Goal: Task Accomplishment & Management: Manage account settings

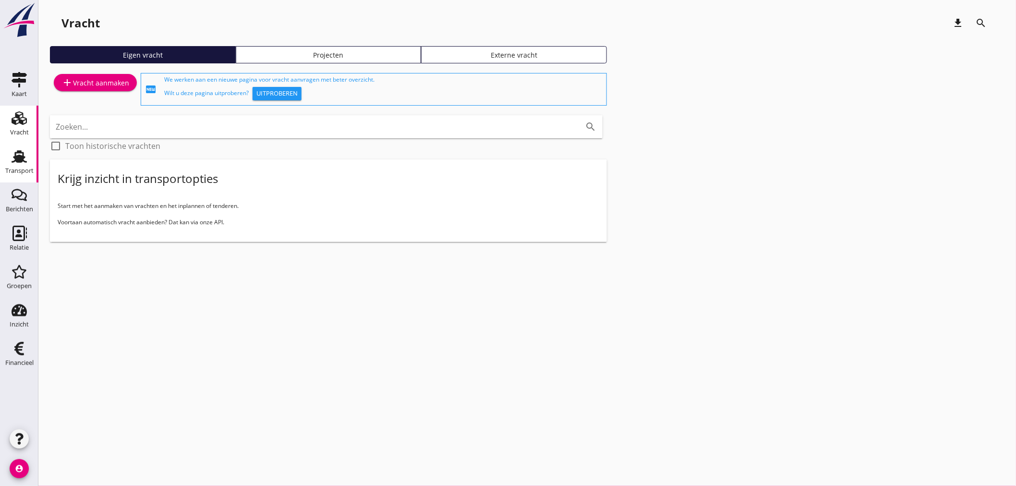
click at [10, 154] on div "Transport" at bounding box center [19, 156] width 23 height 15
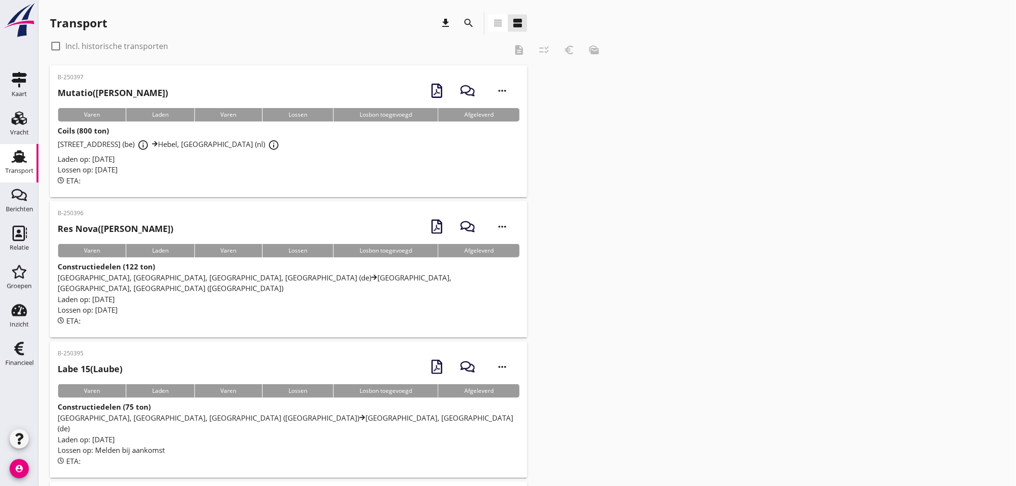
click at [497, 26] on icon "view_headline" at bounding box center [498, 23] width 12 height 12
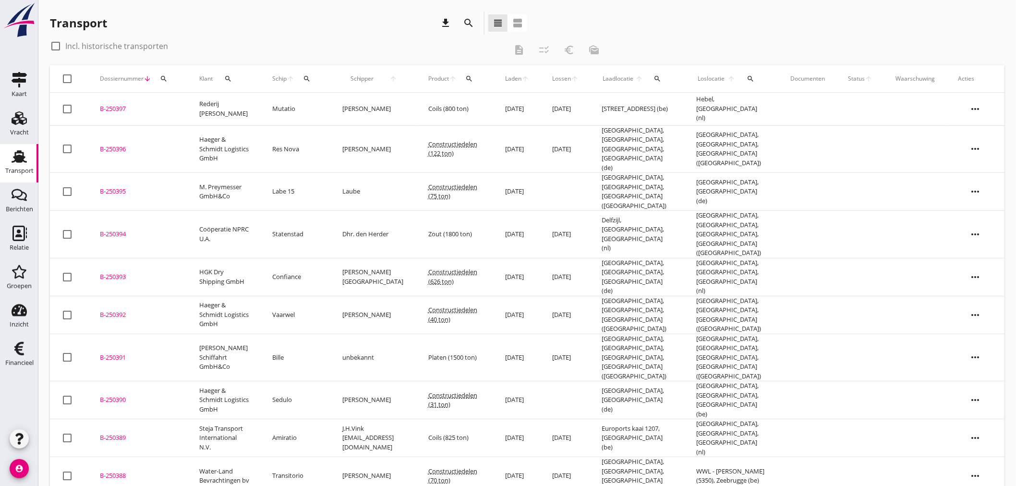
click at [222, 77] on div "search" at bounding box center [227, 79] width 23 height 8
click at [262, 107] on input "Zoeken op opdrachtgever..." at bounding box center [270, 106] width 100 height 15
type input "amir"
click at [296, 84] on div "Schip arrow_upward search" at bounding box center [295, 78] width 47 height 23
click at [305, 79] on icon "search" at bounding box center [307, 79] width 8 height 8
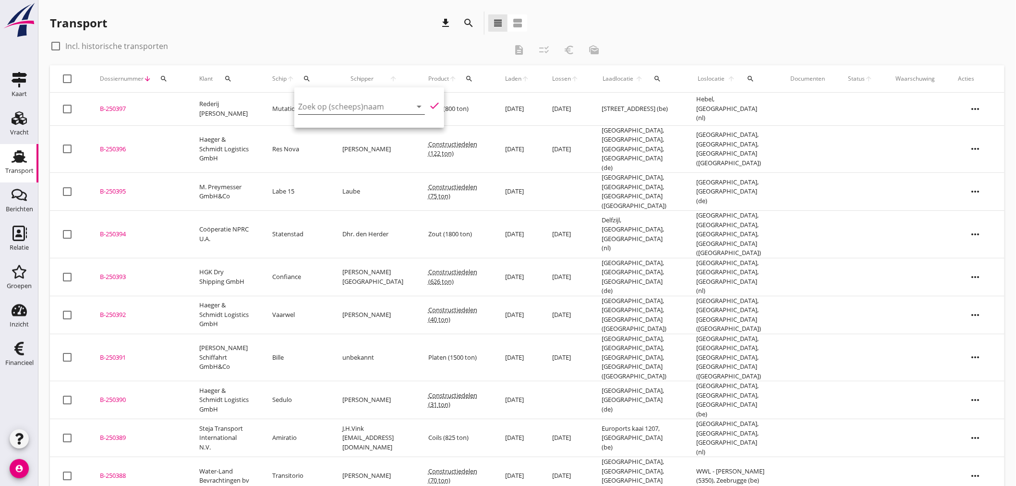
drag, startPoint x: 311, startPoint y: 97, endPoint x: 317, endPoint y: 101, distance: 7.6
click at [314, 99] on div "Zoek op (scheeps)naam arrow_drop_down" at bounding box center [361, 108] width 127 height 31
click at [318, 105] on input "Zoek op (scheeps)naam" at bounding box center [348, 106] width 100 height 15
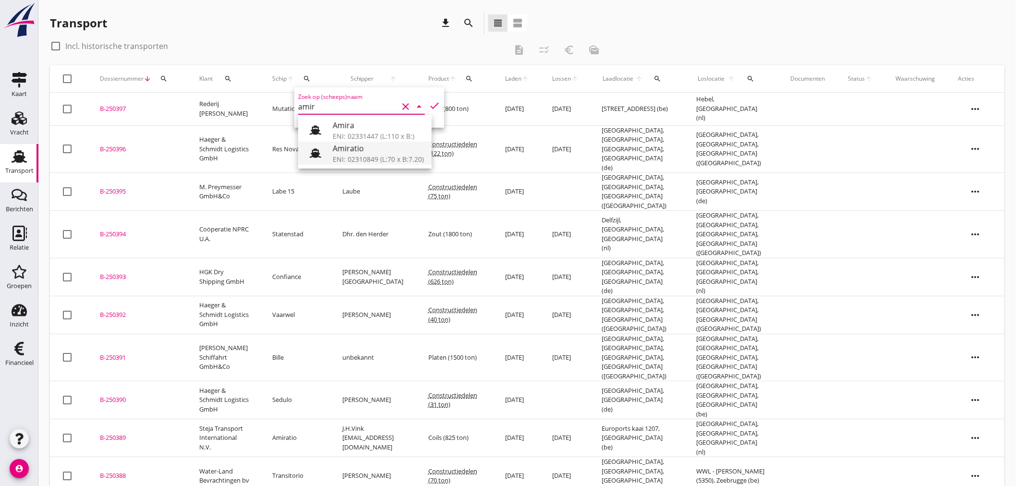
click at [366, 150] on div "Amiratio" at bounding box center [378, 149] width 91 height 12
click at [434, 105] on icon "check" at bounding box center [435, 106] width 12 height 12
type input "Amiratio"
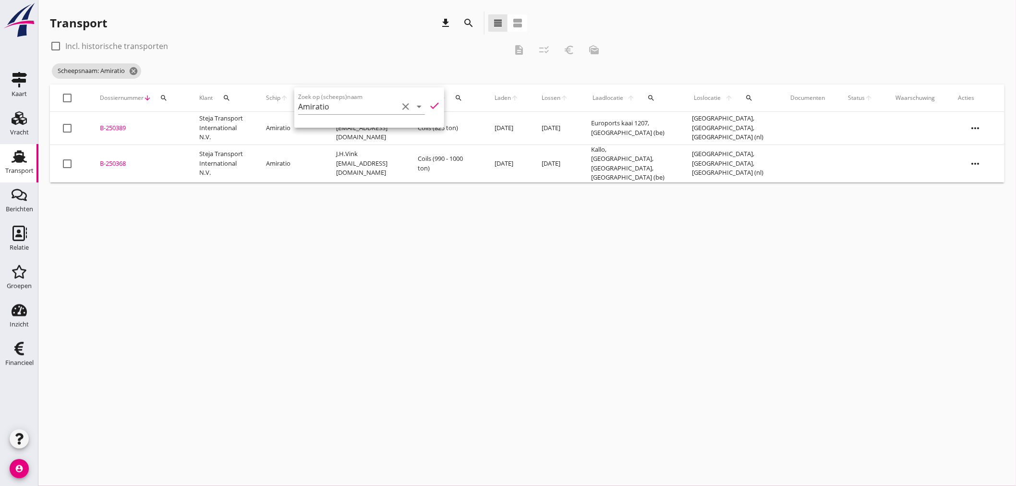
click at [258, 327] on div "cancel You are impersonating another user. Transport download search view_headl…" at bounding box center [526, 243] width 977 height 486
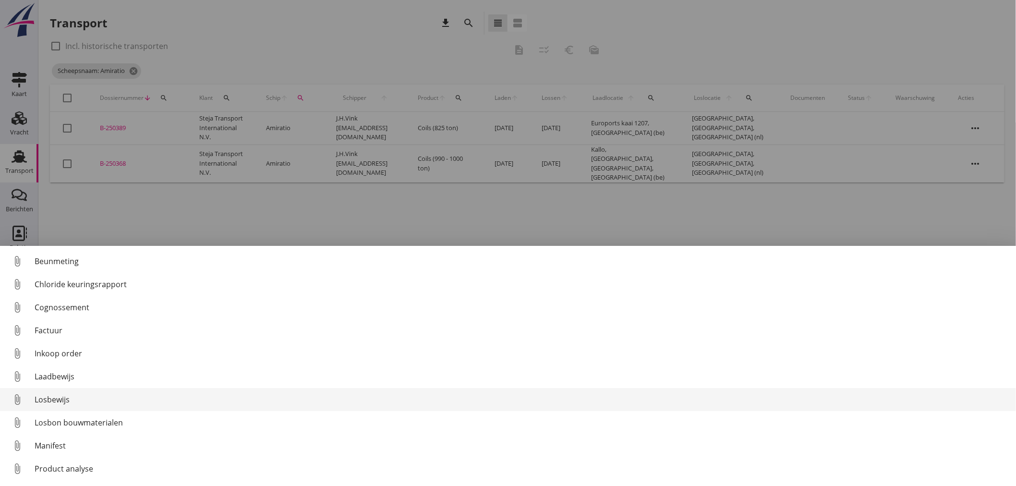
click at [55, 402] on div "Losbewijs" at bounding box center [522, 400] width 974 height 12
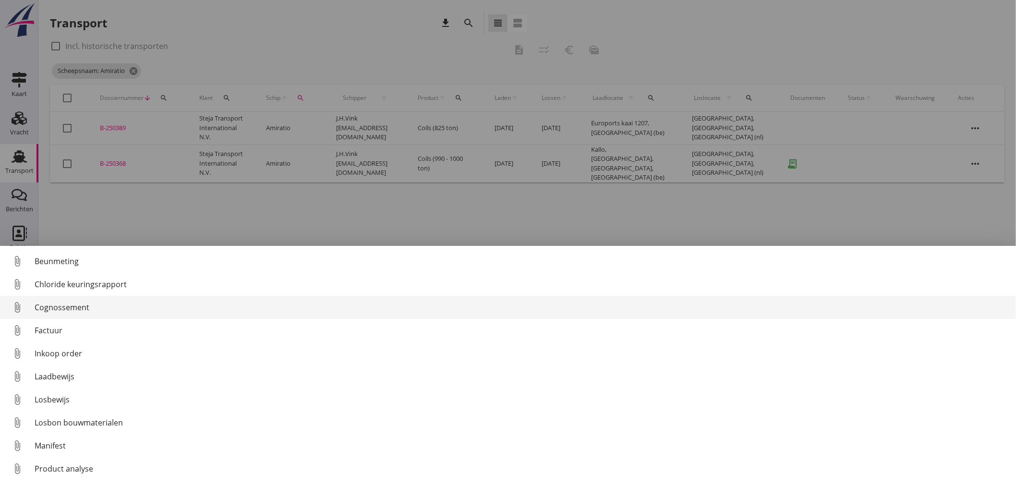
click at [68, 310] on div "Cognossement" at bounding box center [522, 307] width 974 height 12
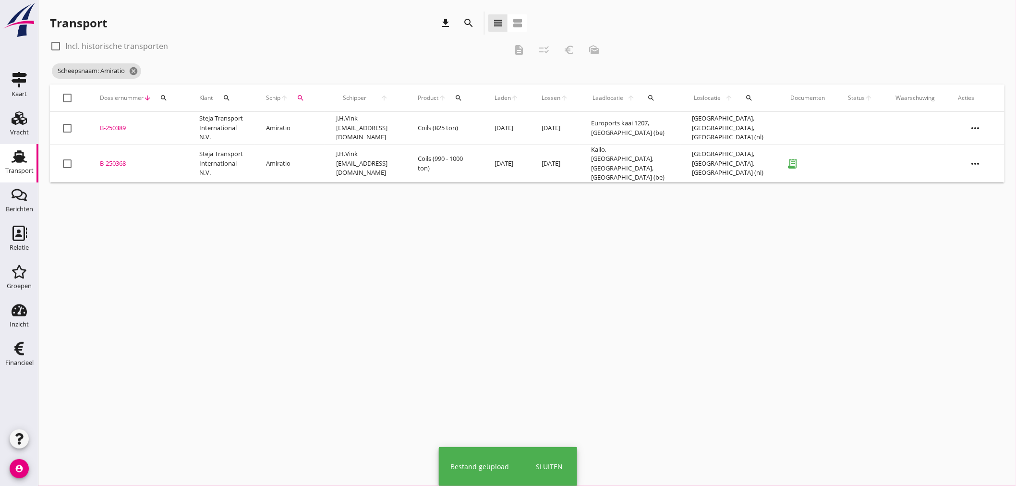
click at [690, 164] on td "[GEOGRAPHIC_DATA], [GEOGRAPHIC_DATA], [GEOGRAPHIC_DATA] (nl)" at bounding box center [730, 163] width 98 height 38
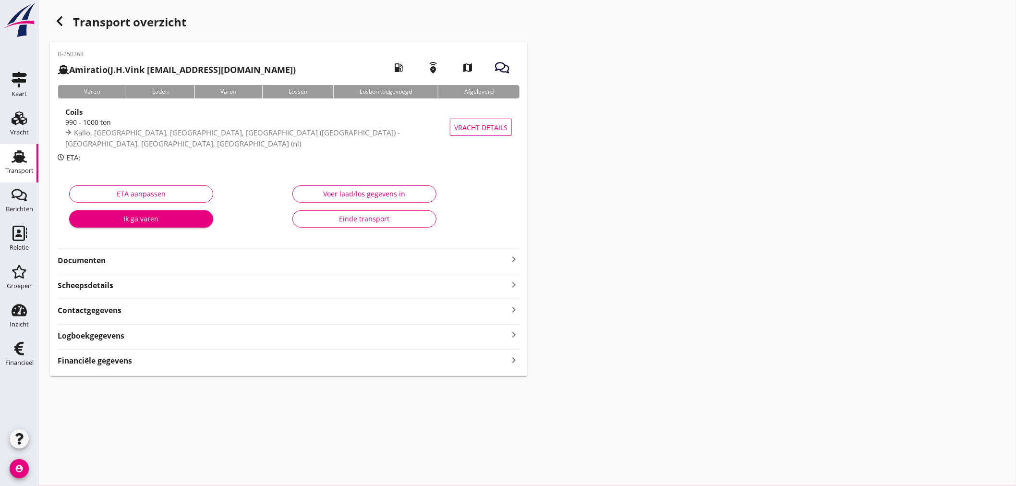
click at [351, 189] on div "Voer laad/los gegevens in" at bounding box center [365, 194] width 128 height 10
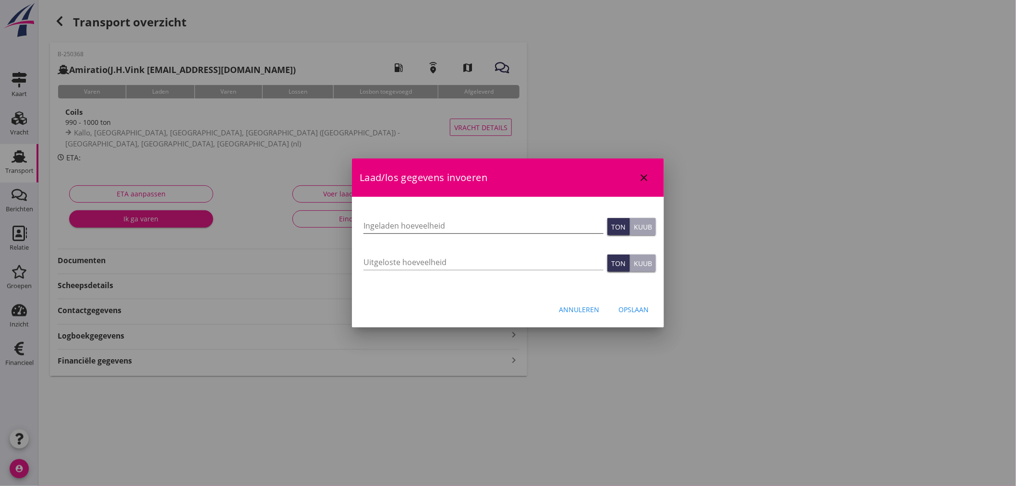
click at [420, 227] on input "Ingeladen hoeveelheid" at bounding box center [483, 225] width 240 height 15
type input "990.873"
click at [409, 266] on input "Uitgeloste hoeveelheid" at bounding box center [483, 261] width 240 height 15
type input "990.873"
click at [631, 308] on div "Opslaan" at bounding box center [633, 309] width 30 height 10
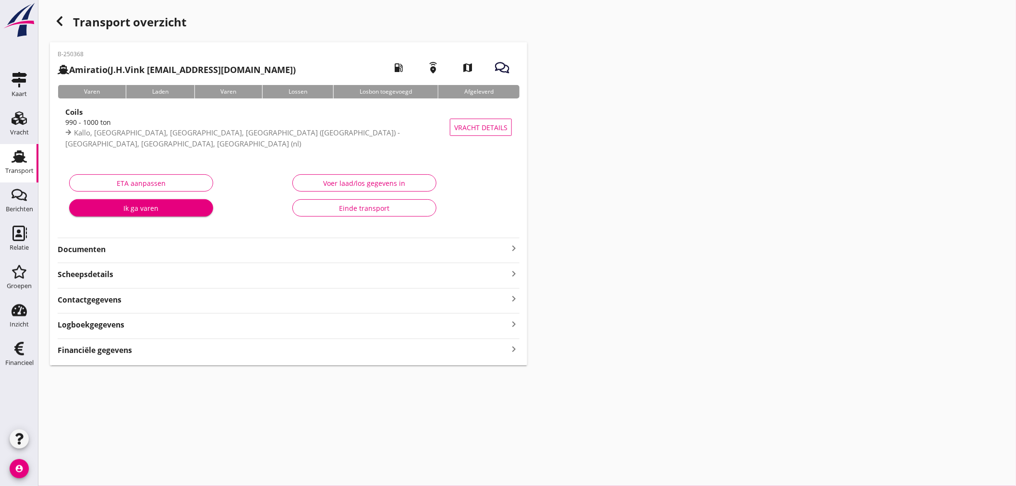
click at [494, 361] on div "B-250368 Amiratio (J.H.Vink [EMAIL_ADDRESS][DOMAIN_NAME]) local_gas_station eme…" at bounding box center [288, 203] width 477 height 323
click at [502, 356] on div "Financiële gegevens keyboard_arrow_right" at bounding box center [289, 349] width 462 height 13
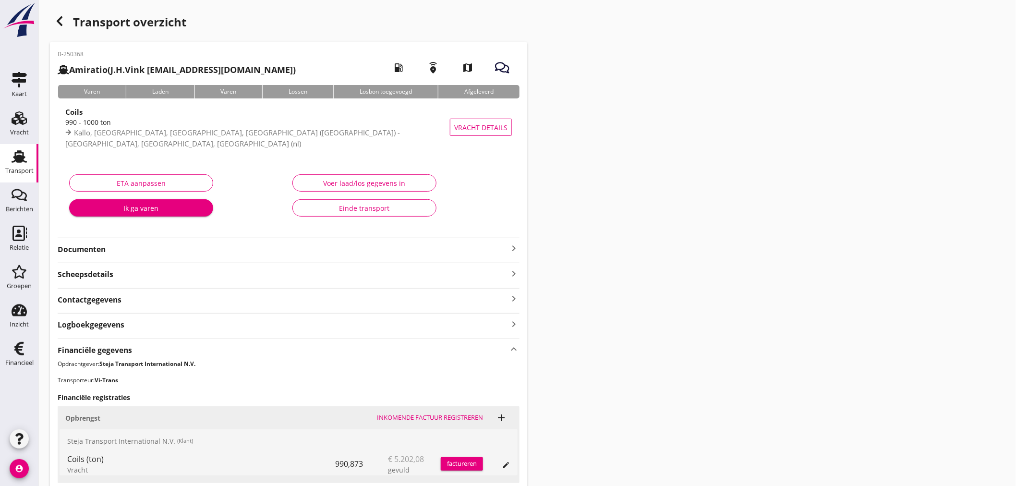
scroll to position [184, 0]
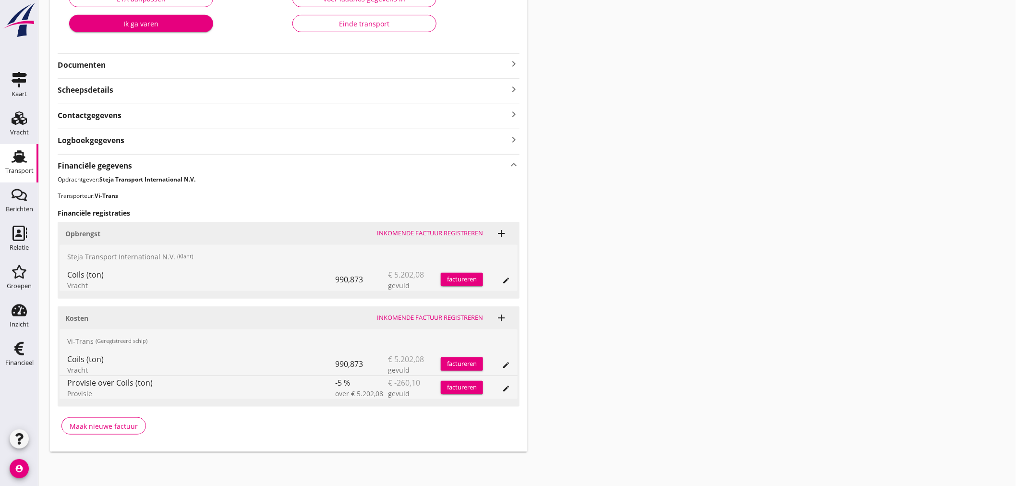
click at [434, 323] on button "Inkomende factuur registreren" at bounding box center [430, 317] width 114 height 13
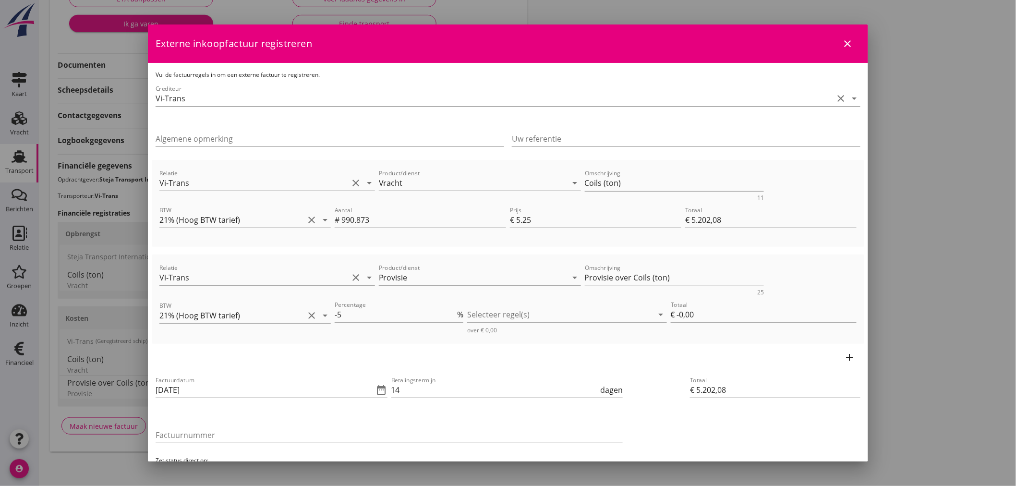
scroll to position [53, 0]
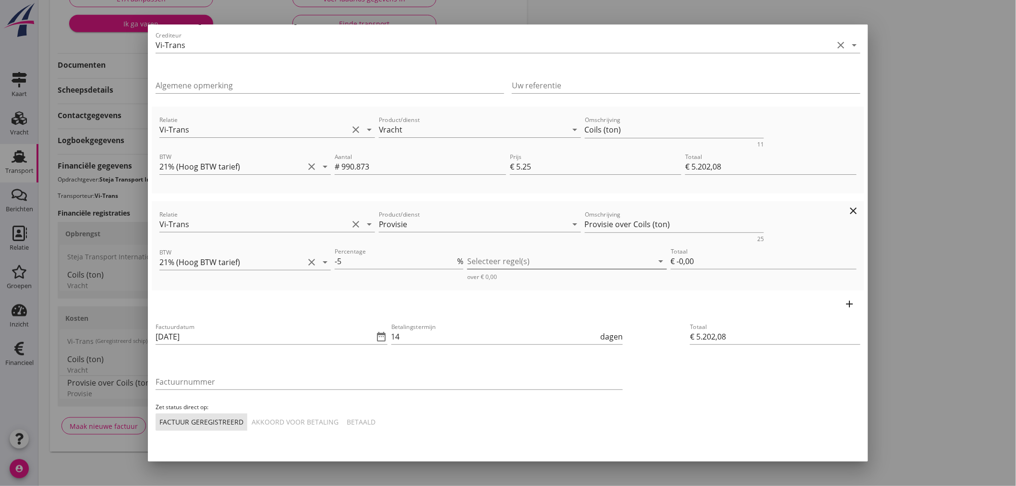
click at [525, 263] on div at bounding box center [560, 260] width 186 height 15
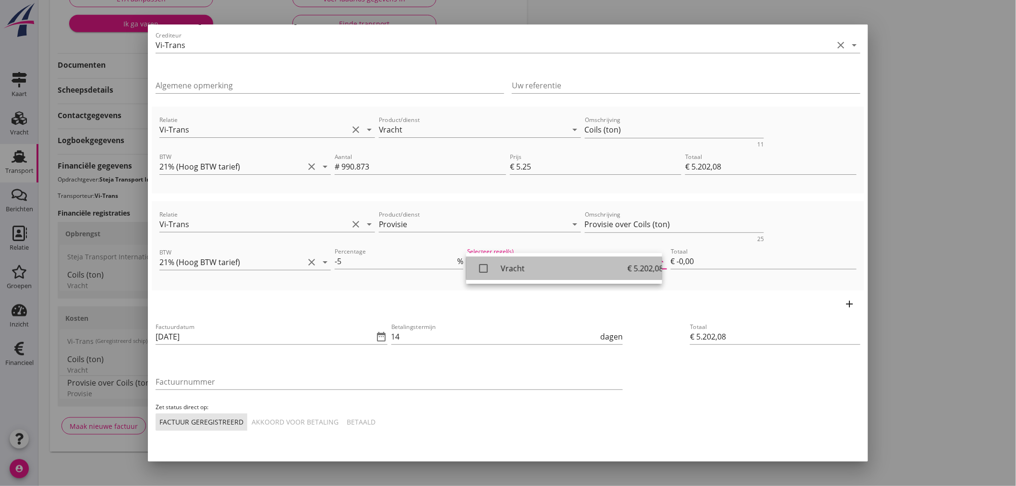
click at [502, 270] on div "Vracht" at bounding box center [564, 269] width 127 height 12
type input "€ -260,10"
click at [669, 372] on div "Factuurdatum [DATE] date_range Betalingstermijn 14 dagen Factuurnummer Zet stat…" at bounding box center [508, 375] width 712 height 117
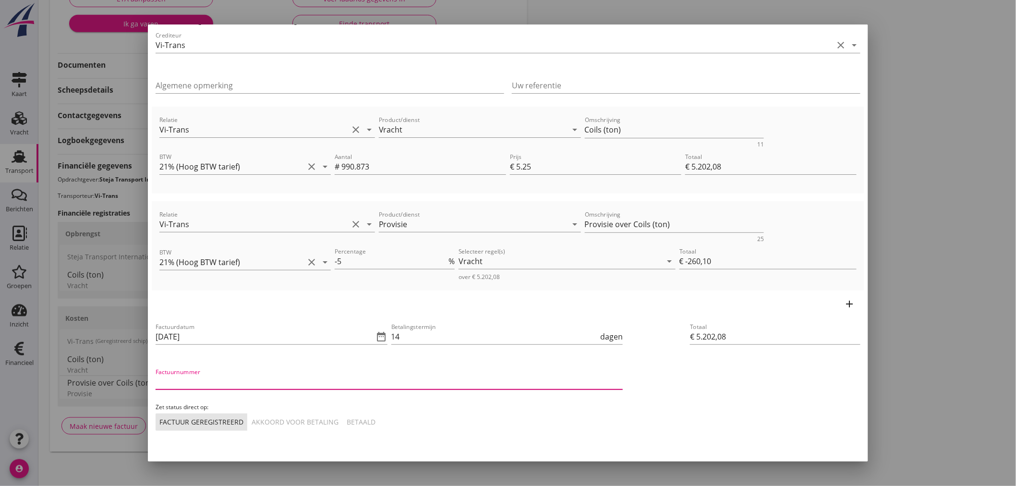
click at [217, 378] on input "Factuurnummer" at bounding box center [389, 381] width 467 height 15
type input "25034"
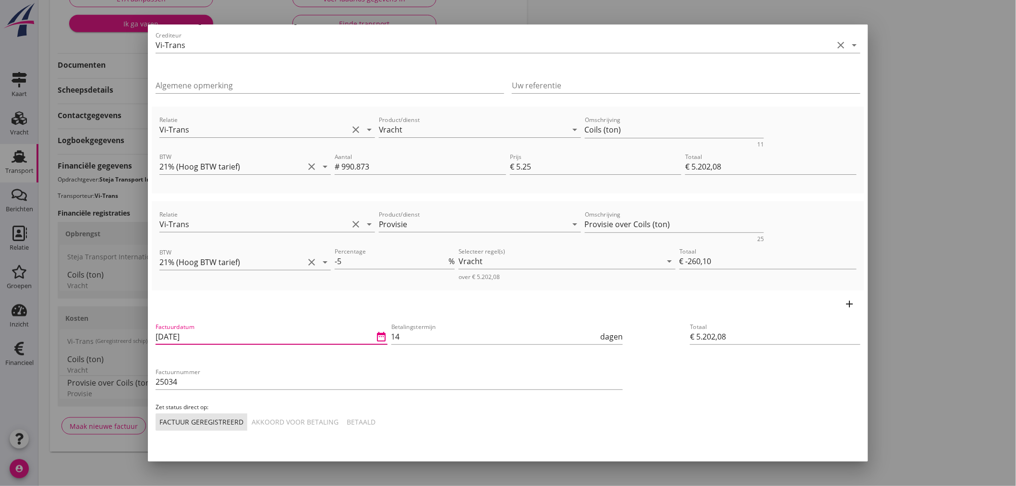
click at [243, 329] on input "[DATE]" at bounding box center [265, 336] width 218 height 15
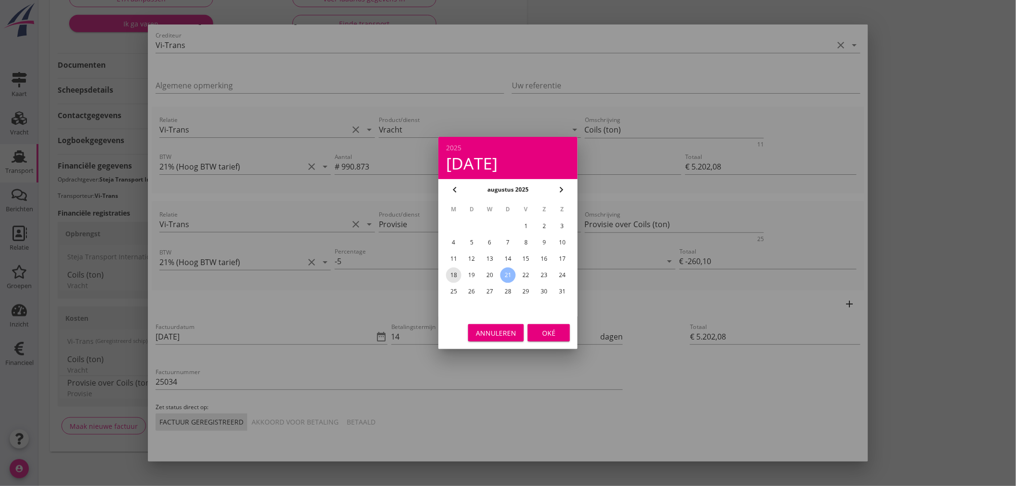
drag, startPoint x: 458, startPoint y: 274, endPoint x: 464, endPoint y: 274, distance: 5.3
click at [458, 274] on div "18" at bounding box center [453, 274] width 15 height 15
type input "[DATE]"
click at [546, 330] on div "Oké" at bounding box center [548, 333] width 27 height 10
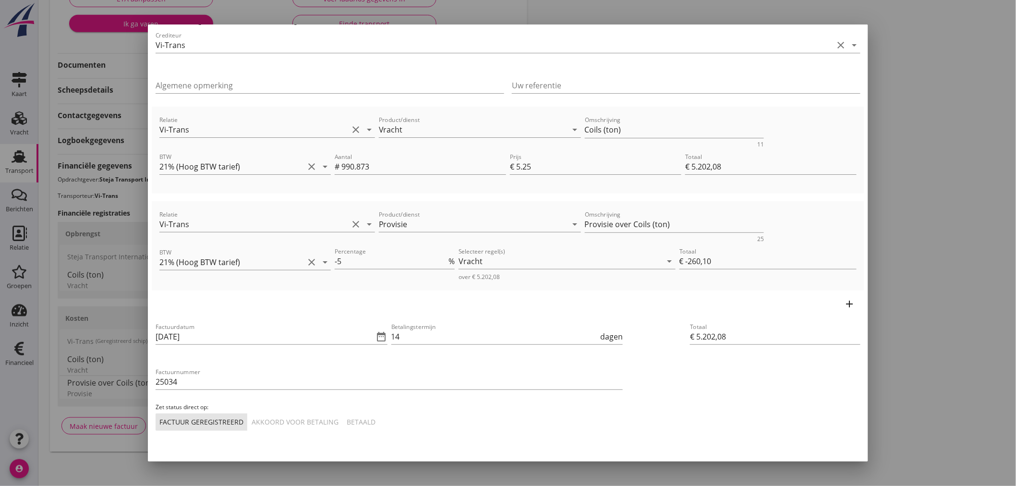
click at [294, 421] on div "Akkoord voor betaling" at bounding box center [295, 422] width 87 height 10
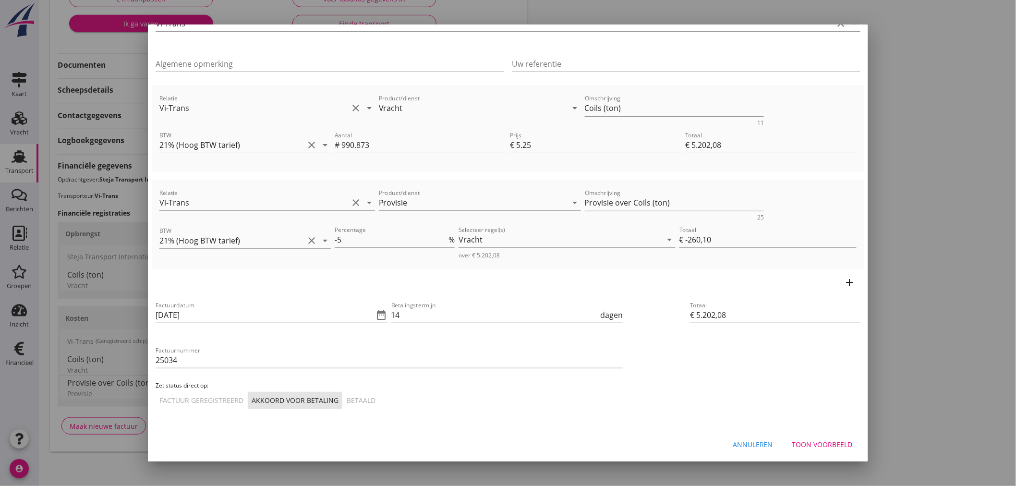
click at [816, 442] on div "Toon voorbeeld" at bounding box center [822, 444] width 60 height 10
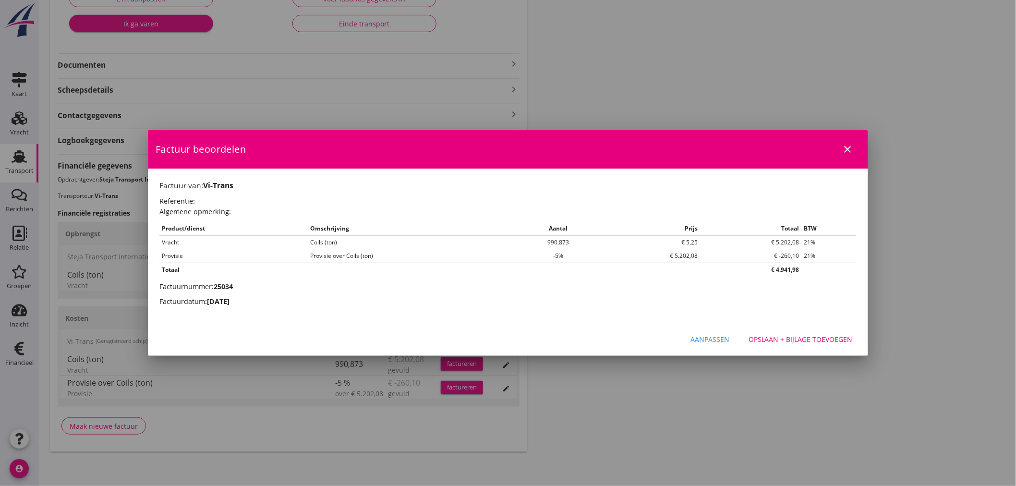
scroll to position [0, 0]
click at [794, 336] on div "Opslaan + bijlage toevoegen" at bounding box center [800, 339] width 104 height 10
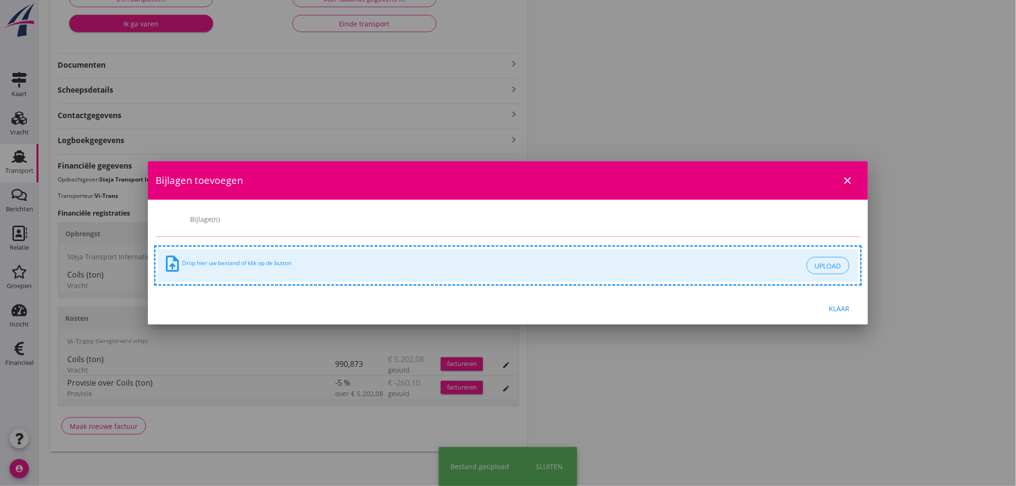
click at [843, 304] on div "Klaar" at bounding box center [508, 308] width 720 height 33
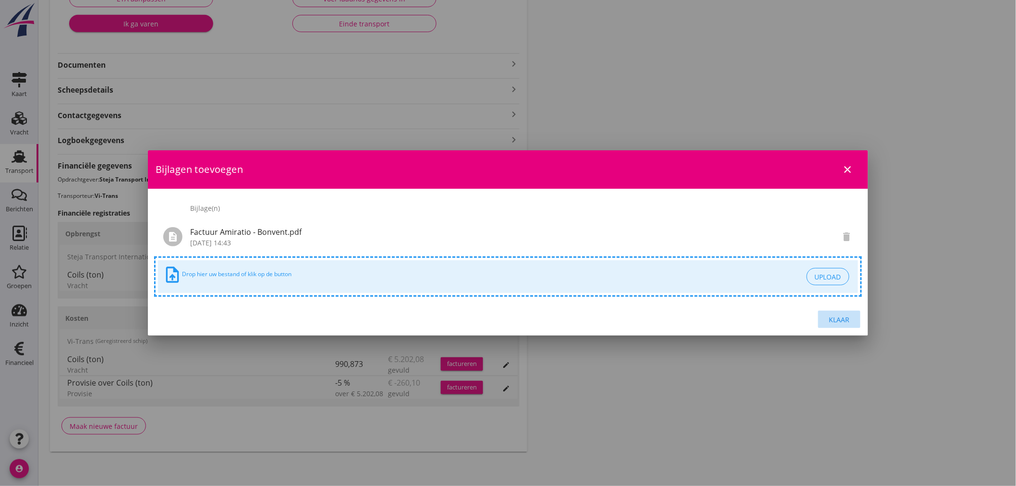
click at [838, 315] on div "Klaar" at bounding box center [839, 319] width 27 height 10
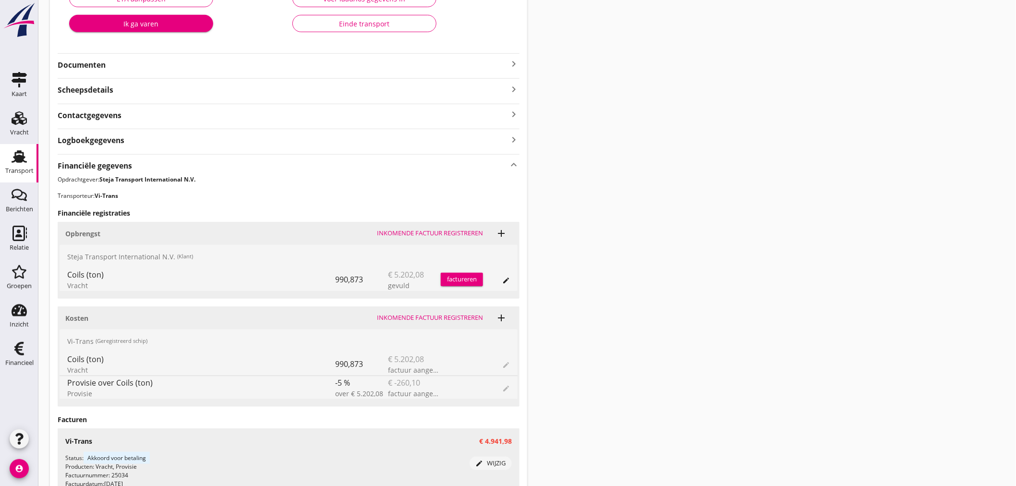
click at [475, 276] on div "factureren" at bounding box center [462, 280] width 42 height 10
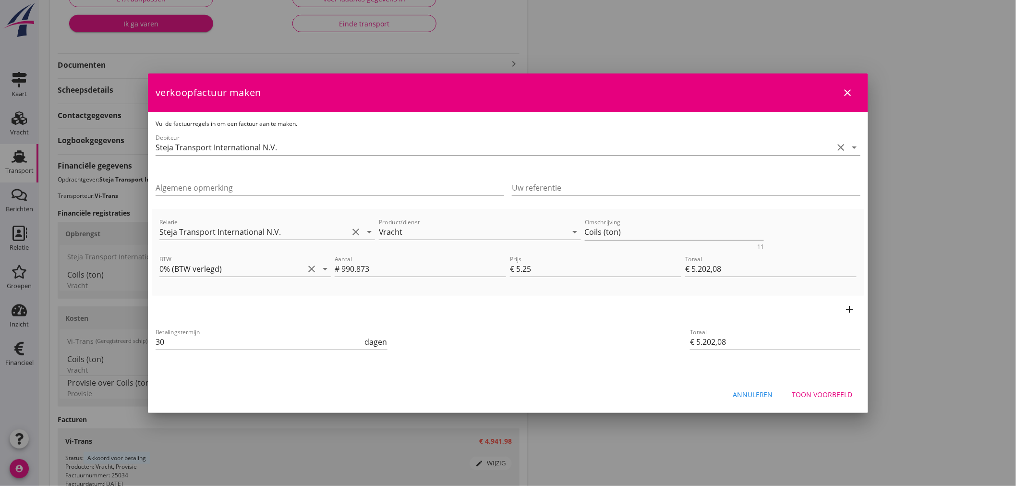
click at [586, 349] on div "Betalingstermijn 30 dagen" at bounding box center [389, 343] width 471 height 36
drag, startPoint x: 247, startPoint y: 339, endPoint x: 134, endPoint y: 340, distance: 112.3
click at [134, 340] on div "21% (Hoog BTW tarief) 9% (Laag BTW tarief) 0% (BTW vrij) 0% (BTW verlegd) Vrach…" at bounding box center [508, 200] width 1016 height 769
type input "14"
click at [525, 346] on div "Betalingstermijn 14 dagen" at bounding box center [389, 343] width 471 height 36
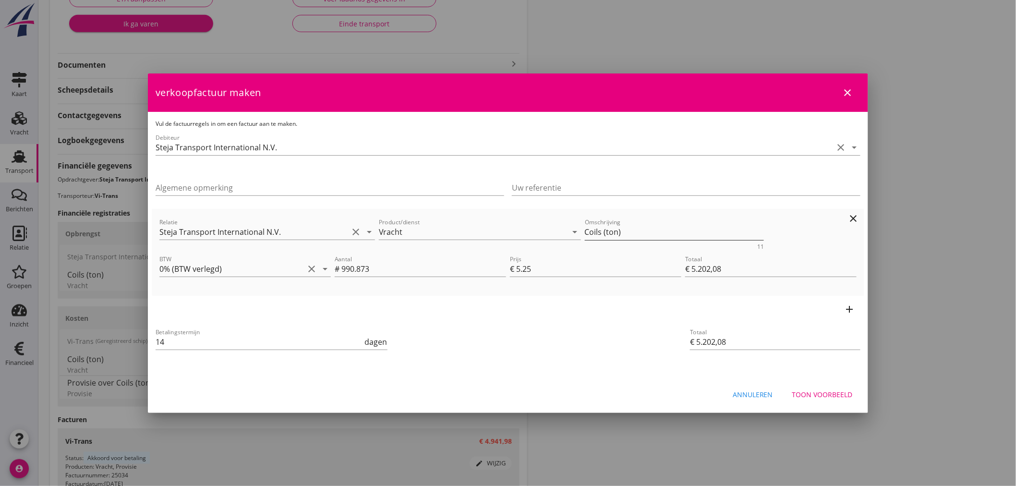
click at [604, 232] on textarea "Coils (ton)" at bounding box center [675, 232] width 180 height 16
type textarea "Coils (990,873 ton)"
click at [595, 332] on div "Betalingstermijn 14 dagen" at bounding box center [389, 343] width 471 height 36
click at [601, 186] on input "Uw referentie" at bounding box center [686, 187] width 349 height 15
paste input "20250205"
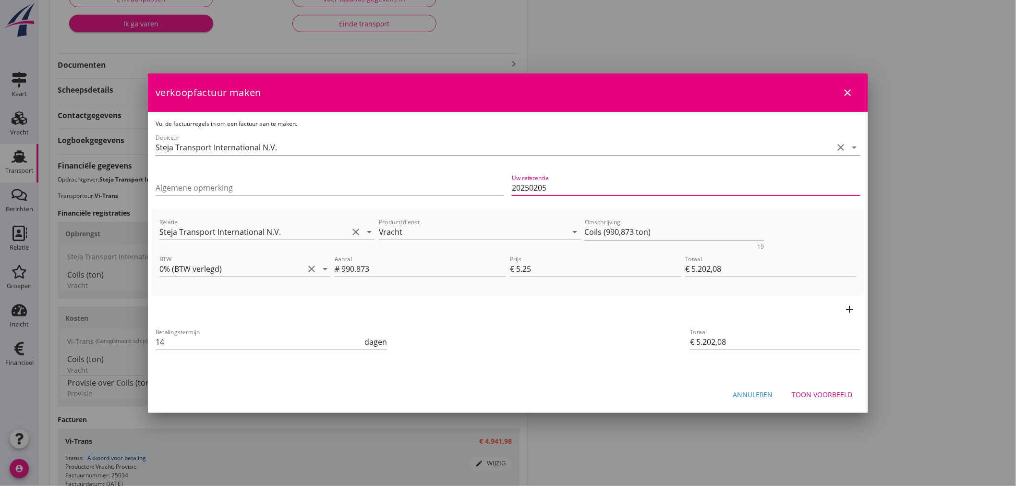
type input "20250205"
drag, startPoint x: 555, startPoint y: 324, endPoint x: 560, endPoint y: 323, distance: 4.8
click at [555, 325] on div "Betalingstermijn 14 dagen" at bounding box center [389, 343] width 471 height 36
click at [837, 391] on div "Toon voorbeeld" at bounding box center [822, 394] width 60 height 10
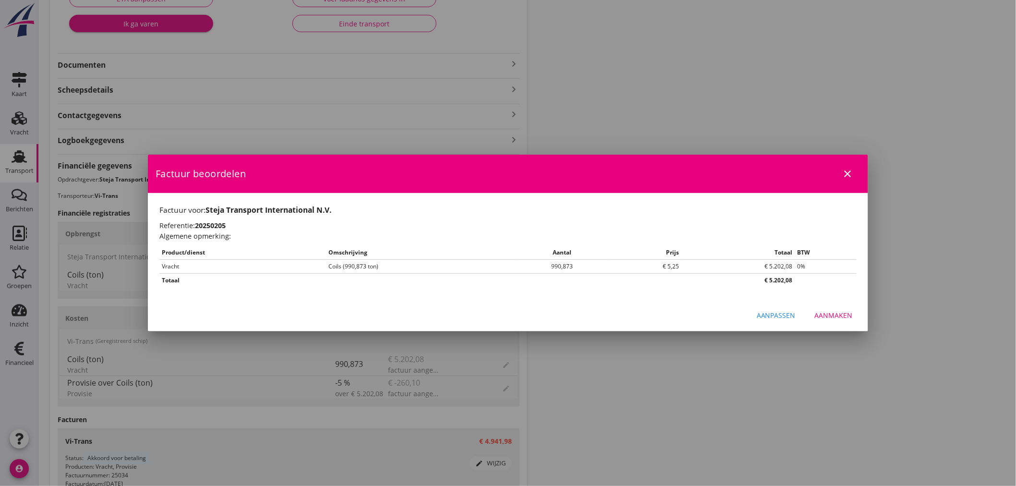
click at [837, 317] on div "Aanmaken" at bounding box center [834, 315] width 38 height 10
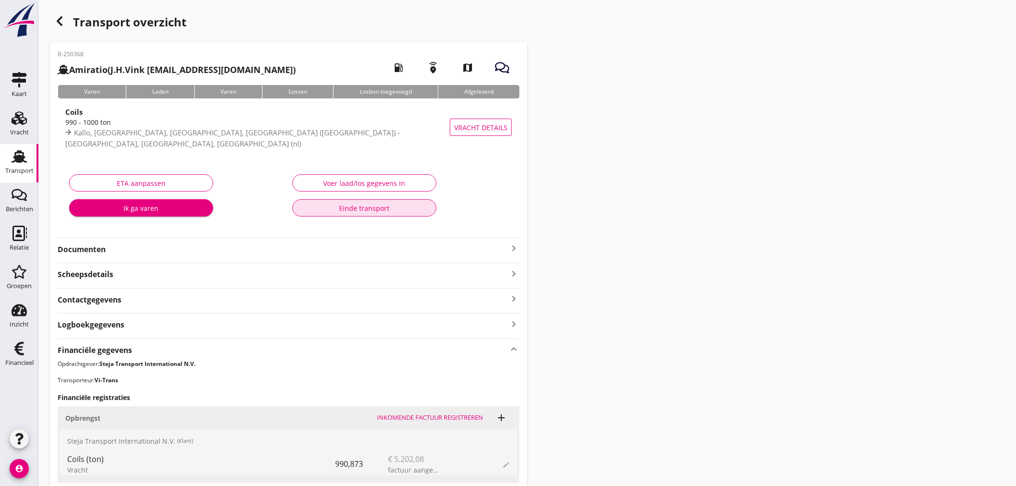
click at [349, 210] on div "Einde transport" at bounding box center [365, 208] width 128 height 10
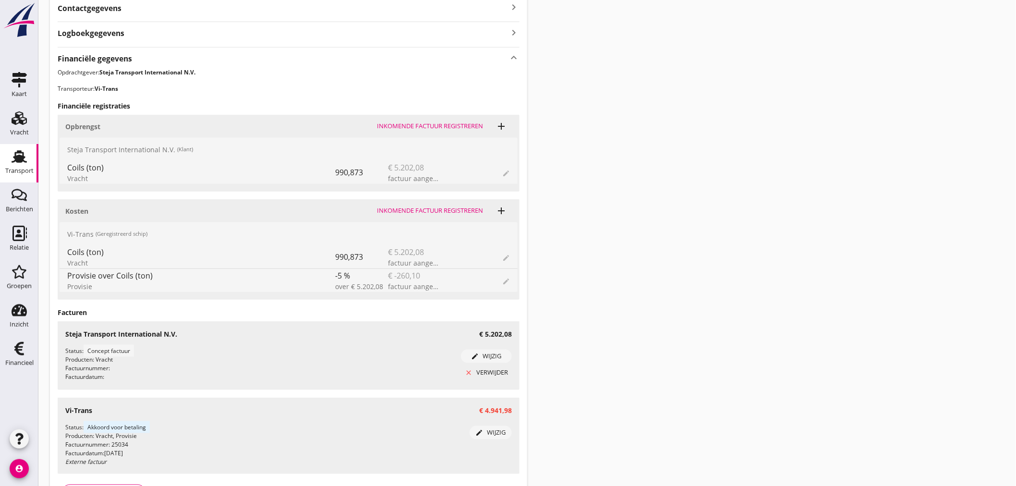
scroll to position [334, 0]
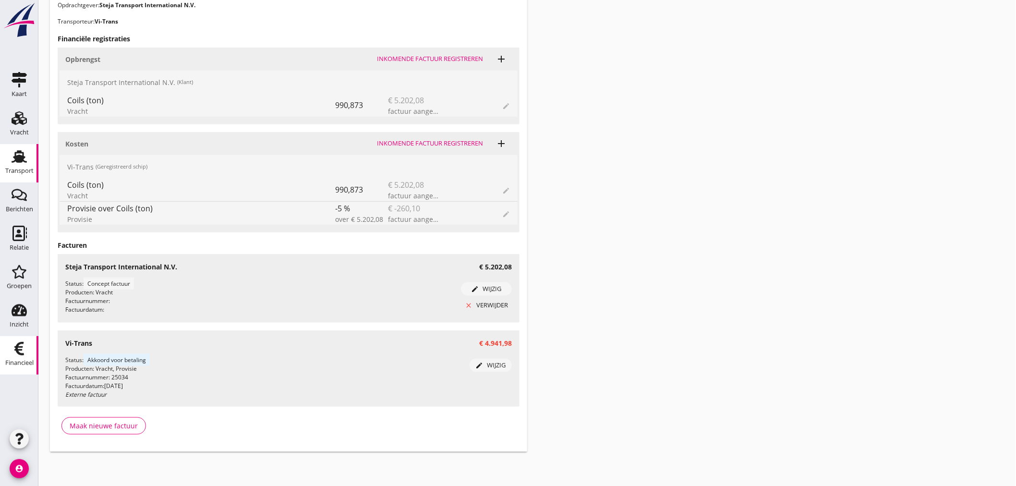
click at [14, 354] on icon "Financieel" at bounding box center [19, 348] width 15 height 15
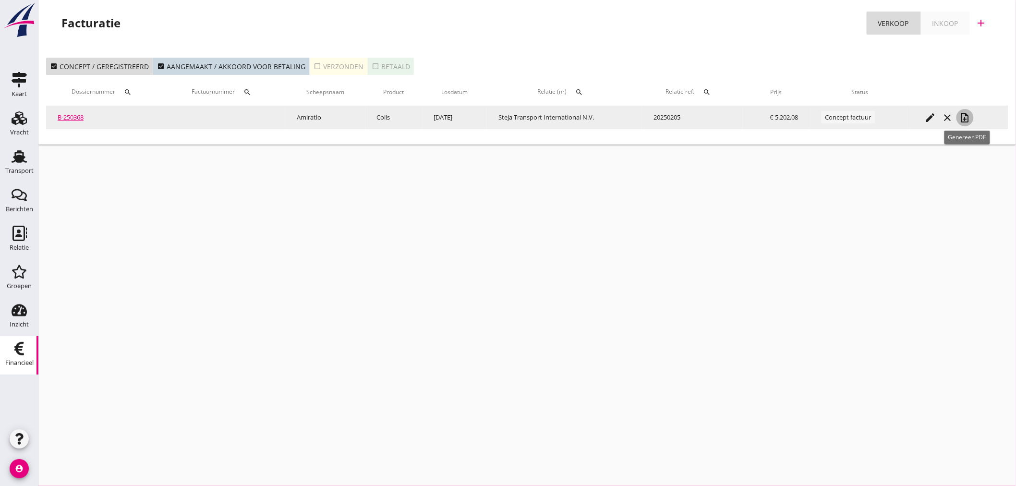
click at [968, 119] on icon "note_add" at bounding box center [965, 118] width 12 height 12
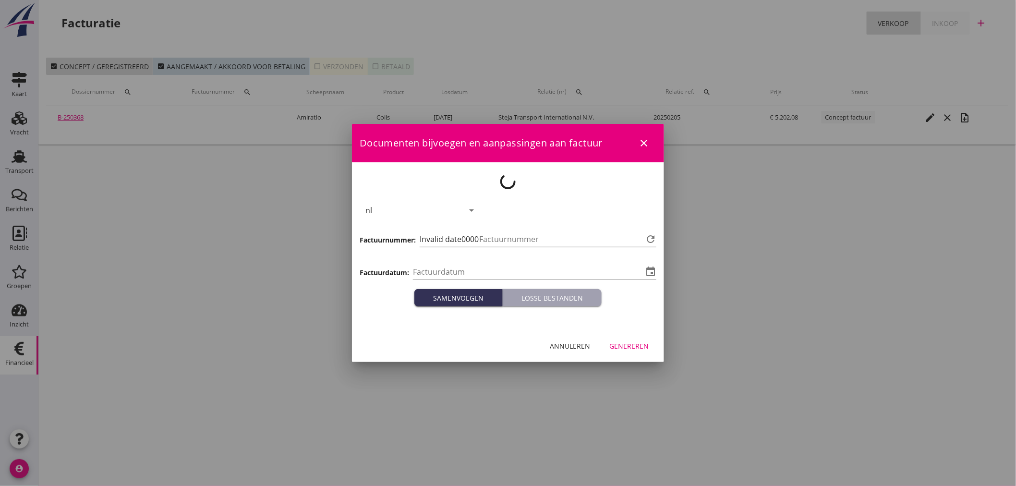
type input "[DATE]"
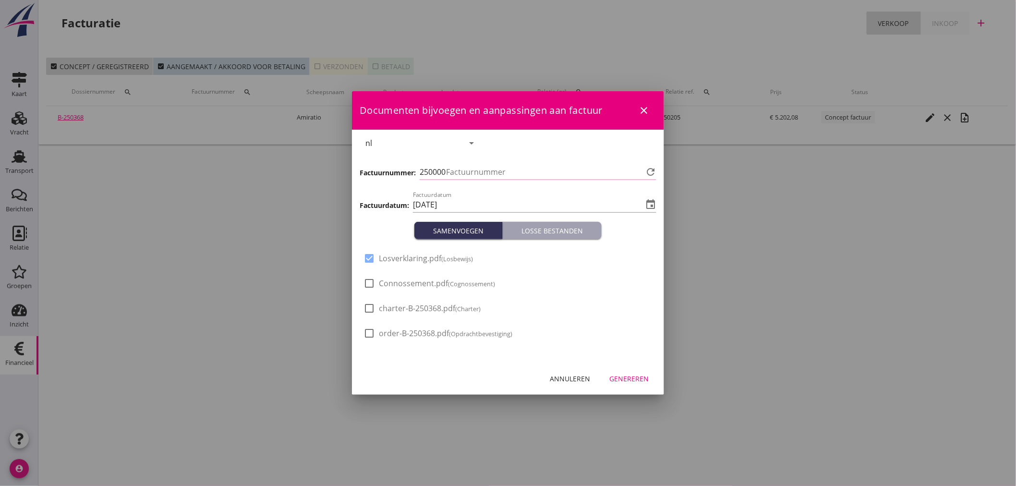
type input "456"
click at [420, 277] on div "check_box_outline_blank Connossement.pdf (Cognossement)" at bounding box center [429, 283] width 132 height 12
click at [413, 283] on span "Connossement.pdf (Cognossement)" at bounding box center [437, 283] width 116 height 10
checkbox input "true"
click at [640, 375] on div "Genereren" at bounding box center [628, 378] width 39 height 10
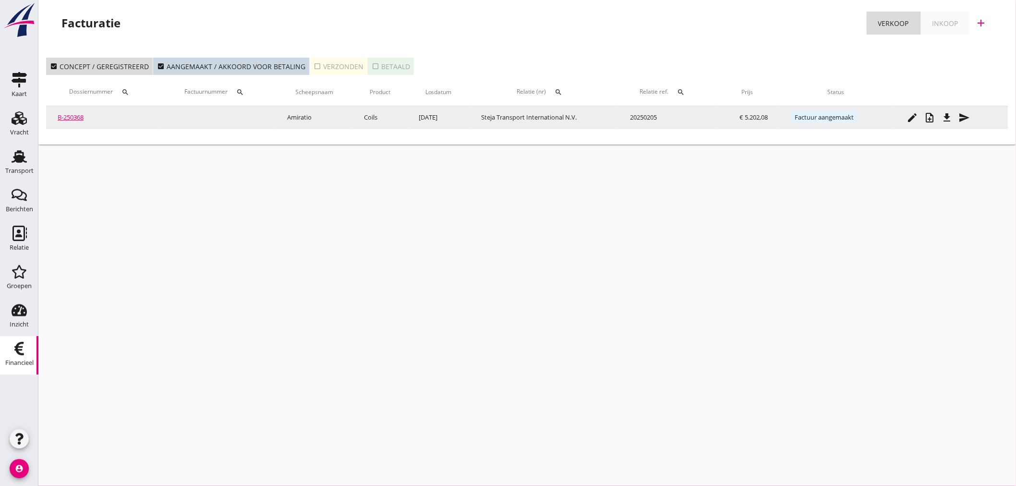
click at [961, 114] on icon "send" at bounding box center [965, 118] width 12 height 12
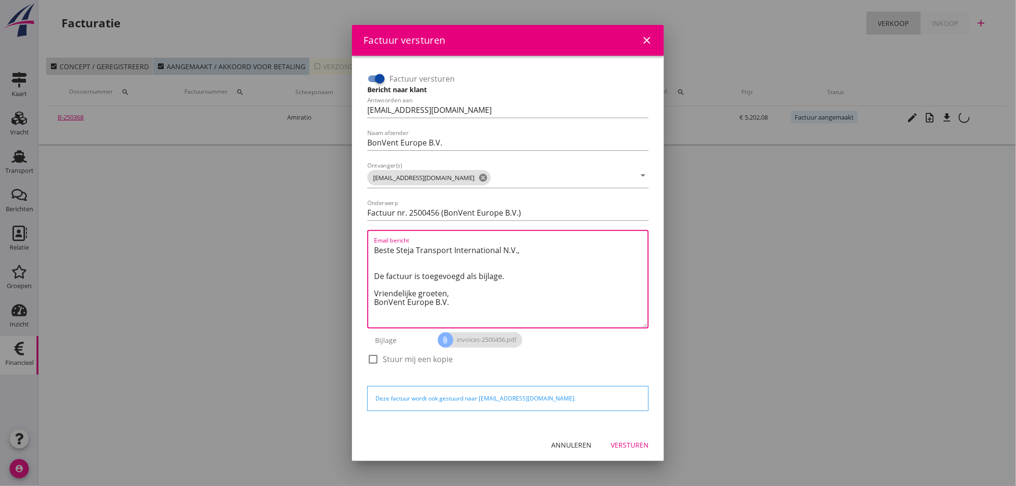
drag, startPoint x: 544, startPoint y: 251, endPoint x: 350, endPoint y: 244, distance: 194.1
click at [350, 244] on div "Factuur versturen close Factuur versturen Bericht naar klant Antwoorden aan [EM…" at bounding box center [508, 243] width 1016 height 486
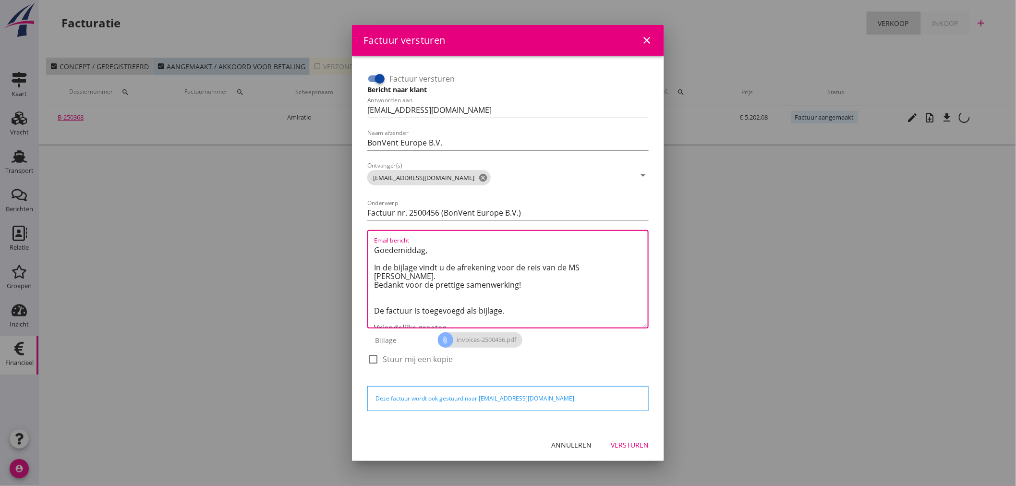
drag, startPoint x: 501, startPoint y: 304, endPoint x: 354, endPoint y: 301, distance: 146.9
click at [354, 301] on div "Factuur versturen Bericht naar klant Antwoorden aan [EMAIL_ADDRESS][DOMAIN_NAME…" at bounding box center [508, 242] width 312 height 373
click at [411, 285] on textarea "Goedemiddag, In de bijlage vindt u de afrekening voor de reis van de MS [PERSON…" at bounding box center [511, 284] width 274 height 85
type textarea "Goedemiddag, In de bijlage vindt u de afrekening voor de reis van de MS [PERSON…"
click at [634, 442] on div "Versturen" at bounding box center [630, 445] width 38 height 10
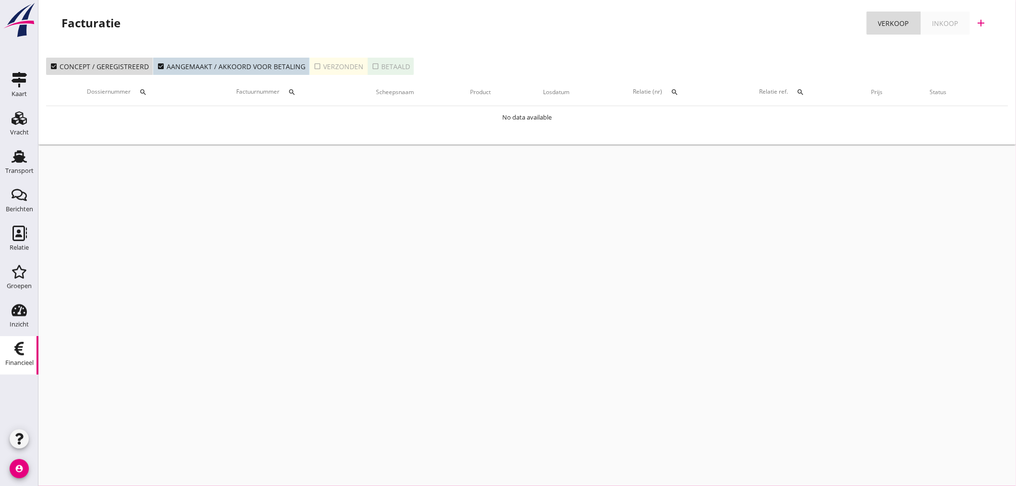
drag, startPoint x: 333, startPoint y: 212, endPoint x: 322, endPoint y: 161, distance: 52.4
click at [329, 208] on div "cancel You are impersonating another user. Facturatie Verkoop Inkoop add check_…" at bounding box center [526, 243] width 977 height 486
click at [12, 149] on icon "Transport" at bounding box center [19, 156] width 15 height 15
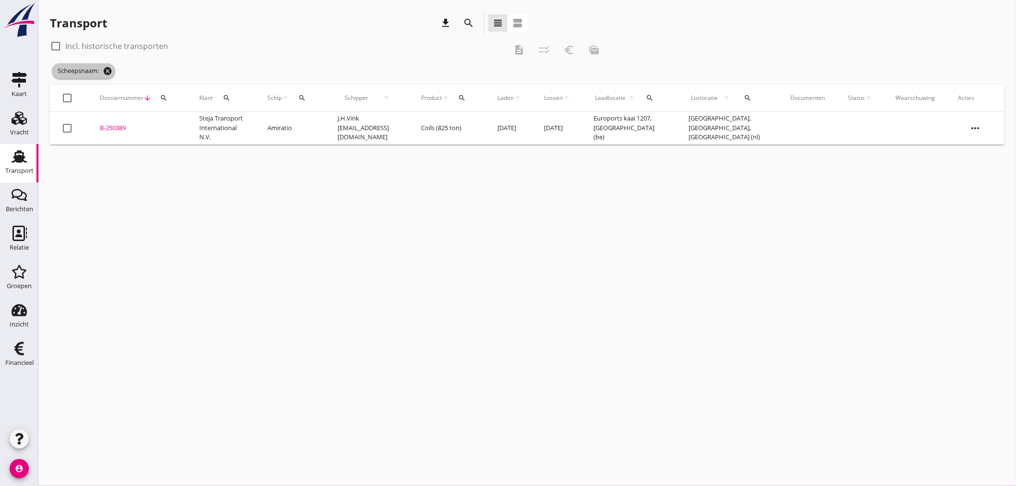
click at [110, 72] on icon "cancel" at bounding box center [108, 71] width 10 height 10
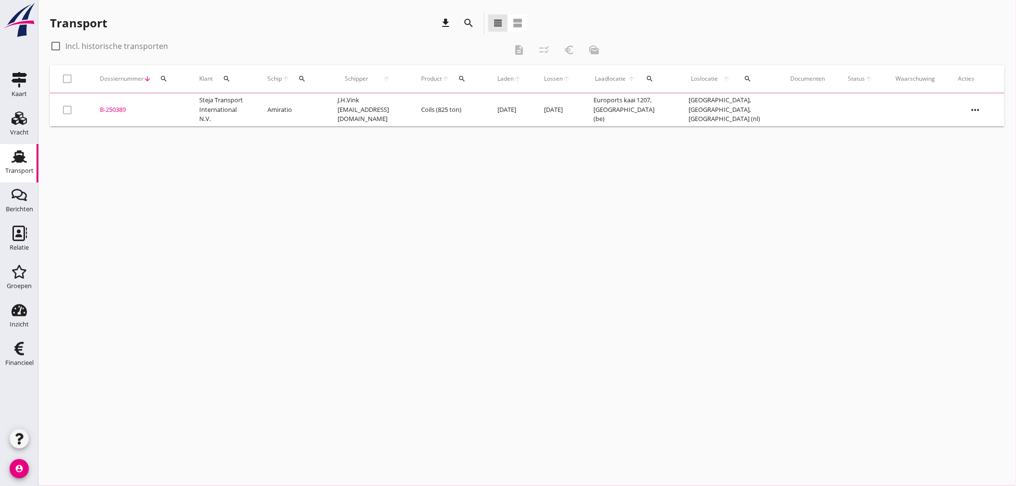
click at [304, 80] on icon "search" at bounding box center [302, 79] width 8 height 8
click at [353, 109] on input "Zoek op (scheeps)naam" at bounding box center [351, 106] width 100 height 15
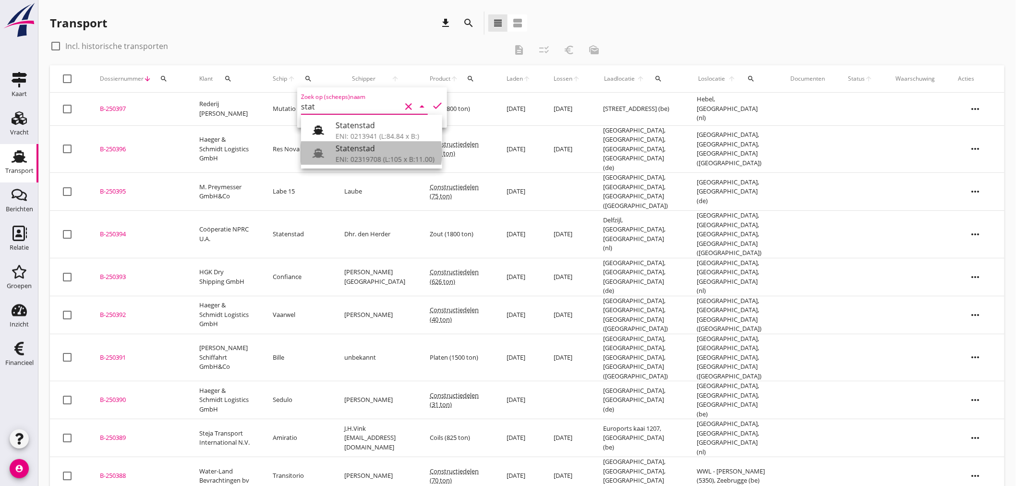
click at [368, 155] on div "ENI: 02319708 (L:105 x B:11.00)" at bounding box center [385, 159] width 99 height 10
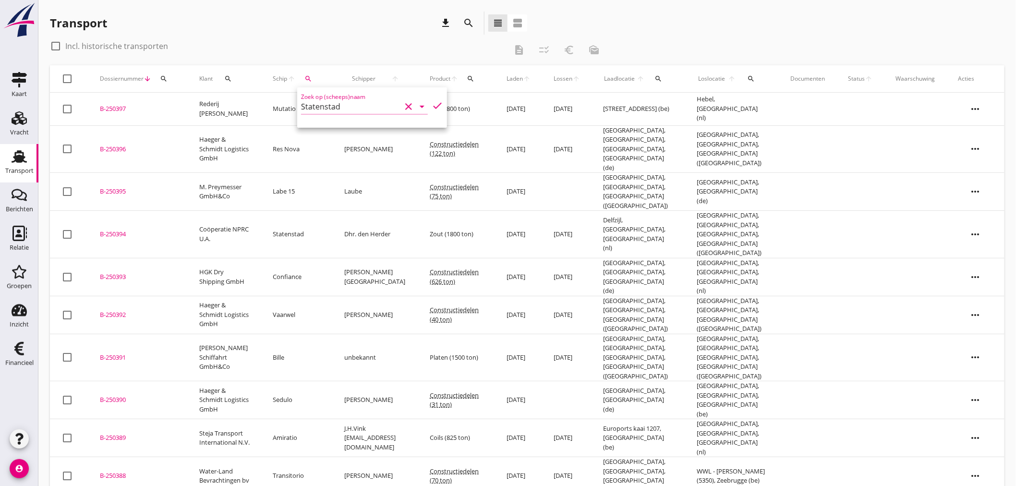
click at [435, 103] on icon "check" at bounding box center [438, 106] width 12 height 12
type input "Statenstad"
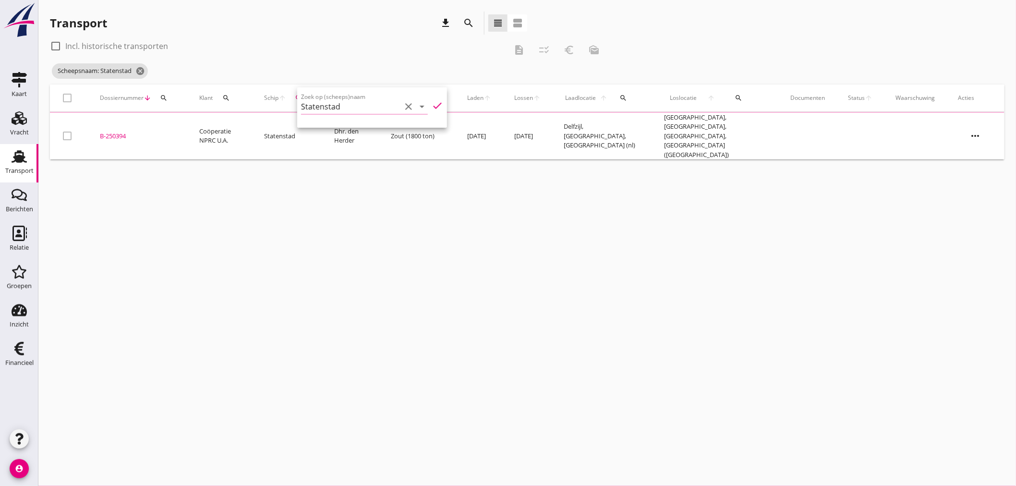
click at [351, 33] on div "Transport download search view_headline view_agenda" at bounding box center [288, 23] width 477 height 23
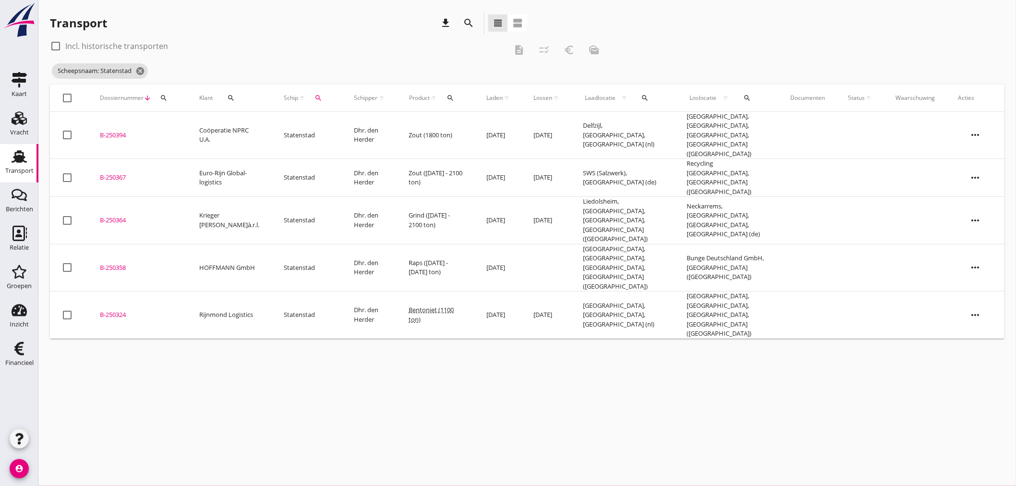
click at [410, 350] on div "cancel You are impersonating another user. Transport download search view_headl…" at bounding box center [526, 243] width 977 height 486
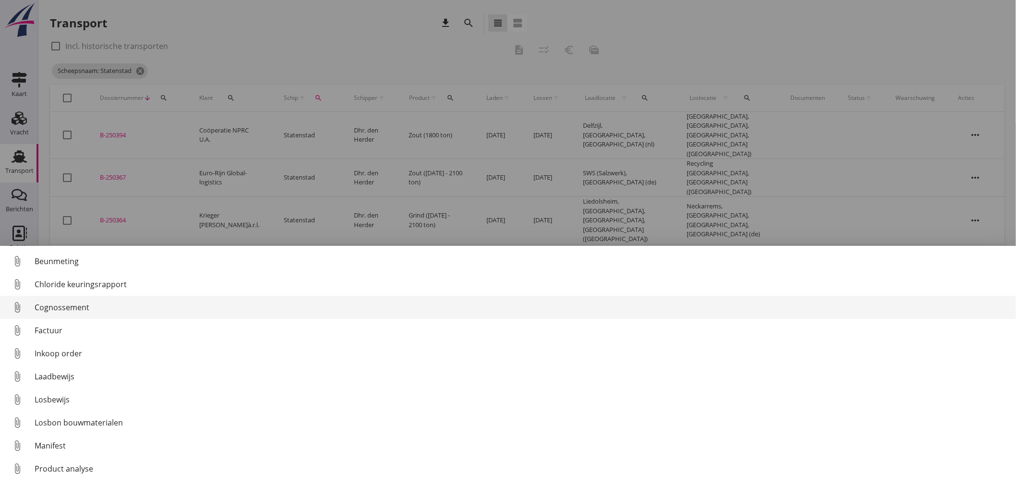
click at [99, 306] on div "Cognossement" at bounding box center [522, 307] width 974 height 12
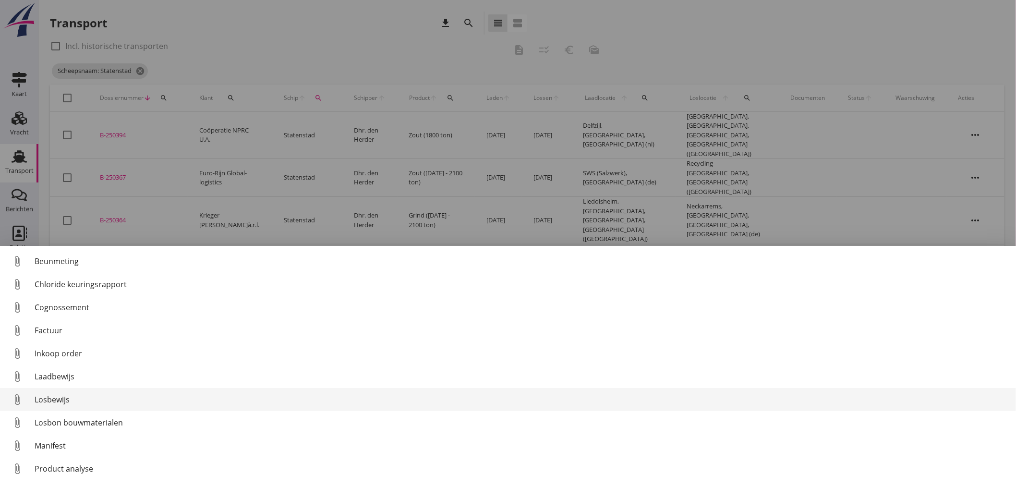
click at [65, 399] on div "Losbewijs" at bounding box center [522, 400] width 974 height 12
click at [83, 393] on link "attach_file Losbewijs" at bounding box center [508, 399] width 1016 height 23
click at [76, 399] on div "Losbewijs" at bounding box center [522, 400] width 974 height 12
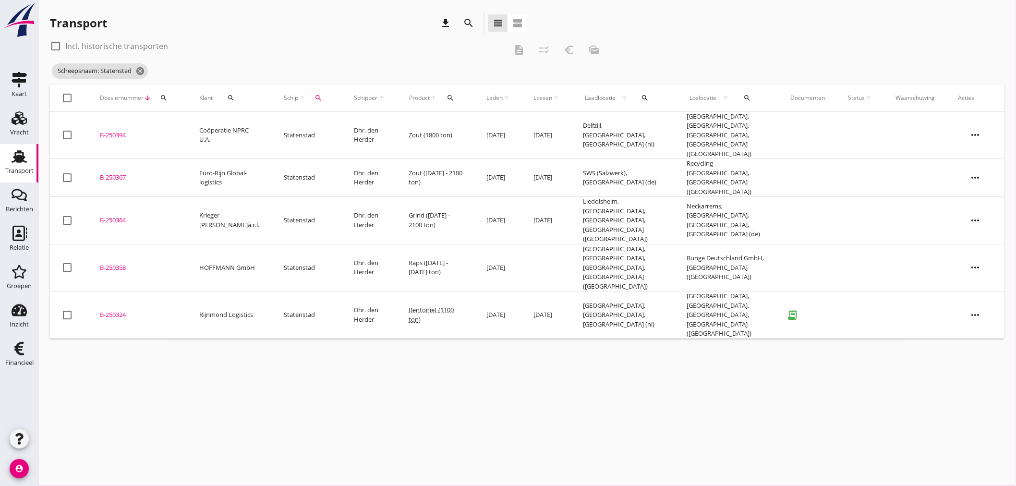
click at [555, 291] on td "[DATE]" at bounding box center [546, 314] width 49 height 47
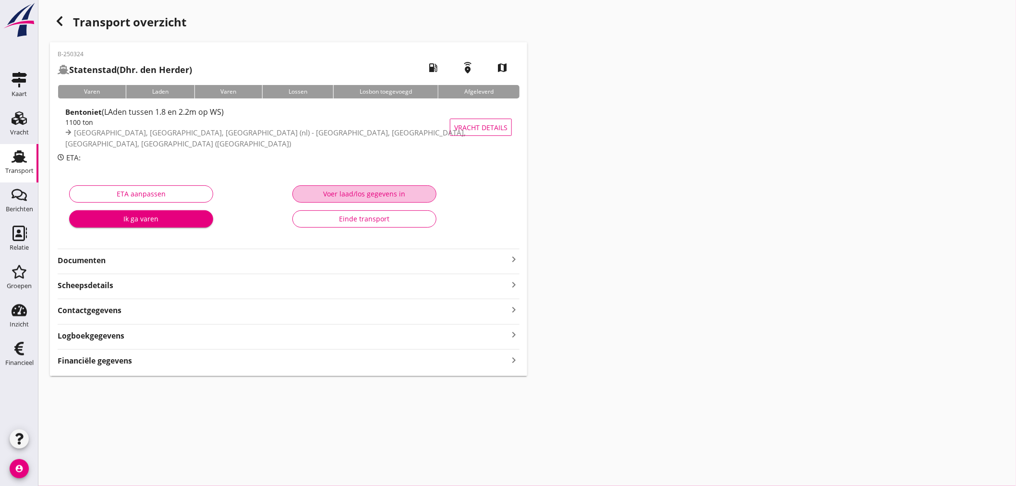
click at [361, 189] on div "Voer laad/los gegevens in" at bounding box center [365, 194] width 128 height 10
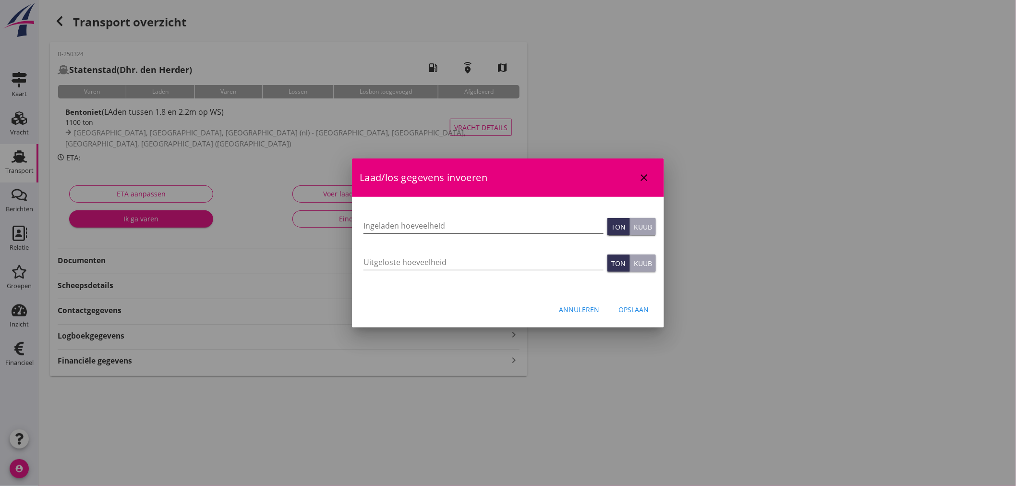
click at [420, 228] on input "Ingeladen hoeveelheid" at bounding box center [483, 225] width 240 height 15
type input "1328.041"
click at [417, 263] on input "Uitgeloste hoeveelheid" at bounding box center [483, 261] width 240 height 15
type input "1328.041"
click at [398, 280] on div "Uitgeloste hoeveelheid 1328.041" at bounding box center [483, 263] width 244 height 36
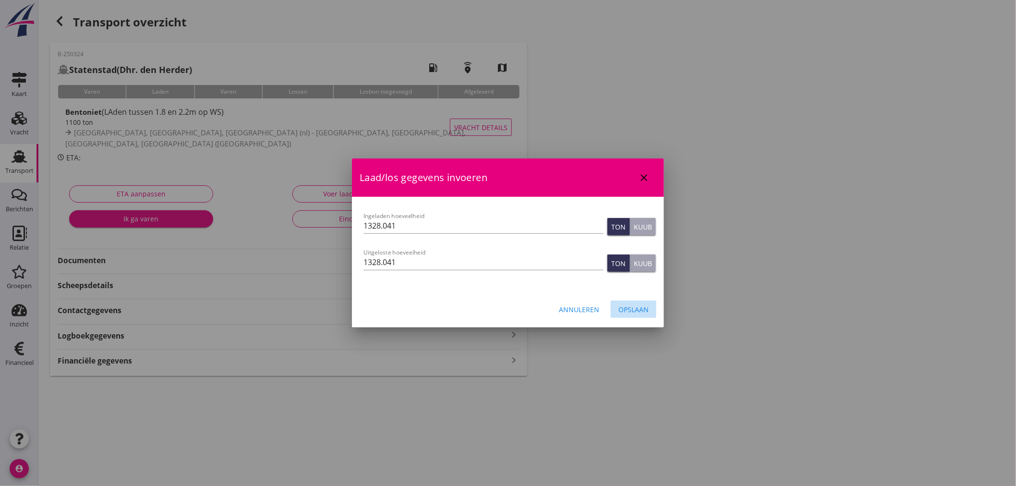
click at [647, 303] on button "Opslaan" at bounding box center [634, 309] width 46 height 17
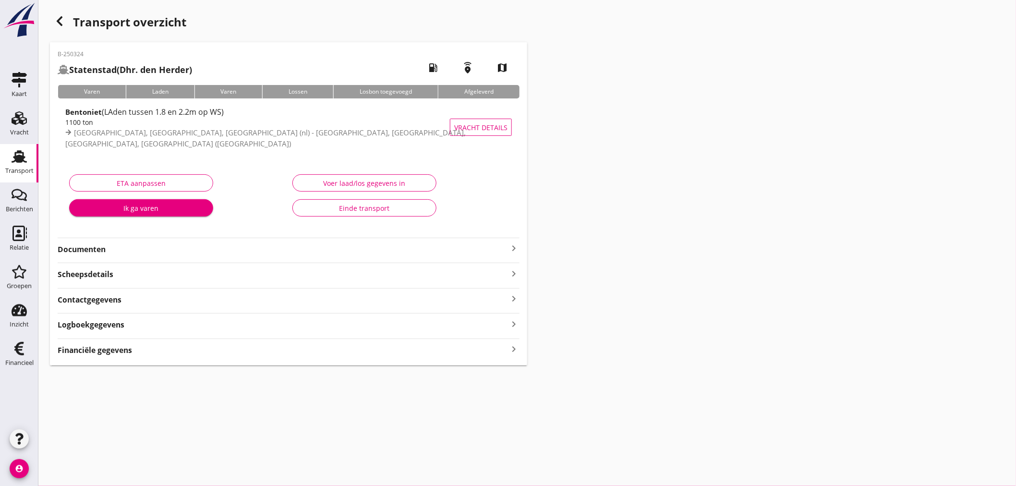
click at [755, 221] on div "Transport overzicht B-250324 [GEOGRAPHIC_DATA] (Dhr. den Herder) local_gas_stat…" at bounding box center [526, 188] width 977 height 377
click at [215, 352] on div "Financiële gegevens keyboard_arrow_right" at bounding box center [289, 349] width 462 height 13
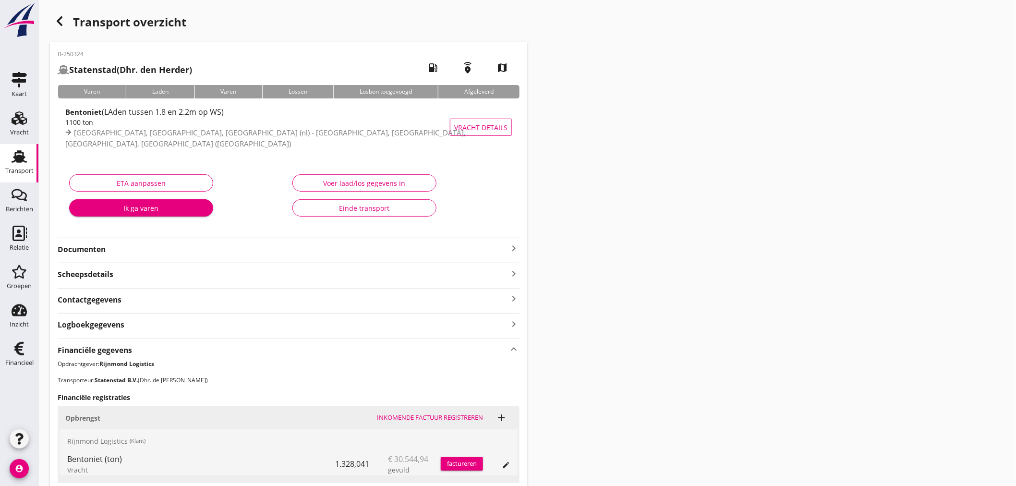
scroll to position [184, 0]
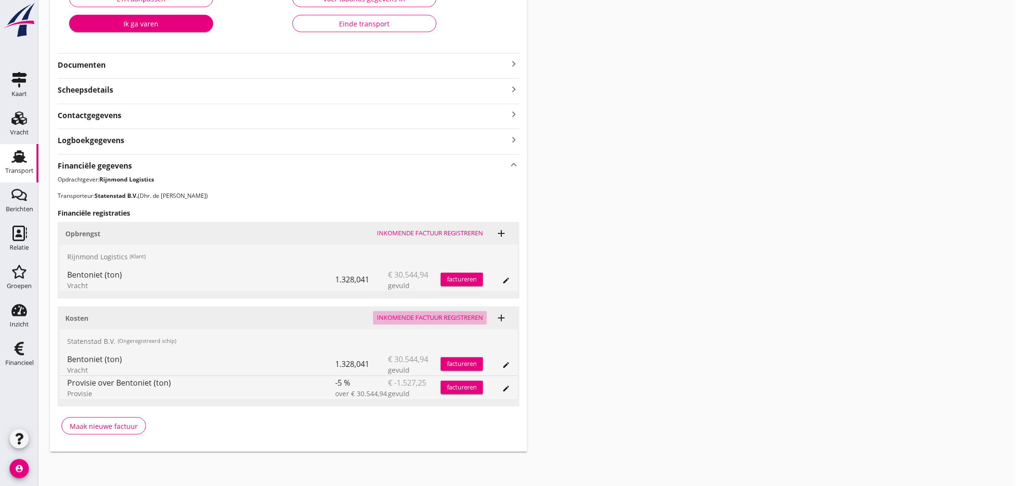
click at [410, 316] on div "Inkomende factuur registreren" at bounding box center [430, 318] width 106 height 10
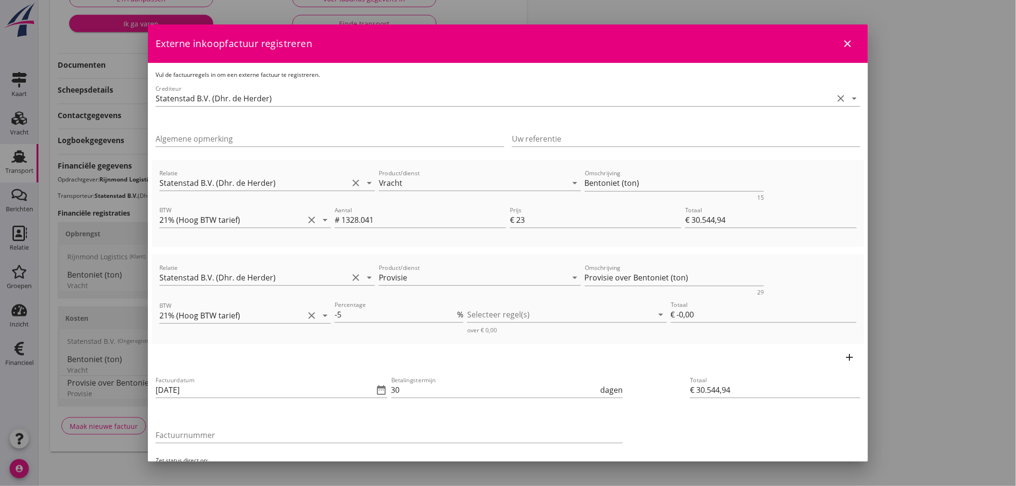
click at [607, 357] on div "add" at bounding box center [508, 357] width 712 height 27
click at [486, 311] on div at bounding box center [560, 314] width 186 height 15
click at [497, 323] on div "check_box_outline_blank" at bounding box center [487, 321] width 27 height 19
type input "€ -1.527,25"
click at [545, 359] on div "add" at bounding box center [508, 357] width 712 height 27
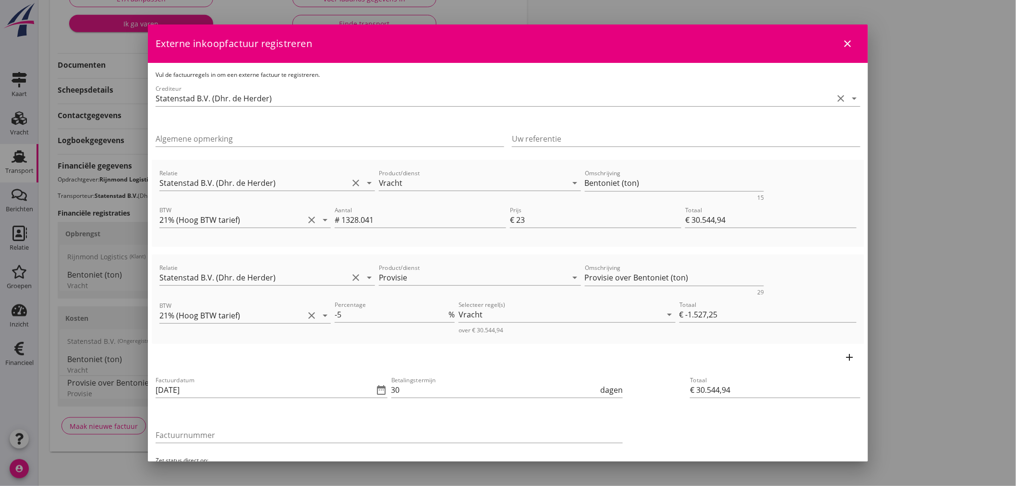
click at [844, 357] on icon "add" at bounding box center [850, 357] width 12 height 12
type input "€ 29.017,69"
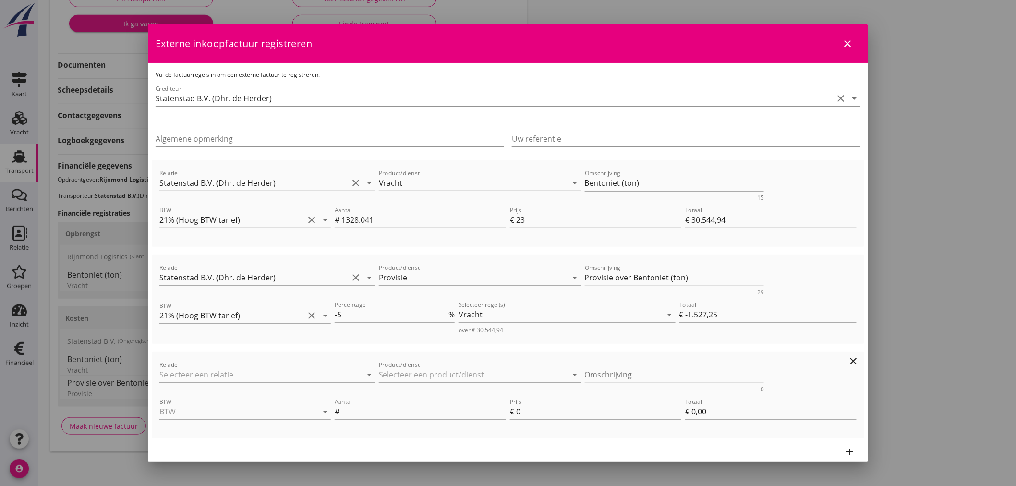
click at [309, 365] on div "Relatie arrow_drop_down" at bounding box center [267, 376] width 216 height 31
drag, startPoint x: 301, startPoint y: 367, endPoint x: 290, endPoint y: 372, distance: 12.2
click at [301, 368] on input "Relatie" at bounding box center [253, 374] width 189 height 15
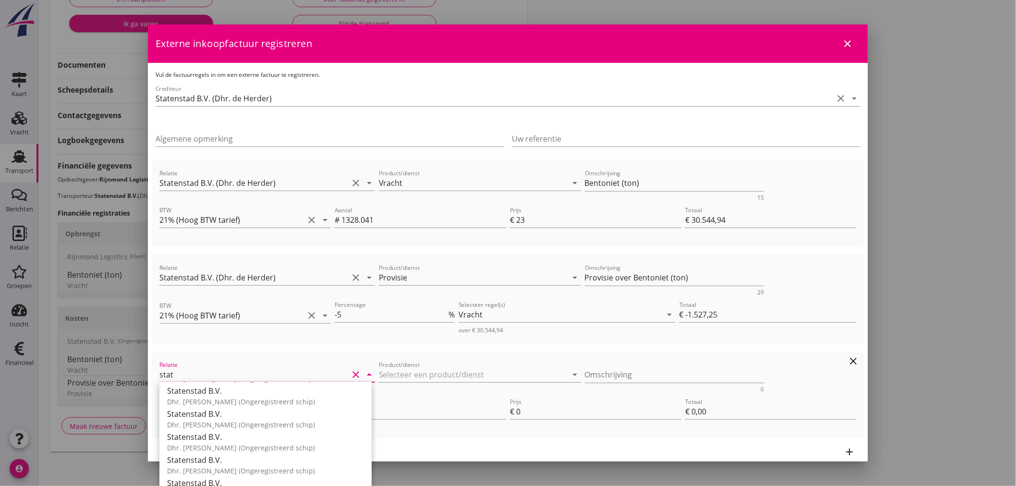
scroll to position [107, 0]
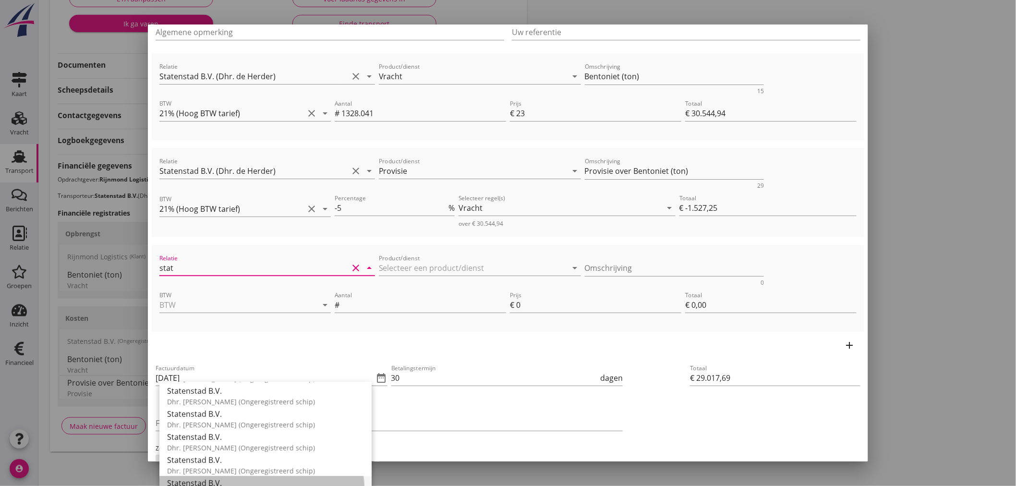
click at [237, 479] on div "Statenstad B.V." at bounding box center [265, 483] width 197 height 12
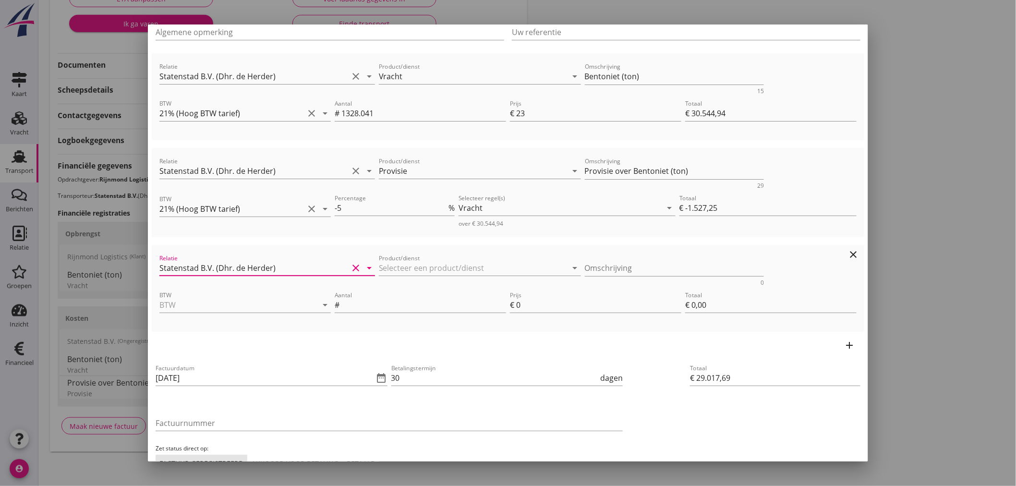
click at [318, 268] on input "Statenstad B.V. (Dhr. de Herder)" at bounding box center [253, 267] width 189 height 15
click at [320, 267] on input "Statenstad B.V. (Dhr. de Herder)" at bounding box center [253, 267] width 189 height 15
type input "Statenstad B.V. (Dhr. de Herder)"
click at [406, 263] on input "Product/dienst" at bounding box center [473, 267] width 189 height 15
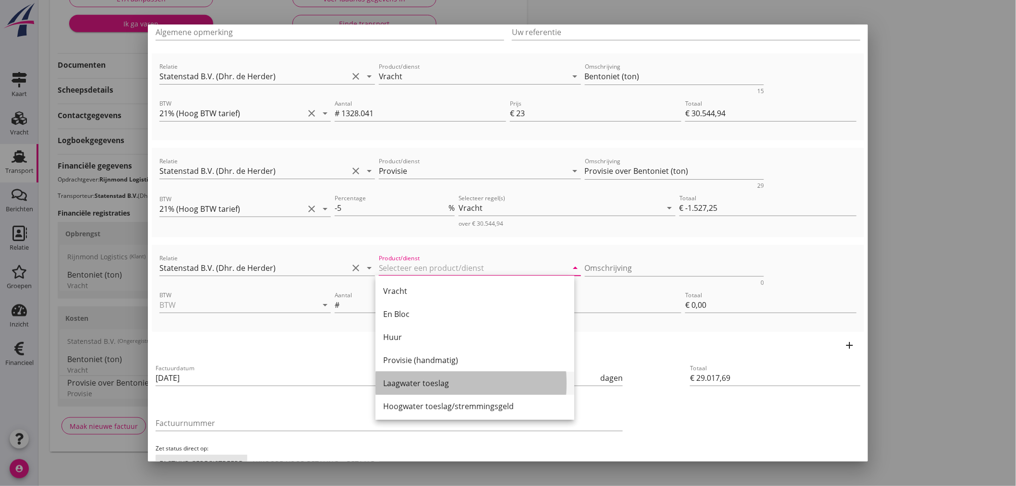
click at [414, 382] on div "Laagwater toeslag" at bounding box center [474, 383] width 183 height 12
type input "Laagwater toeslag"
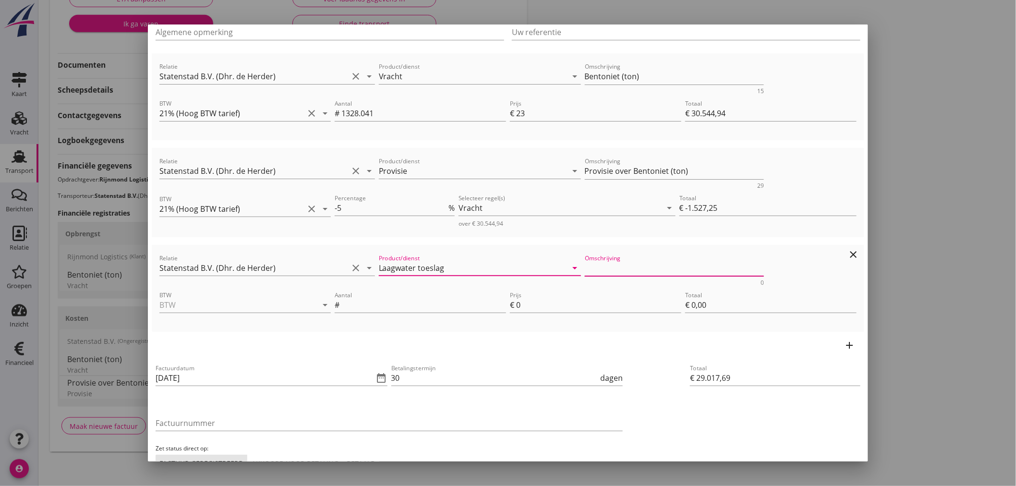
click at [589, 273] on textarea "Omschrijving" at bounding box center [675, 268] width 180 height 16
type textarea "KWZ"
click at [281, 304] on input "BTW" at bounding box center [231, 304] width 144 height 15
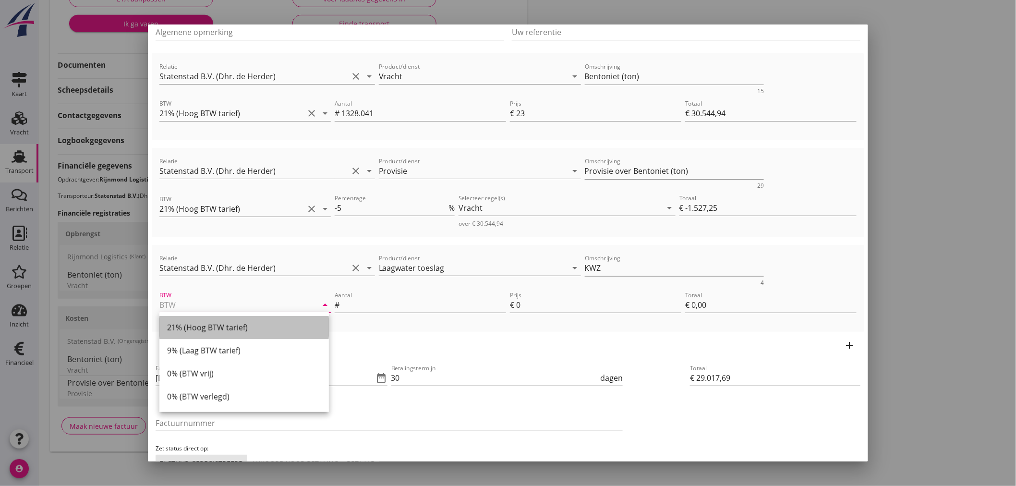
click at [266, 325] on div "21% (Hoog BTW tarief)" at bounding box center [244, 328] width 154 height 12
type input "21% (Hoog BTW tarief)"
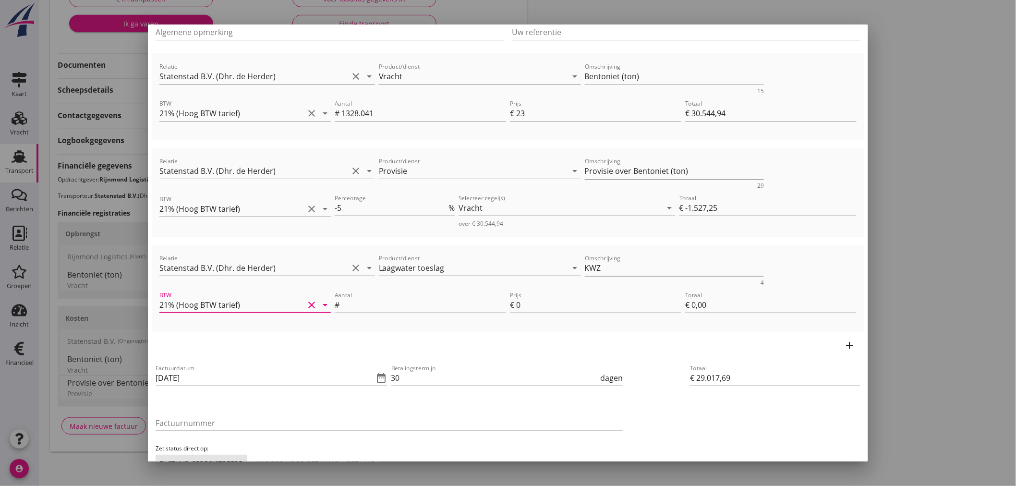
click at [255, 426] on input "Factuurnummer" at bounding box center [389, 422] width 467 height 15
type input "25032"
click at [665, 421] on div "Factuurdatum [DATE] date_range Betalingstermijn 30 dagen Factuurnummer 25032 Ze…" at bounding box center [508, 417] width 712 height 117
click at [603, 268] on textarea "KWZ" at bounding box center [675, 268] width 180 height 16
click at [647, 265] on textarea "Pegel Kaub 124, 30 % KWZ" at bounding box center [675, 268] width 180 height 16
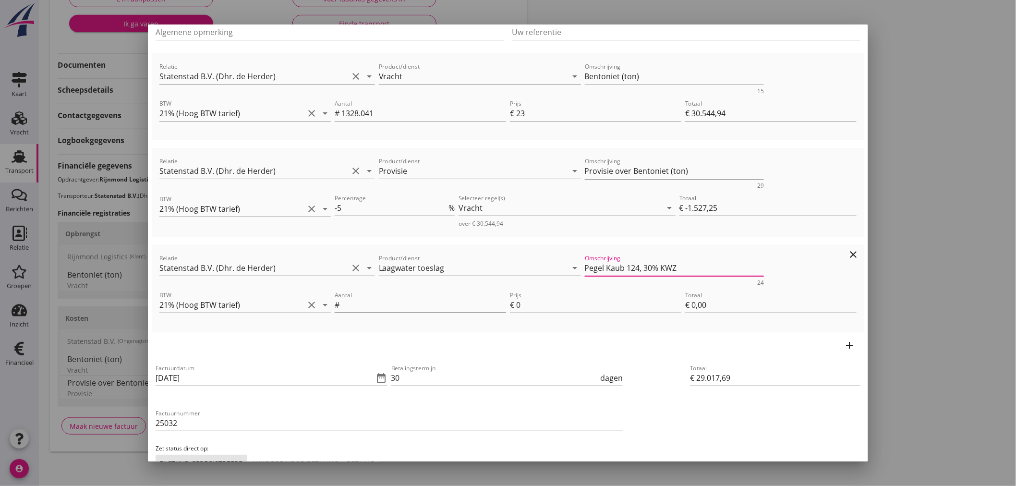
type textarea "Pegel Kaub 124, 30% KWZ"
click at [363, 301] on input "Aantal" at bounding box center [423, 304] width 165 height 15
click at [368, 303] on input "Aantal" at bounding box center [423, 304] width 165 height 15
type input "398.412"
click at [526, 304] on input "0" at bounding box center [598, 304] width 165 height 15
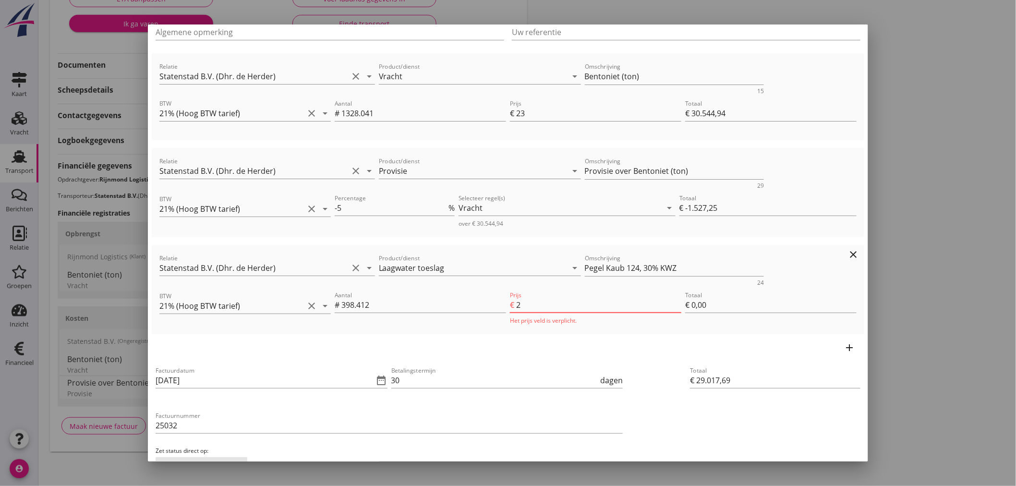
type input "23"
type input "€ 38.181,17"
type input "€ 9.163,48"
type input "23"
click at [519, 207] on div "Vracht" at bounding box center [559, 207] width 203 height 15
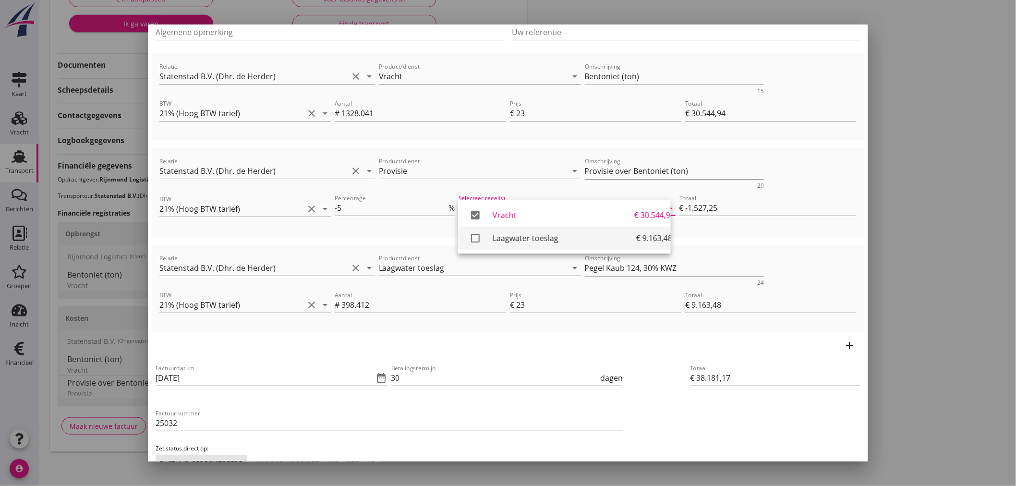
click at [498, 236] on div "Laagwater toeslag" at bounding box center [565, 238] width 144 height 12
type input "€ -1.985,42"
click at [481, 356] on div "add" at bounding box center [508, 345] width 712 height 27
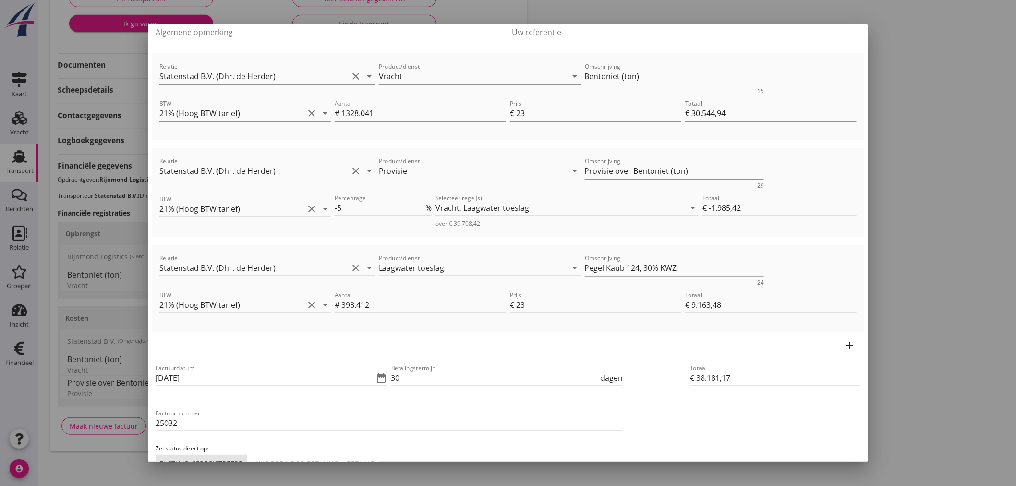
scroll to position [169, 0]
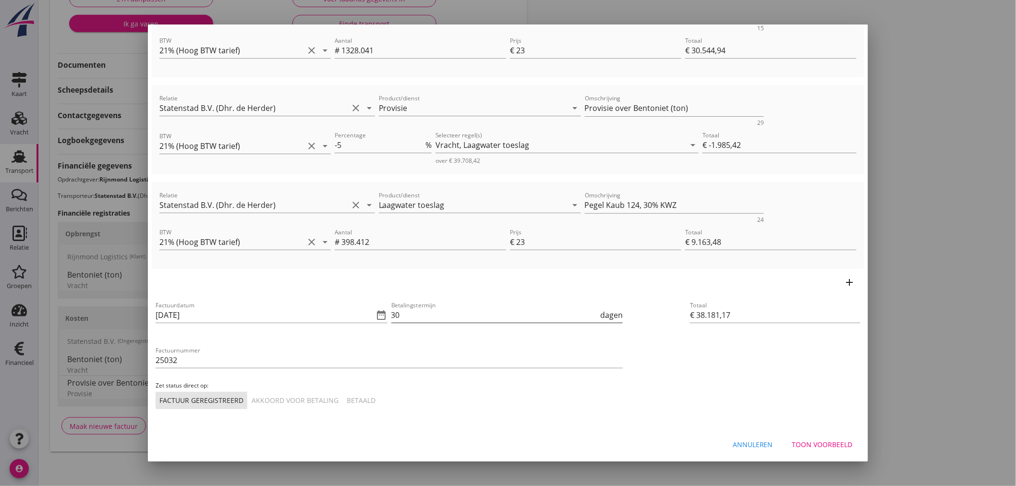
click at [409, 317] on input "30" at bounding box center [494, 314] width 207 height 15
type input "3"
type input "14"
click at [209, 312] on input "[DATE]" at bounding box center [265, 314] width 218 height 15
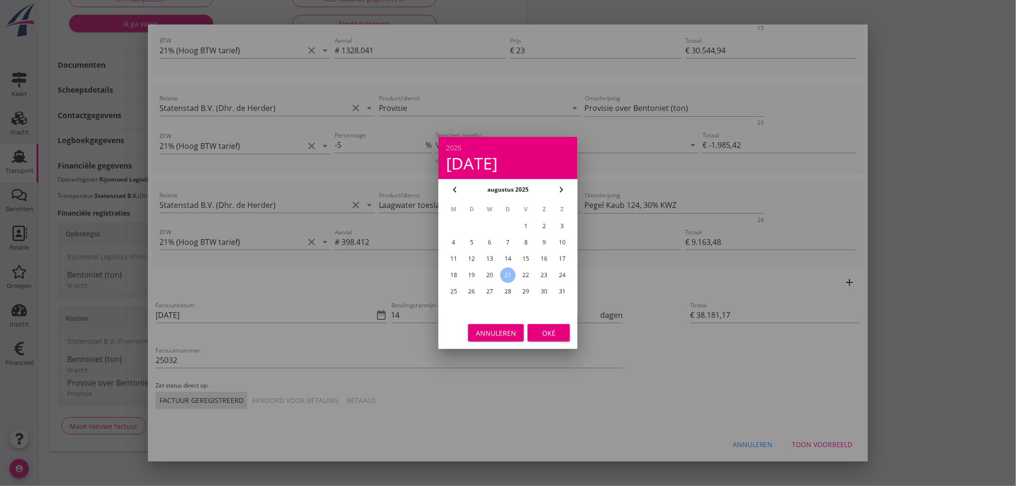
click at [450, 185] on icon "chevron_left" at bounding box center [455, 190] width 12 height 12
click at [505, 267] on div "24" at bounding box center [507, 274] width 15 height 15
type input "[DATE]"
click at [544, 332] on div "Oké" at bounding box center [548, 333] width 27 height 10
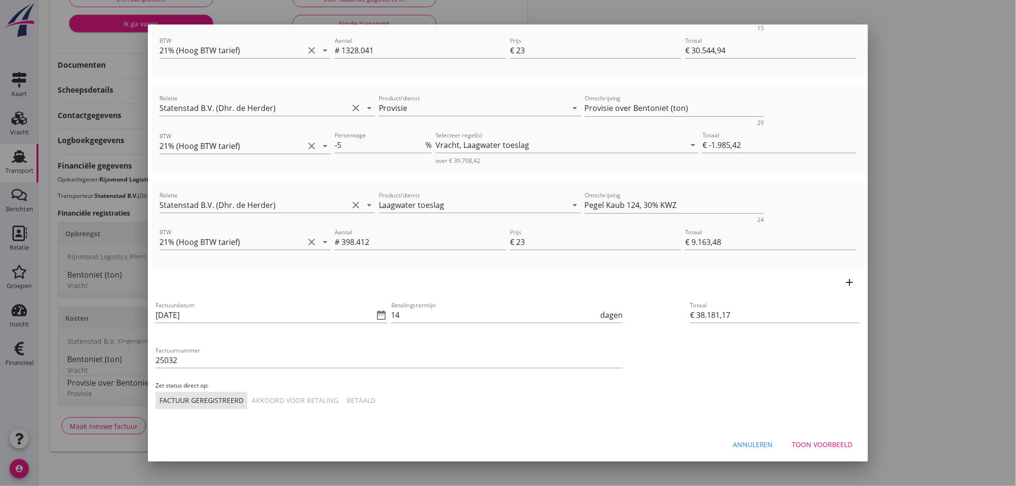
click at [280, 392] on button "Akkoord voor betaling" at bounding box center [295, 400] width 95 height 17
click at [806, 445] on div "Toon voorbeeld" at bounding box center [822, 444] width 60 height 10
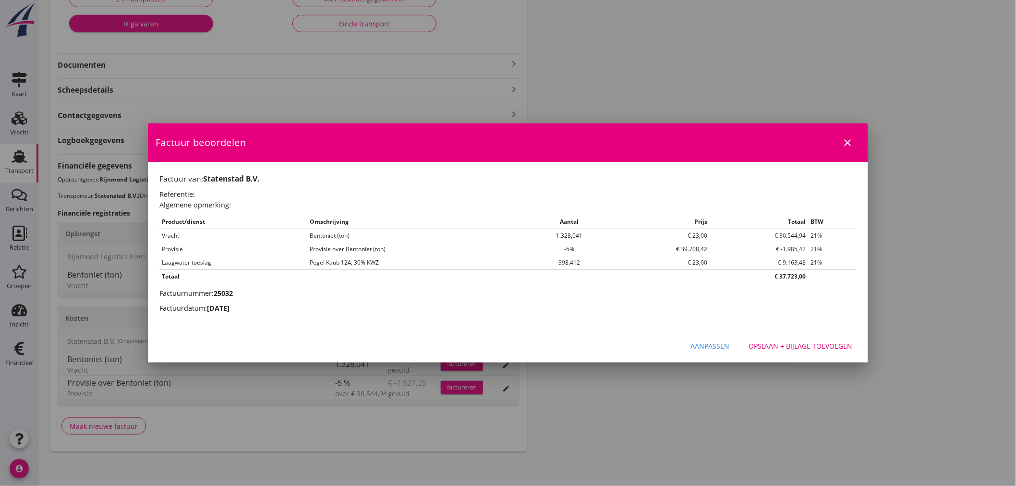
scroll to position [0, 0]
click at [793, 347] on div "Opslaan + bijlage toevoegen" at bounding box center [800, 346] width 104 height 10
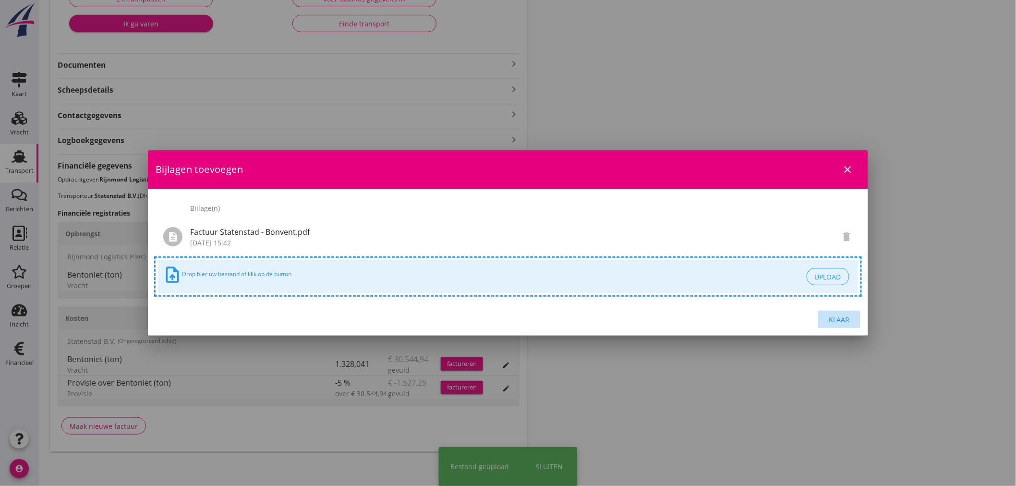
click at [848, 319] on div "Klaar" at bounding box center [839, 319] width 27 height 10
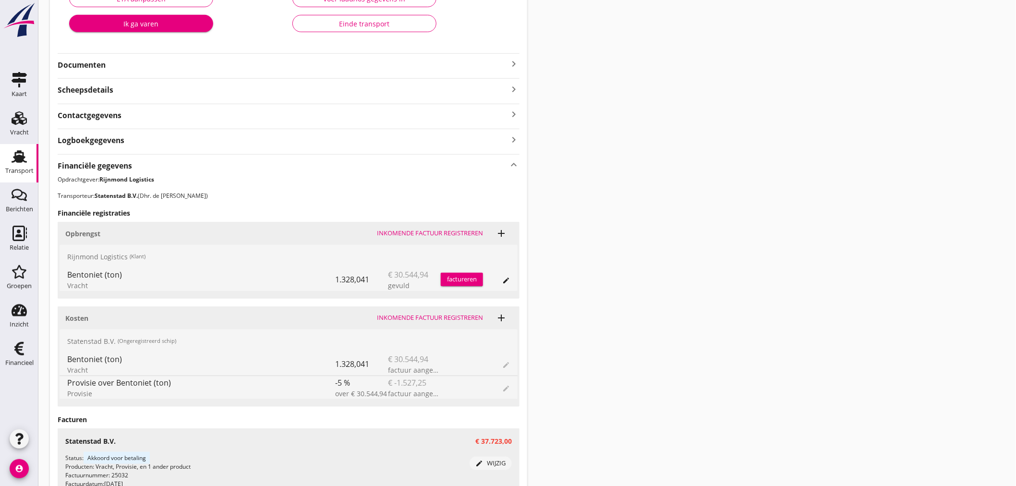
click at [468, 279] on div "factureren" at bounding box center [462, 280] width 42 height 10
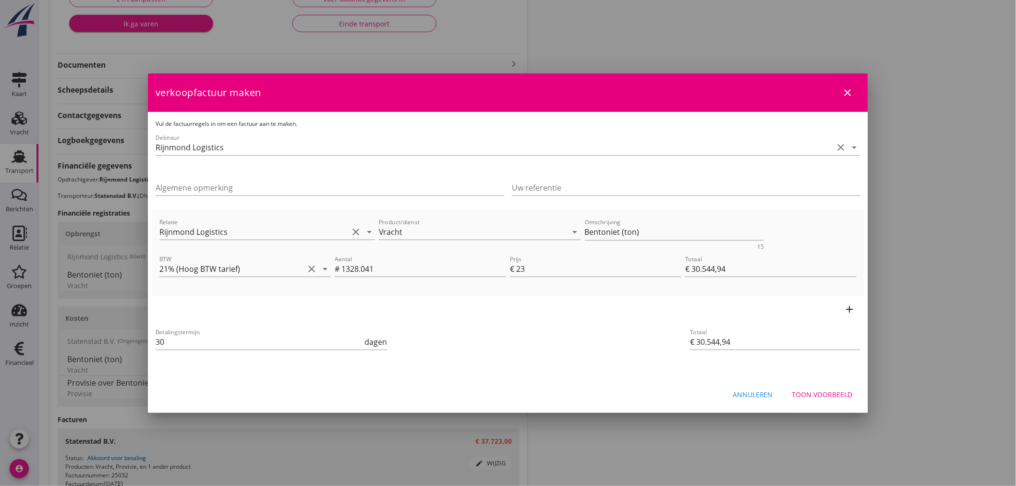
click at [855, 306] on icon "add" at bounding box center [850, 309] width 12 height 12
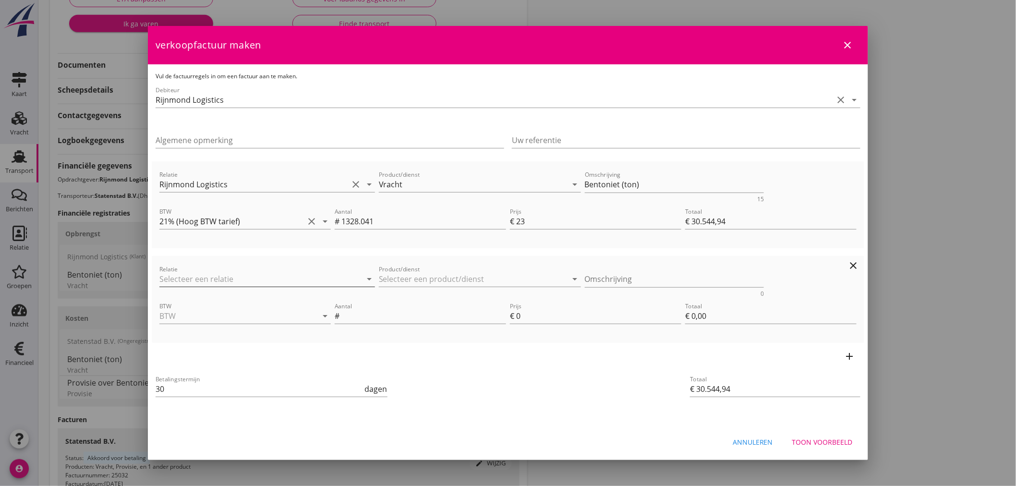
click at [250, 280] on input "Relatie" at bounding box center [253, 278] width 189 height 15
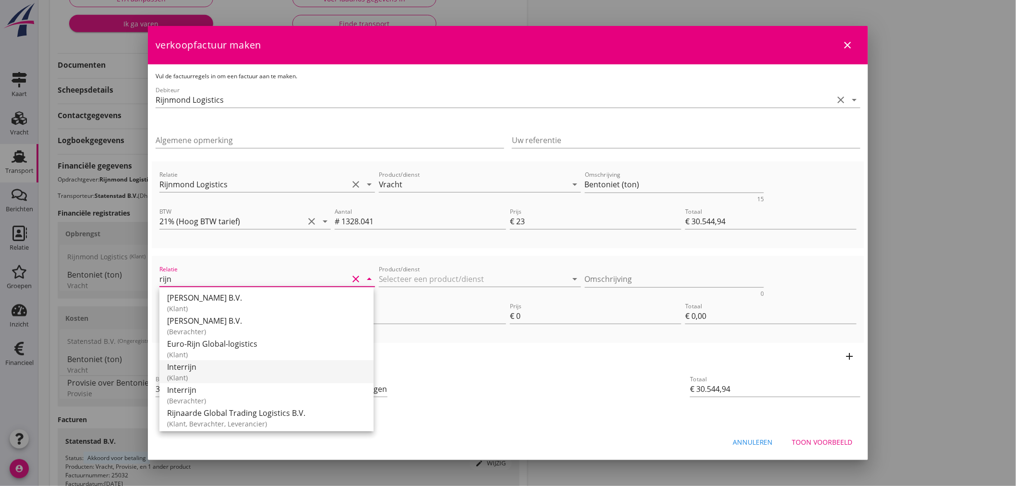
scroll to position [48, 0]
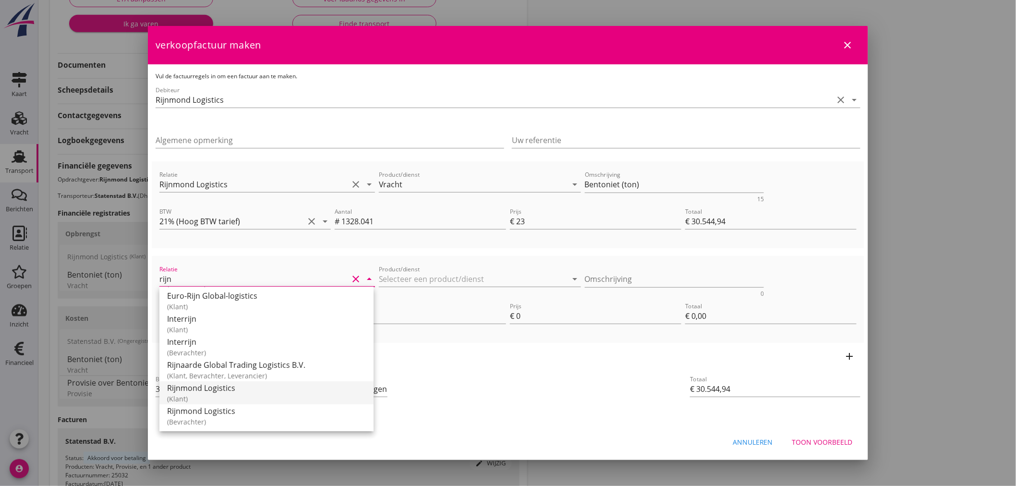
click at [245, 391] on div "Rijnmond Logistics" at bounding box center [266, 388] width 199 height 12
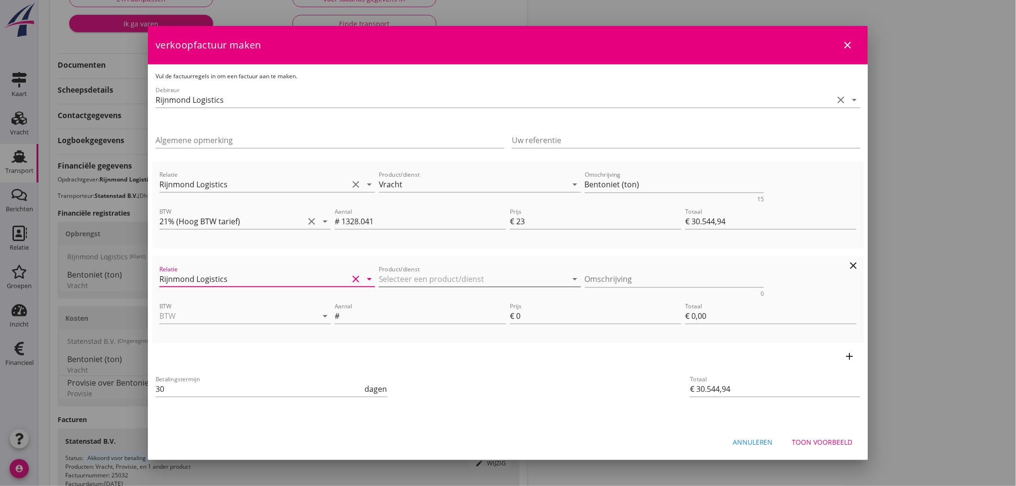
type input "Rijnmond Logistics"
click at [405, 281] on input "Product/dienst" at bounding box center [473, 278] width 189 height 15
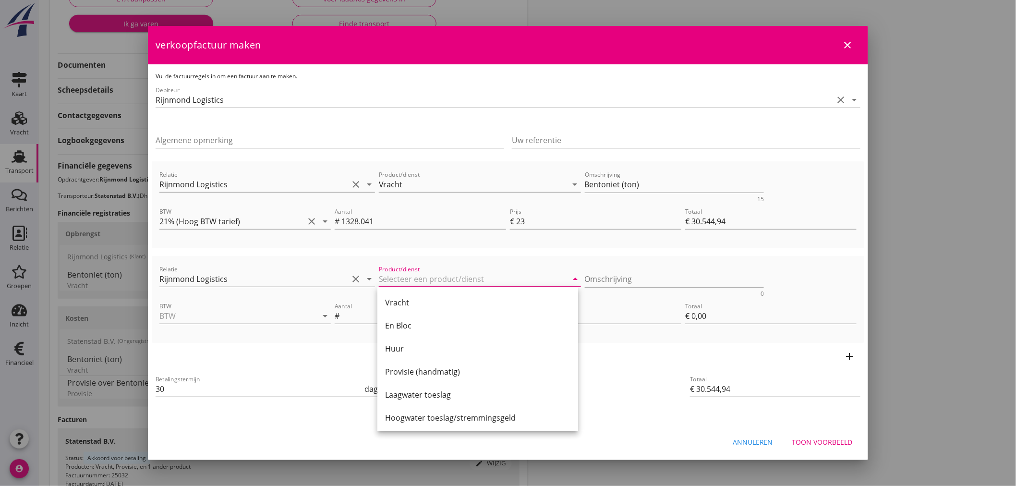
click at [440, 390] on div "Laagwater toeslag" at bounding box center [477, 395] width 185 height 12
type input "Laagwater toeslag"
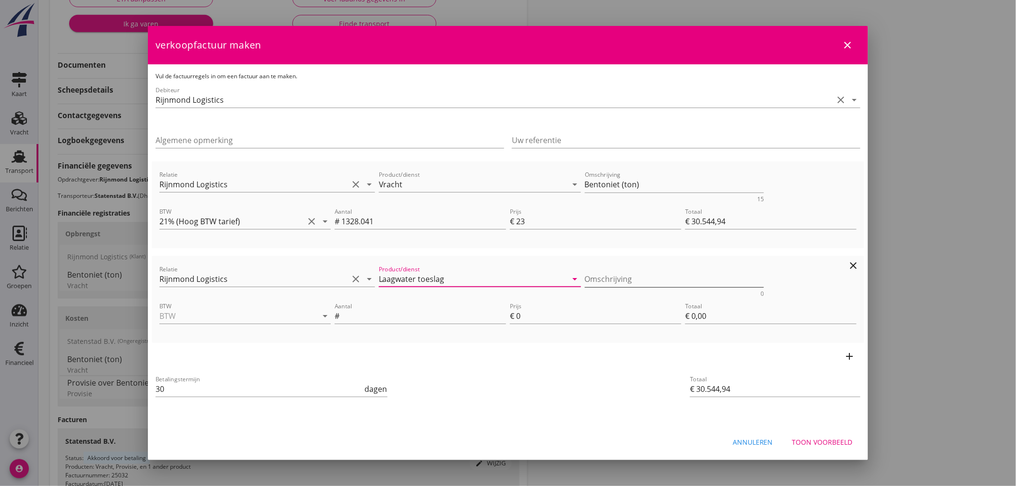
click at [630, 282] on textarea "Omschrijving" at bounding box center [675, 279] width 180 height 16
type textarea "30% KWZ, Pegel Kaub 124"
click at [266, 315] on input "BTW" at bounding box center [231, 315] width 144 height 15
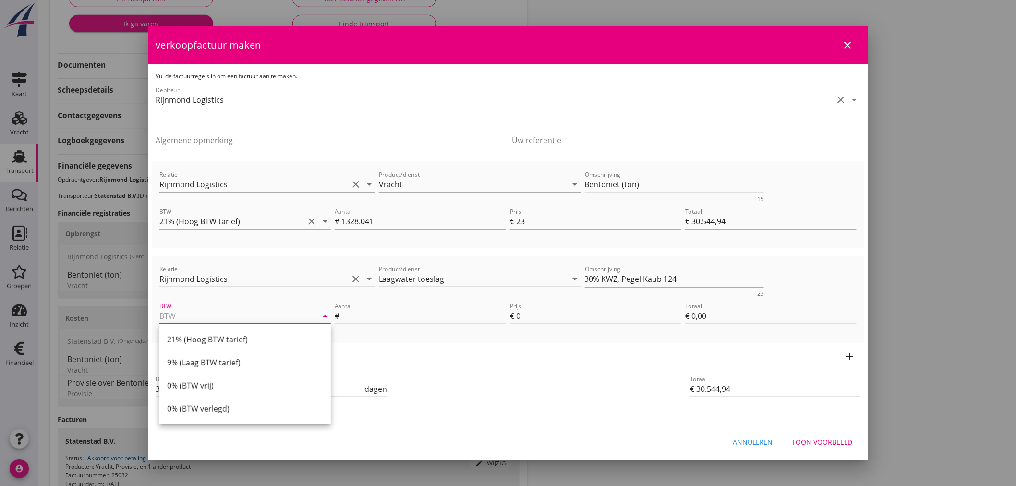
click at [241, 334] on div "21% (Hoog BTW tarief)" at bounding box center [245, 340] width 156 height 12
type input "21% (Hoog BTW tarief)"
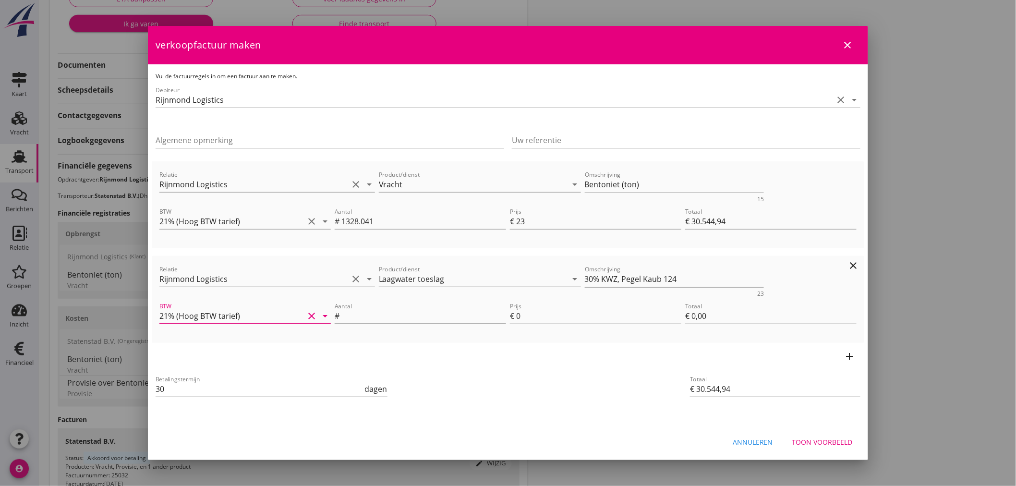
click at [368, 314] on input "Aantal" at bounding box center [423, 315] width 165 height 15
type input "398.412"
click at [548, 322] on input "0" at bounding box center [598, 315] width 165 height 15
click at [548, 315] on input "0" at bounding box center [598, 315] width 165 height 15
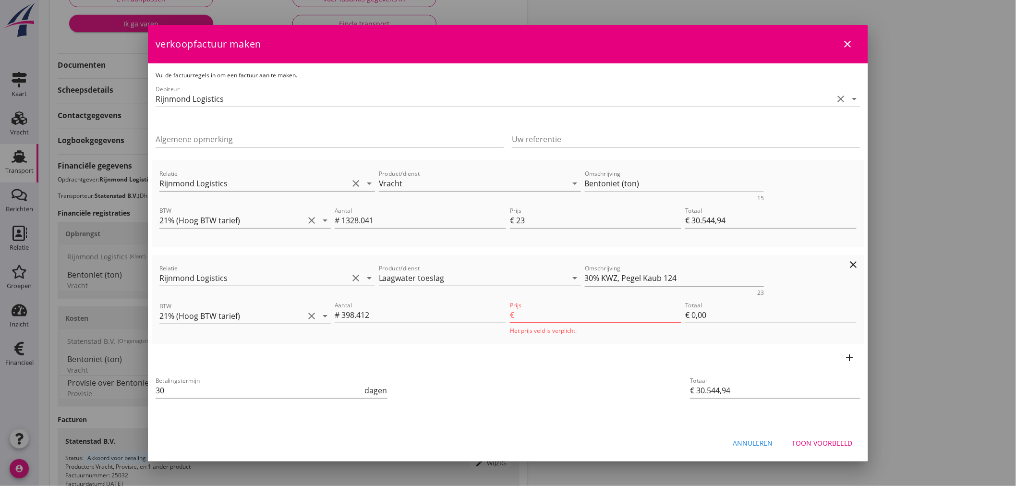
type input "€ 31.341,76"
type input "2"
type input "€ 796,82"
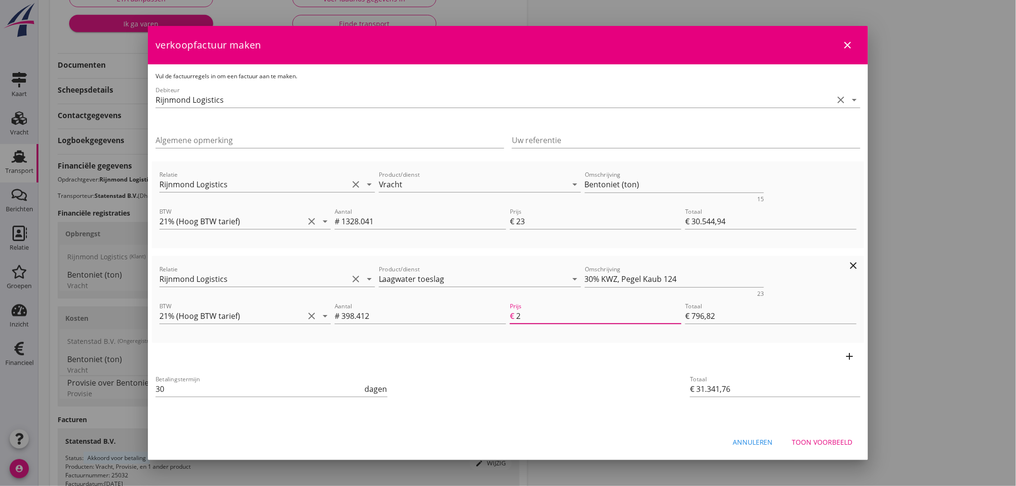
type input "23"
type input "€ 39.708,42"
type input "€ 9.163,48"
type input "23"
click at [493, 370] on div "Betalingstermijn 30 dagen" at bounding box center [389, 390] width 475 height 40
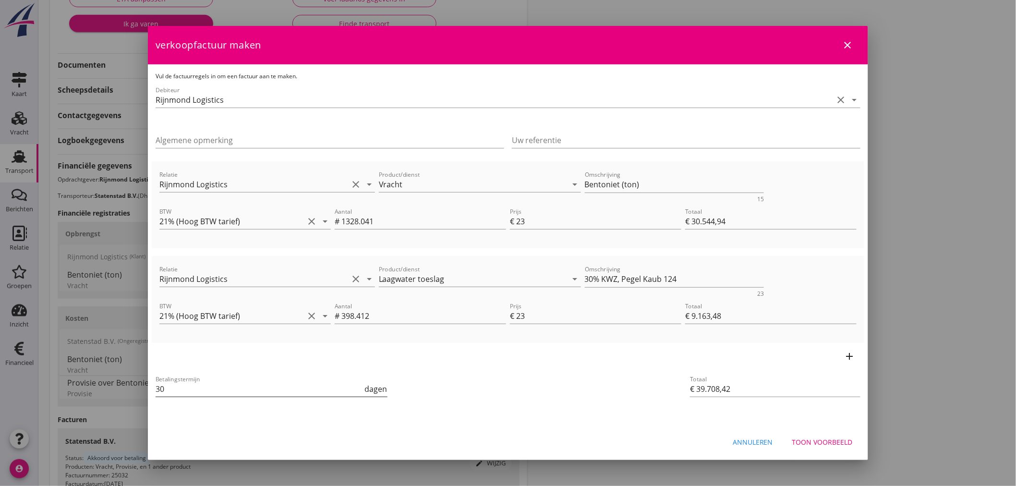
click at [200, 386] on input "30" at bounding box center [259, 388] width 207 height 15
type input "3"
type input "14"
click at [543, 395] on div "Betalingstermijn 14 dagen" at bounding box center [389, 390] width 471 height 36
click at [532, 372] on div "Betalingstermijn 14 dagen" at bounding box center [389, 390] width 471 height 36
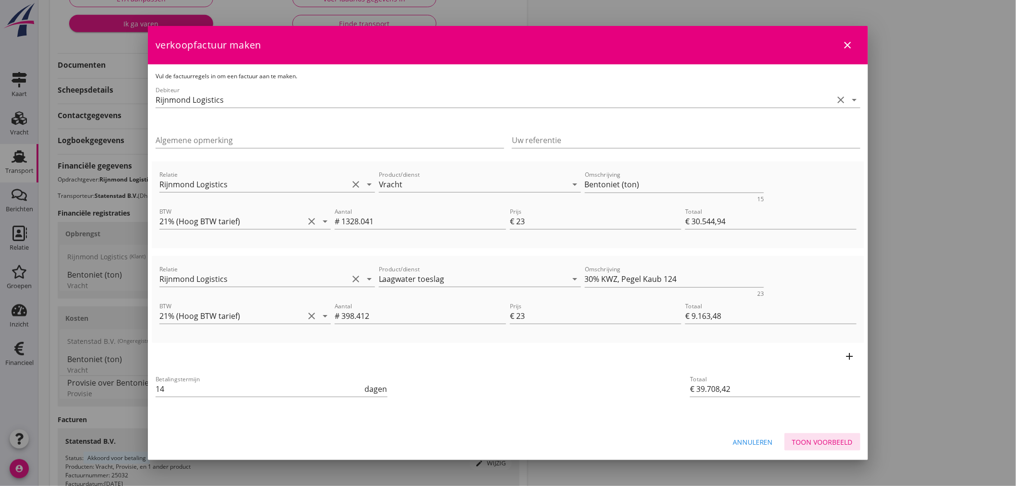
click at [820, 438] on div "Toon voorbeeld" at bounding box center [822, 442] width 60 height 10
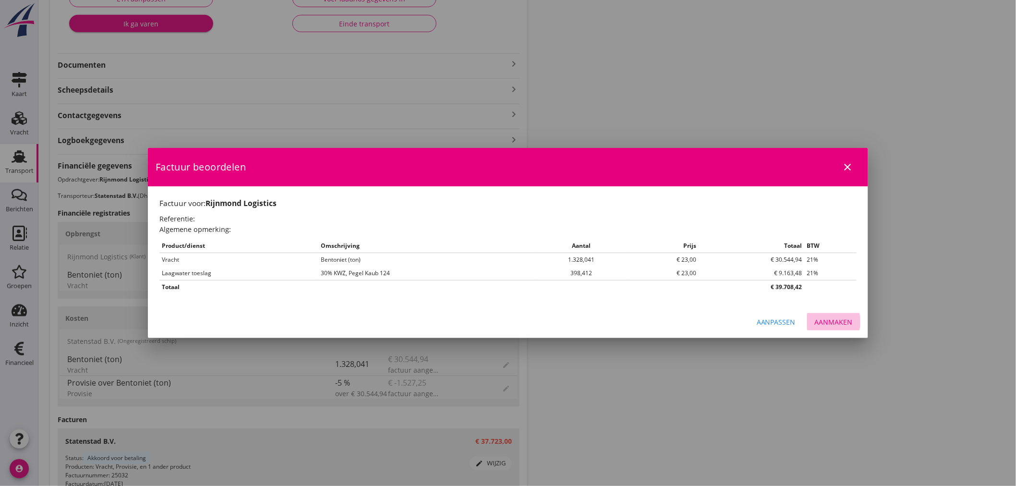
click at [843, 324] on div "Aanmaken" at bounding box center [834, 322] width 38 height 10
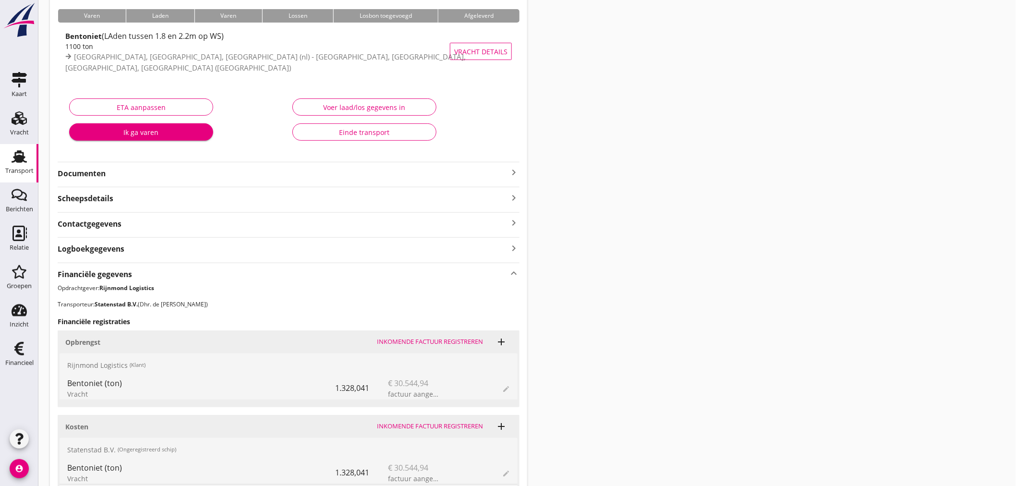
scroll to position [0, 0]
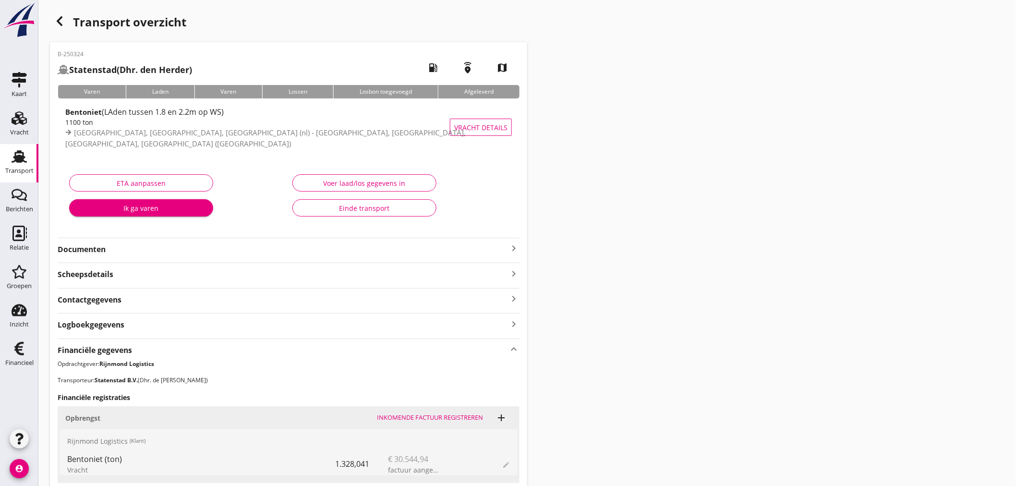
click at [354, 253] on strong "Documenten" at bounding box center [283, 249] width 450 height 11
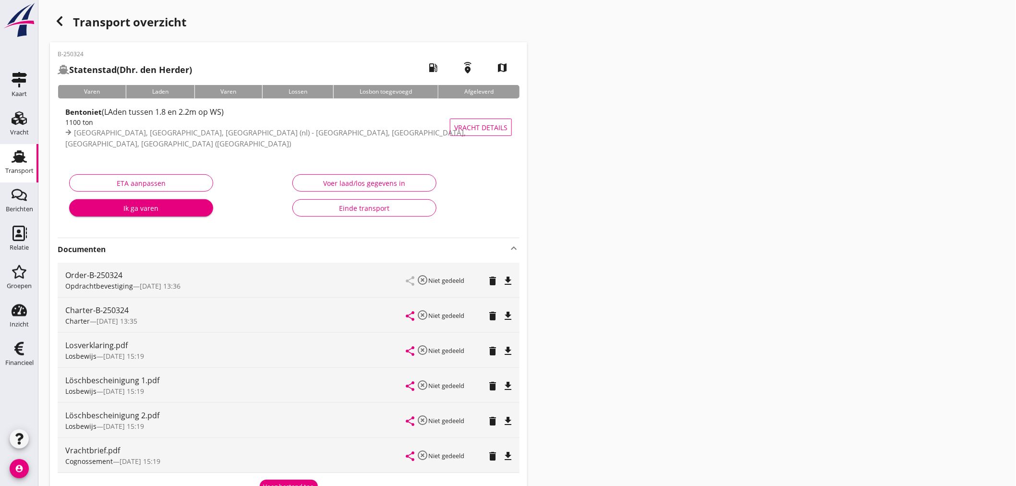
click at [357, 208] on div "Einde transport" at bounding box center [365, 208] width 128 height 10
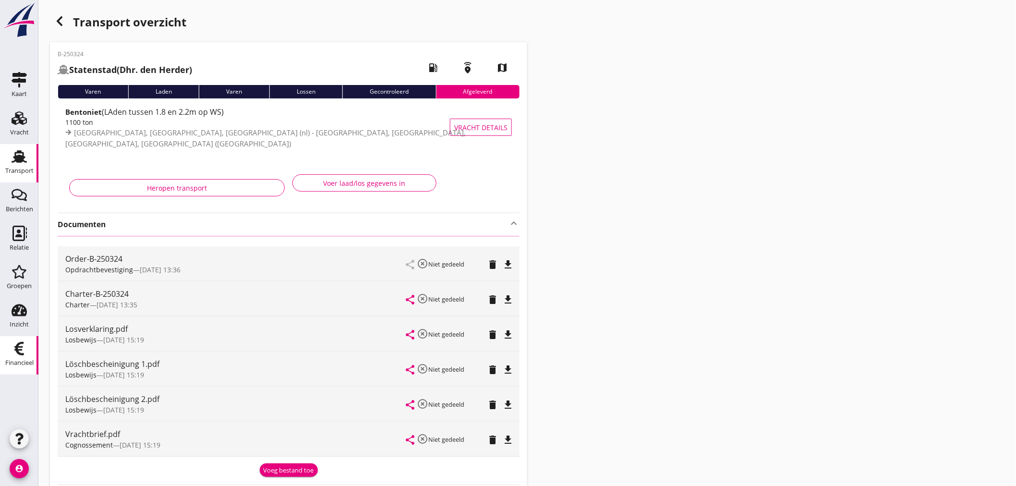
click at [12, 347] on icon "Financieel" at bounding box center [19, 348] width 15 height 15
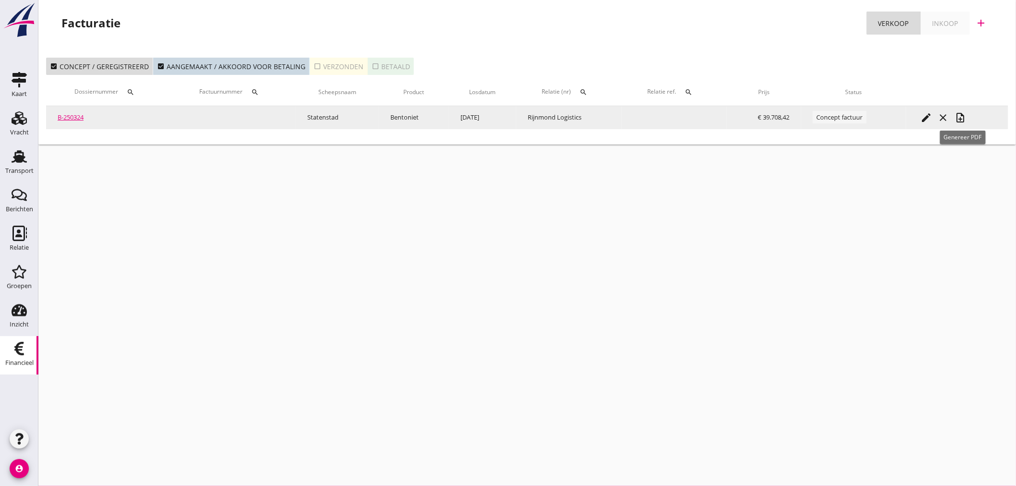
click at [963, 117] on icon "note_add" at bounding box center [961, 118] width 12 height 12
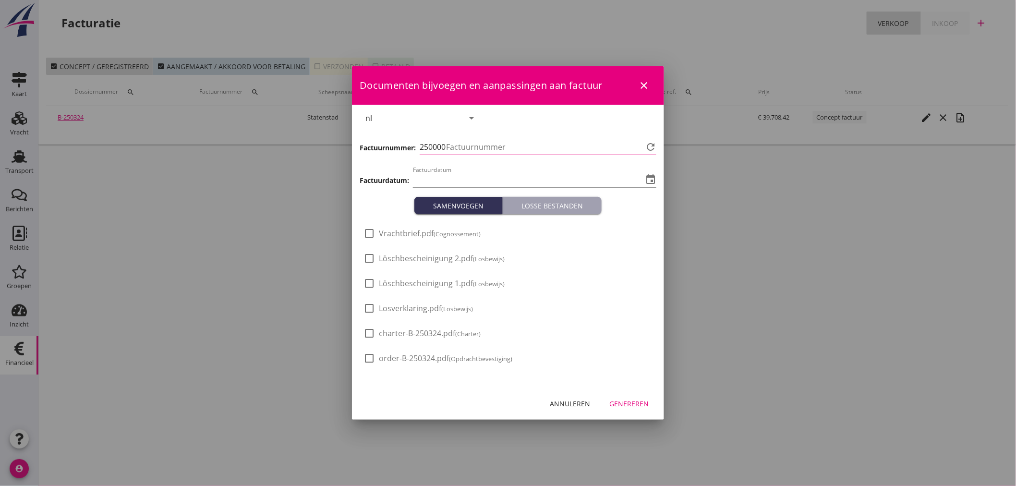
type input "[DATE]"
type input "457"
click at [371, 233] on div at bounding box center [369, 233] width 16 height 16
checkbox input "true"
click at [368, 256] on div at bounding box center [369, 258] width 16 height 16
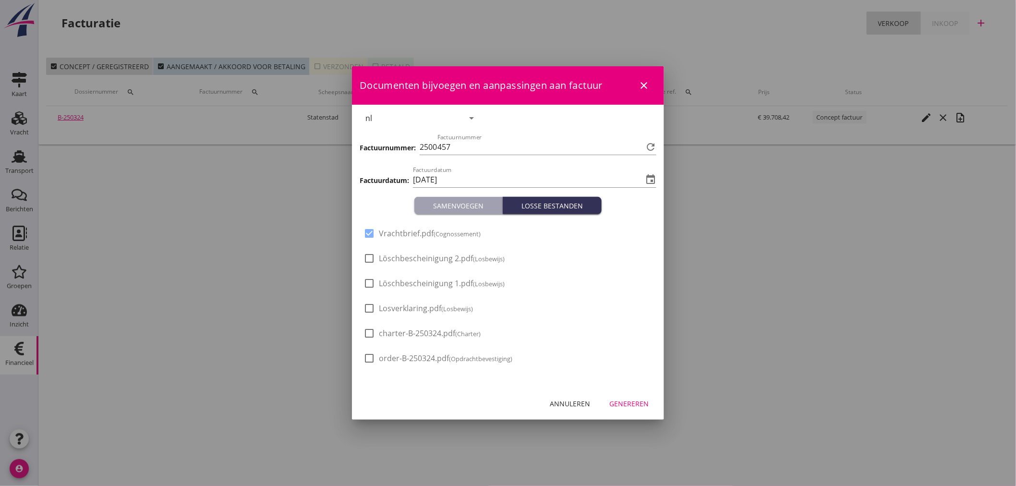
checkbox input "true"
click at [368, 280] on div at bounding box center [369, 283] width 16 height 16
checkbox input "true"
click at [370, 305] on div at bounding box center [369, 308] width 16 height 16
checkbox input "true"
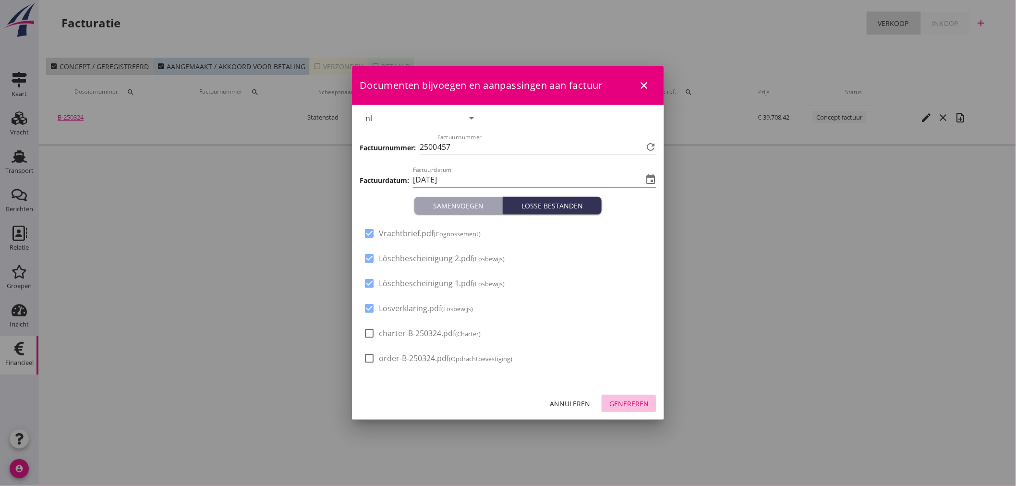
click at [637, 400] on div "Genereren" at bounding box center [628, 403] width 39 height 10
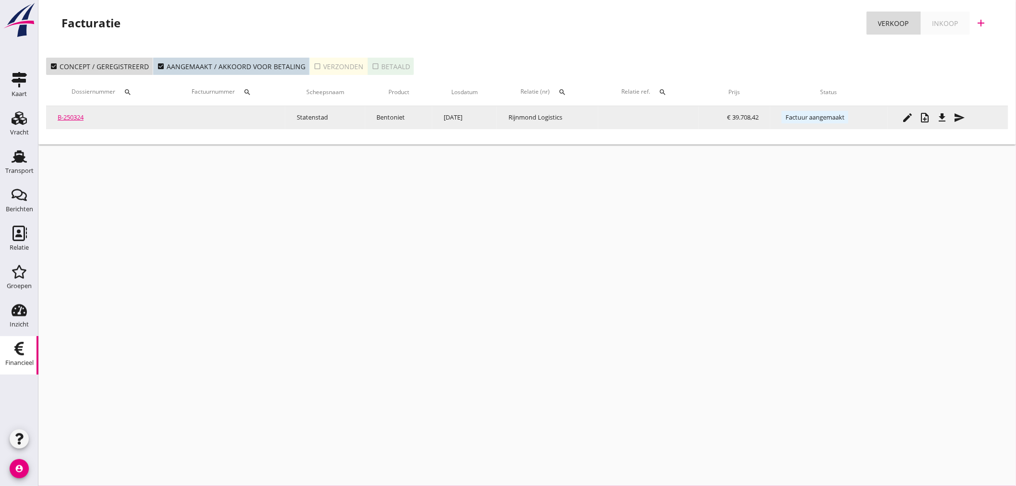
click at [962, 116] on icon "send" at bounding box center [960, 118] width 12 height 12
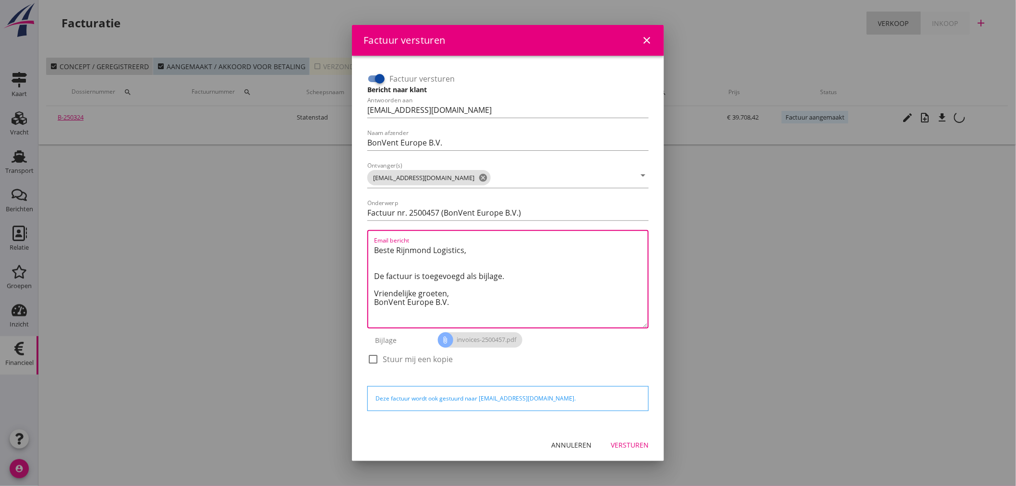
drag, startPoint x: 482, startPoint y: 248, endPoint x: 356, endPoint y: 252, distance: 126.3
click at [356, 252] on div "Factuur versturen Bericht naar klant Antwoorden aan [EMAIL_ADDRESS][DOMAIN_NAME…" at bounding box center [508, 242] width 312 height 373
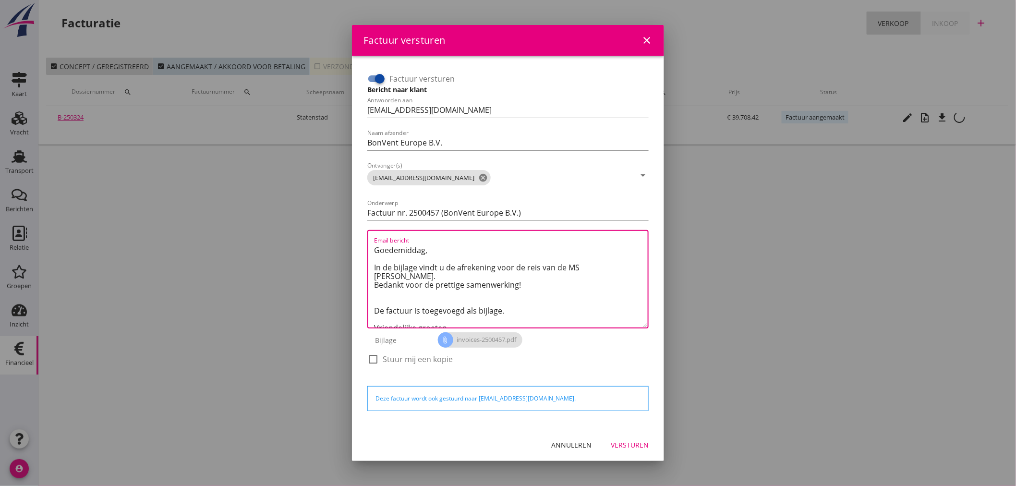
drag, startPoint x: 507, startPoint y: 303, endPoint x: 367, endPoint y: 292, distance: 140.6
click at [367, 292] on div "Email bericht [PERSON_NAME], In de bijlage vindt u de afrekening voor de reis v…" at bounding box center [507, 279] width 281 height 98
click at [376, 298] on textarea "Goedemiddag, In de bijlage vindt u de afrekening voor de reis van de MS [PERSON…" at bounding box center [511, 284] width 274 height 85
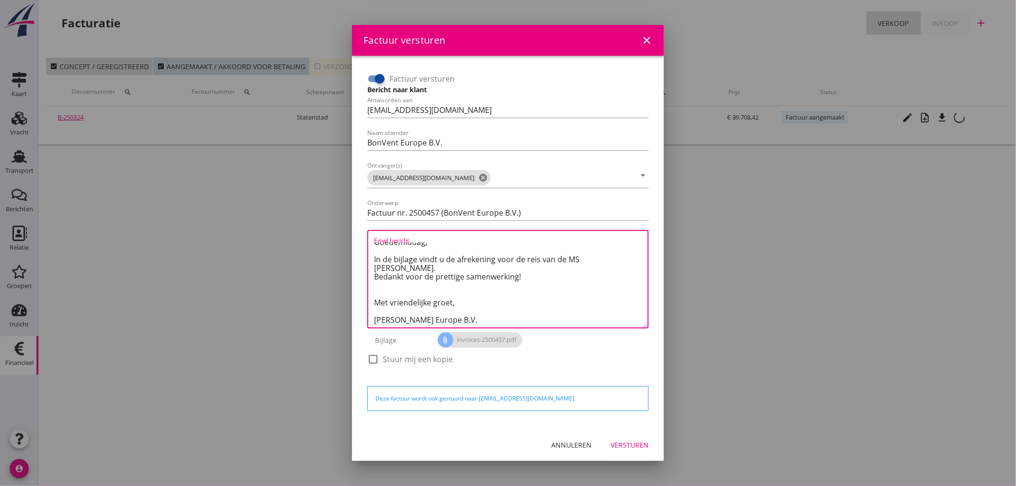
type textarea "Goedemiddag, In de bijlage vindt u de afrekening voor de reis van de MS [PERSON…"
click at [630, 445] on div "Versturen" at bounding box center [630, 445] width 38 height 10
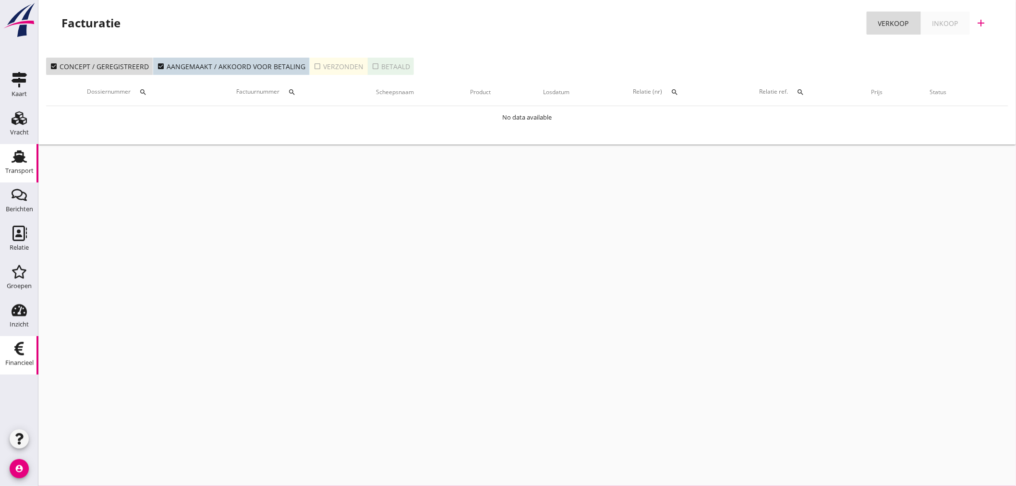
click at [11, 161] on div "Transport" at bounding box center [19, 156] width 23 height 15
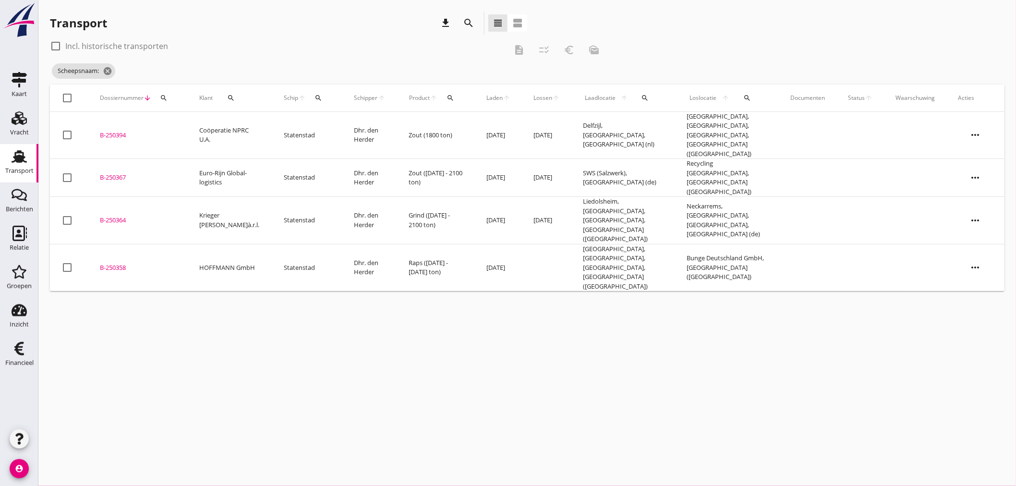
click at [335, 313] on div "cancel You are impersonating another user. Transport download search view_headl…" at bounding box center [526, 243] width 977 height 486
click at [406, 299] on div "cancel You are impersonating another user. Transport download search view_headl…" at bounding box center [526, 243] width 977 height 486
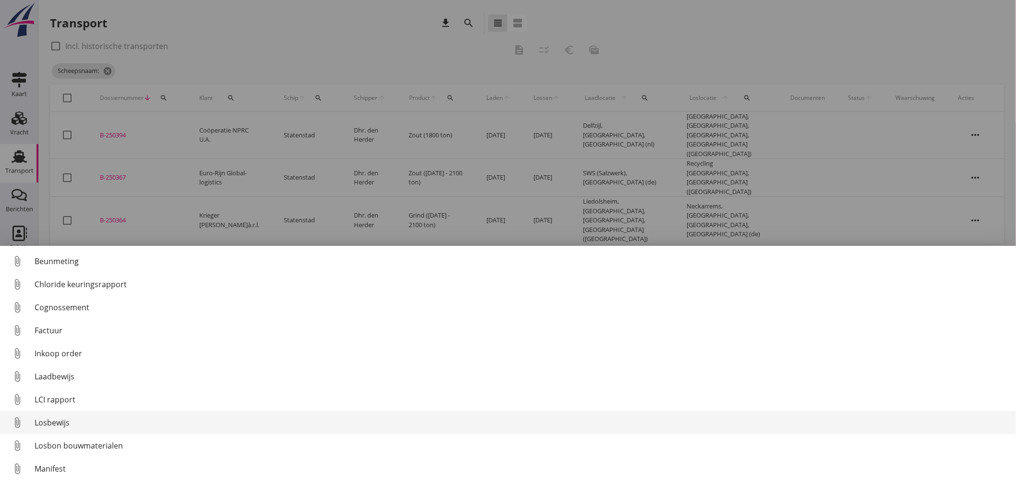
click at [51, 417] on div "Losbewijs" at bounding box center [522, 423] width 974 height 12
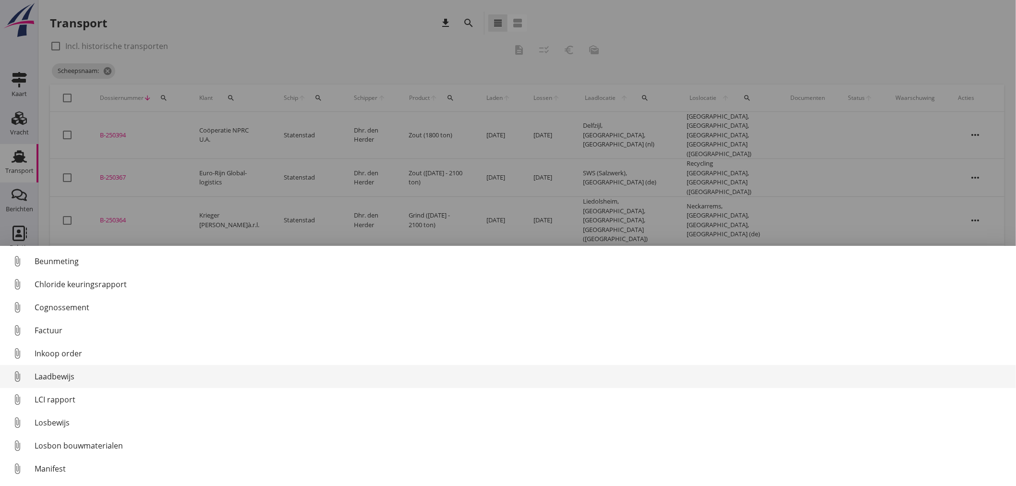
click at [56, 377] on div "Laadbewijs" at bounding box center [522, 377] width 974 height 12
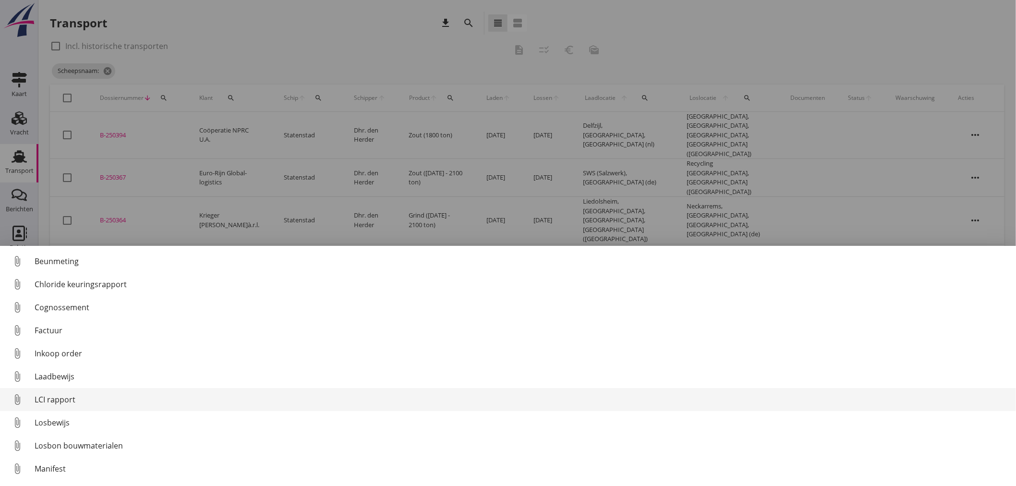
click at [53, 394] on div "LCI rapport" at bounding box center [522, 400] width 974 height 12
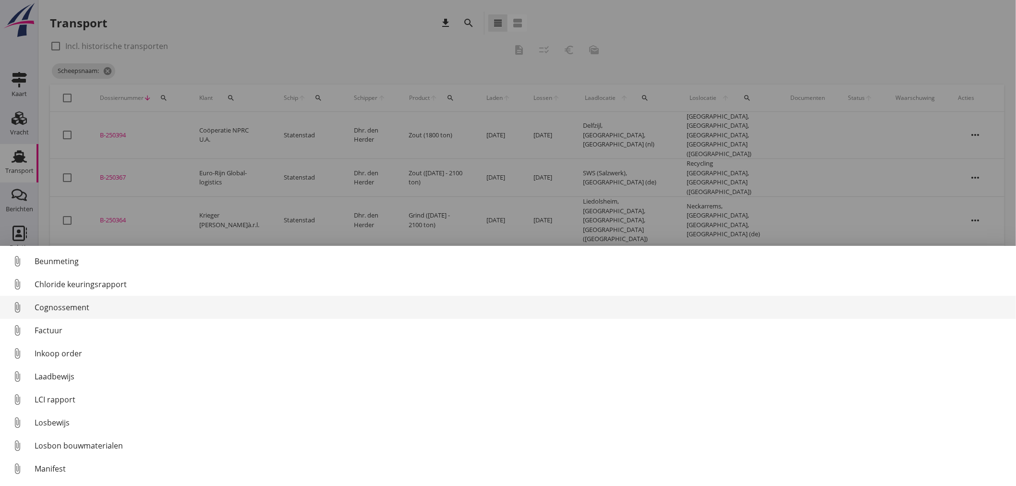
click at [55, 303] on div "Cognossement" at bounding box center [522, 307] width 974 height 12
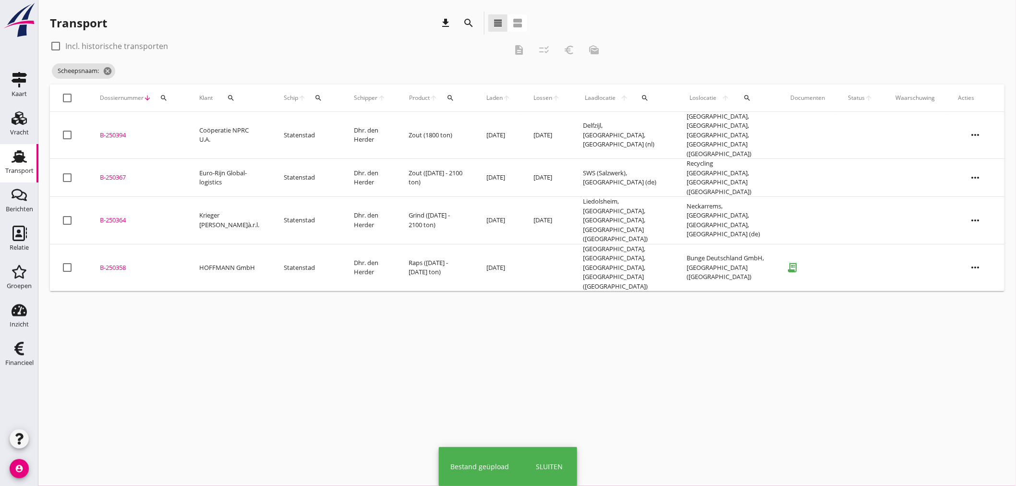
click at [536, 244] on td at bounding box center [546, 267] width 49 height 47
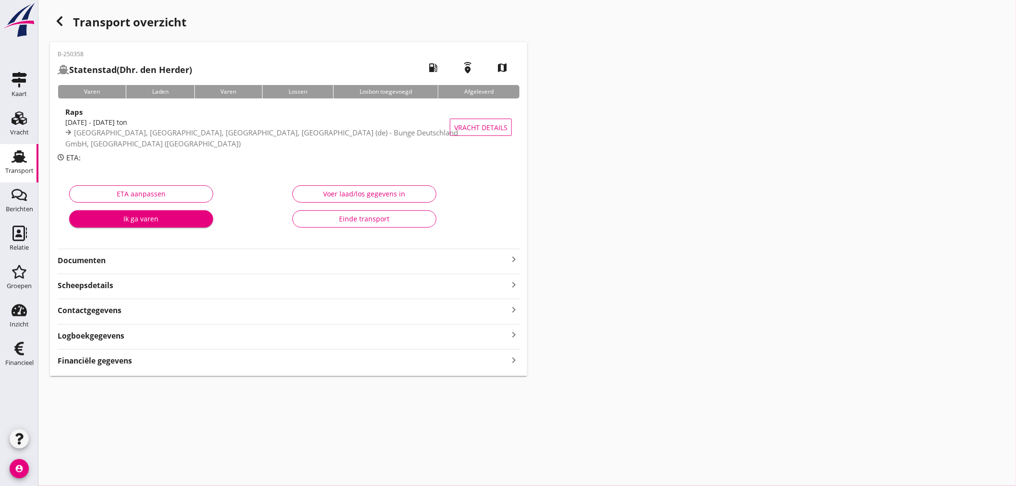
click at [128, 258] on strong "Documenten" at bounding box center [283, 260] width 450 height 11
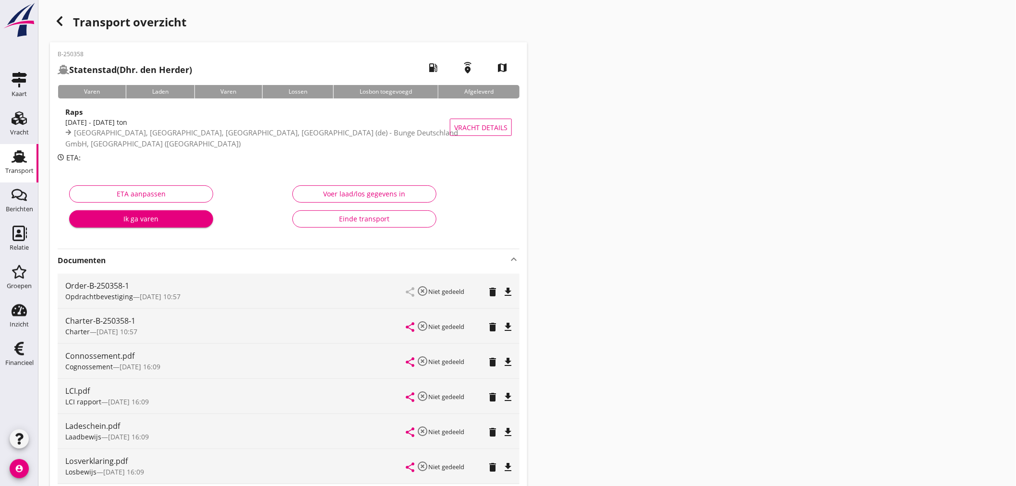
scroll to position [160, 0]
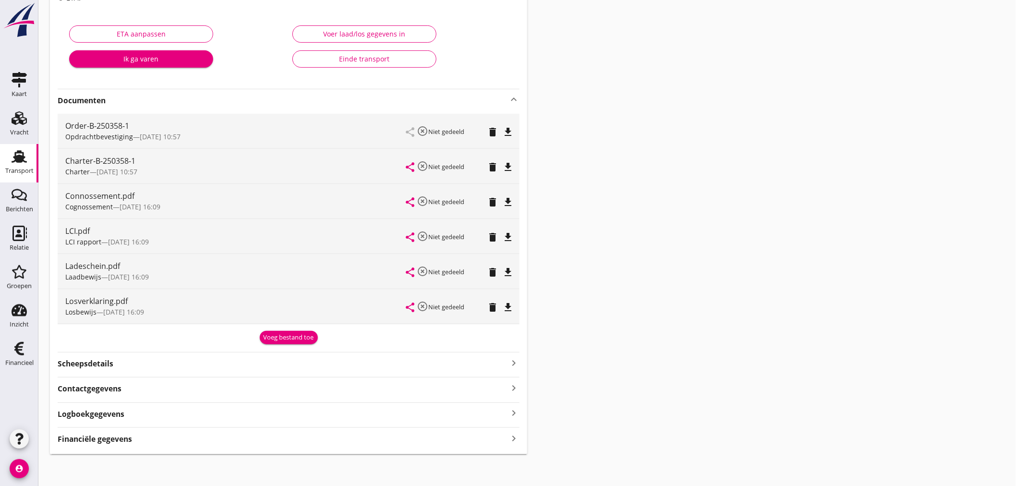
click at [361, 34] on div "Voer laad/los gegevens in" at bounding box center [365, 34] width 128 height 10
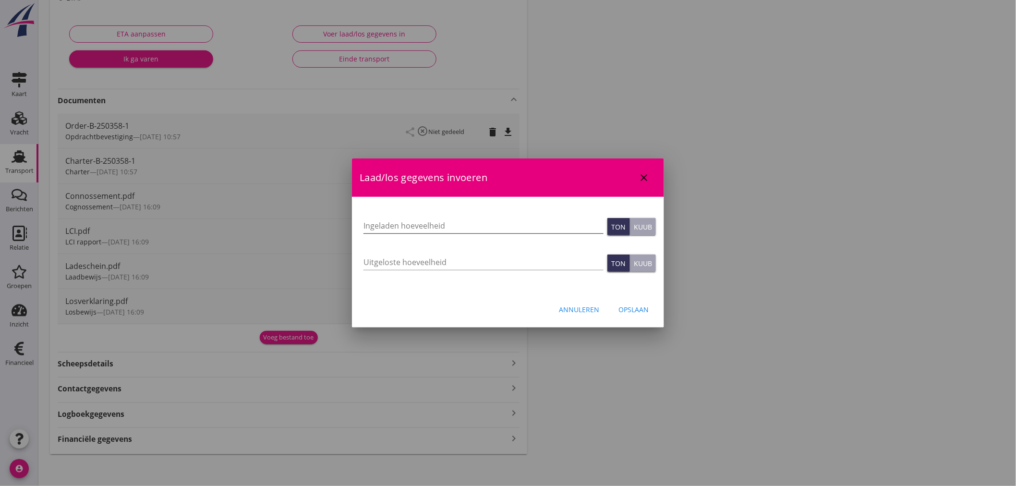
click at [423, 227] on input "Ingeladen hoeveelheid" at bounding box center [483, 225] width 240 height 15
drag, startPoint x: 407, startPoint y: 226, endPoint x: 349, endPoint y: 224, distance: 57.2
click at [349, 224] on div "Weet je zeker dat je het document wilt verwijderen? Annuleren Verwijder Documen…" at bounding box center [508, 164] width 1016 height 649
type input "1872.586"
click at [381, 261] on input "Uitgeloste hoeveelheid" at bounding box center [483, 261] width 240 height 15
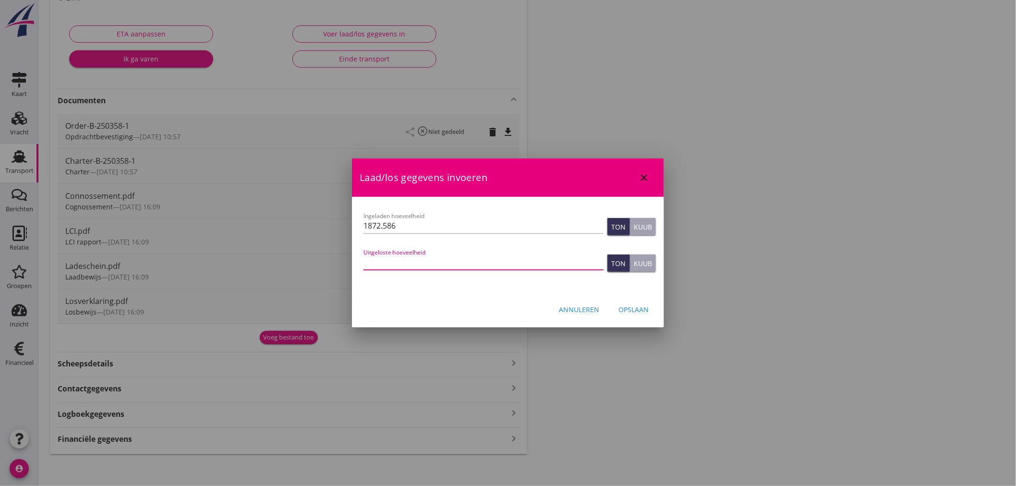
paste input "1872.586"
type input "1872.586"
click at [438, 295] on div "Annuleren Opslaan" at bounding box center [508, 309] width 312 height 33
click at [637, 310] on div "Opslaan" at bounding box center [633, 309] width 30 height 10
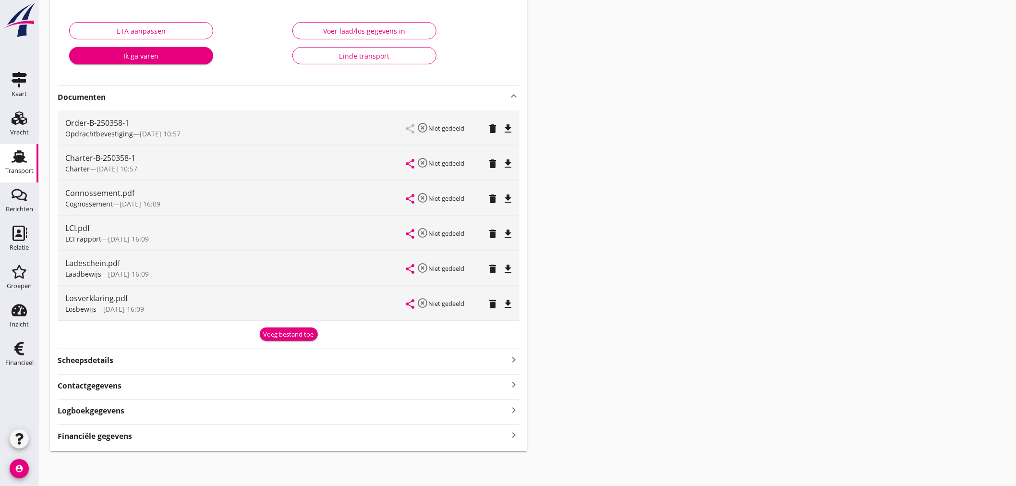
click at [503, 430] on div "Financiële gegevens keyboard_arrow_right" at bounding box center [289, 435] width 462 height 13
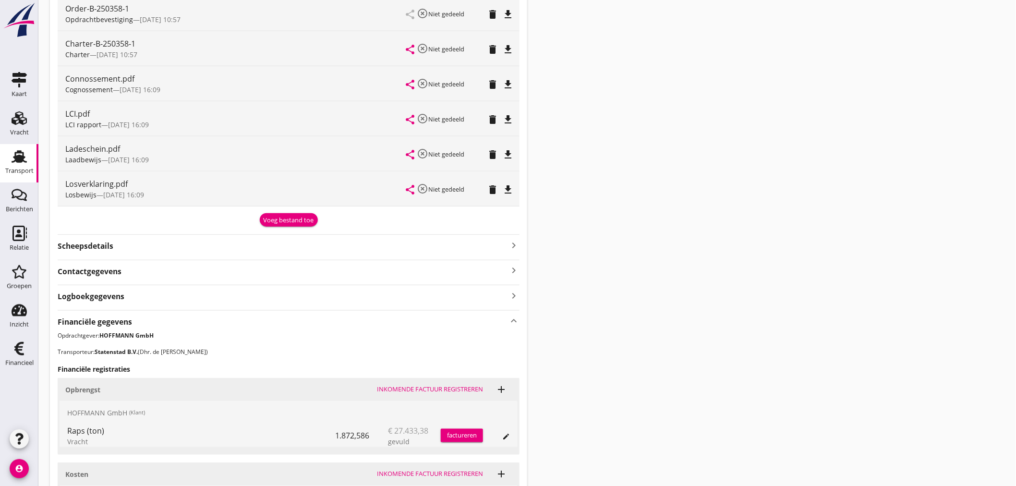
scroll to position [423, 0]
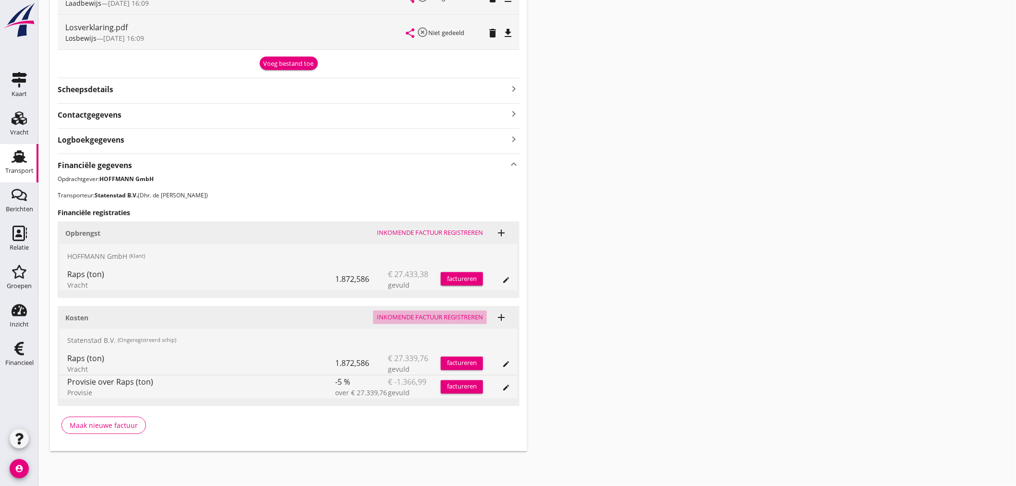
click at [436, 318] on div "Inkomende factuur registreren" at bounding box center [430, 318] width 106 height 10
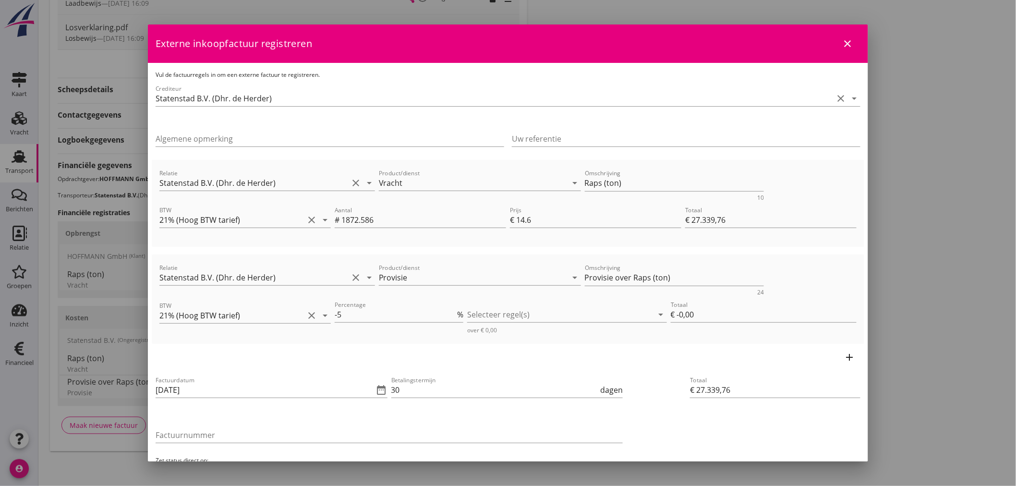
scroll to position [75, 0]
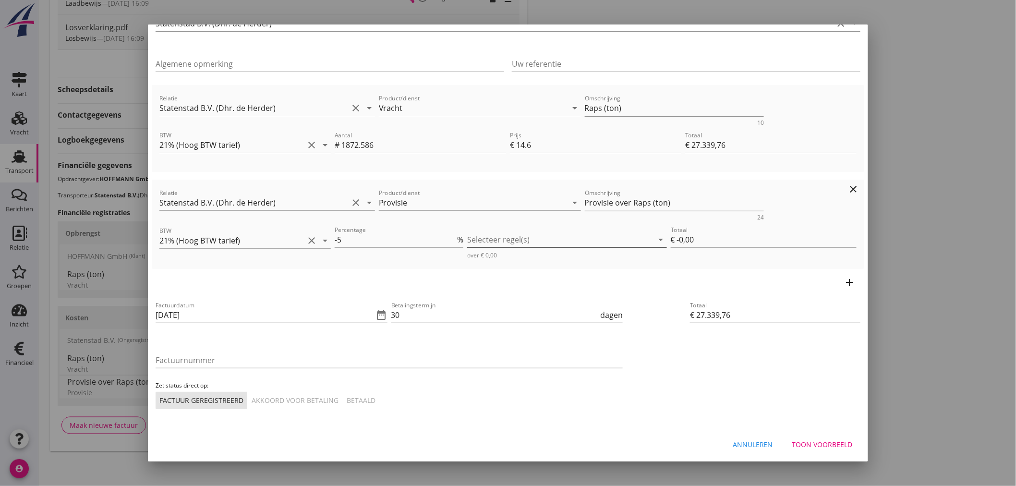
click at [515, 236] on div at bounding box center [560, 239] width 186 height 15
click at [511, 249] on div "Vracht" at bounding box center [564, 247] width 126 height 12
type input "€ -1.366,99"
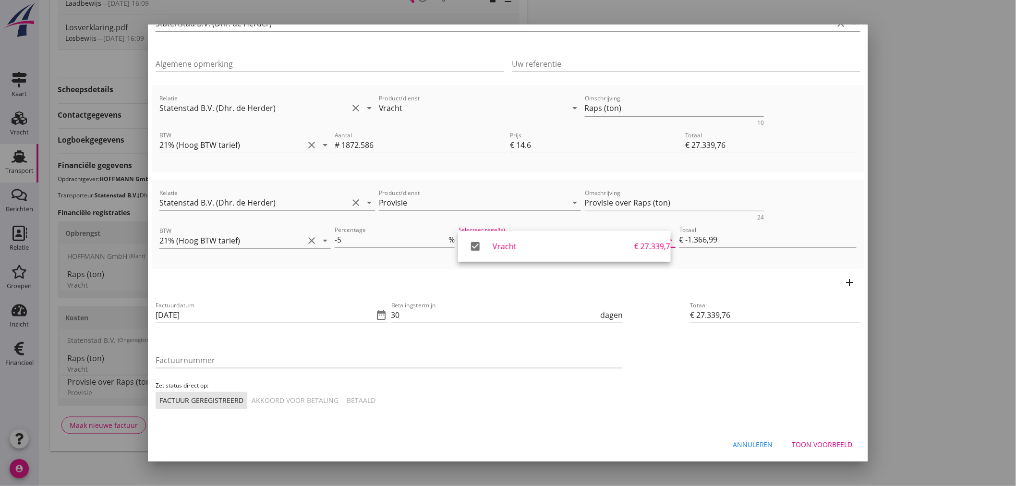
click at [679, 354] on div "Factuurdatum [DATE] date_range Betalingstermijn 30 dagen Factuurnummer Zet stat…" at bounding box center [508, 354] width 712 height 117
click at [376, 313] on icon "date_range" at bounding box center [382, 315] width 12 height 12
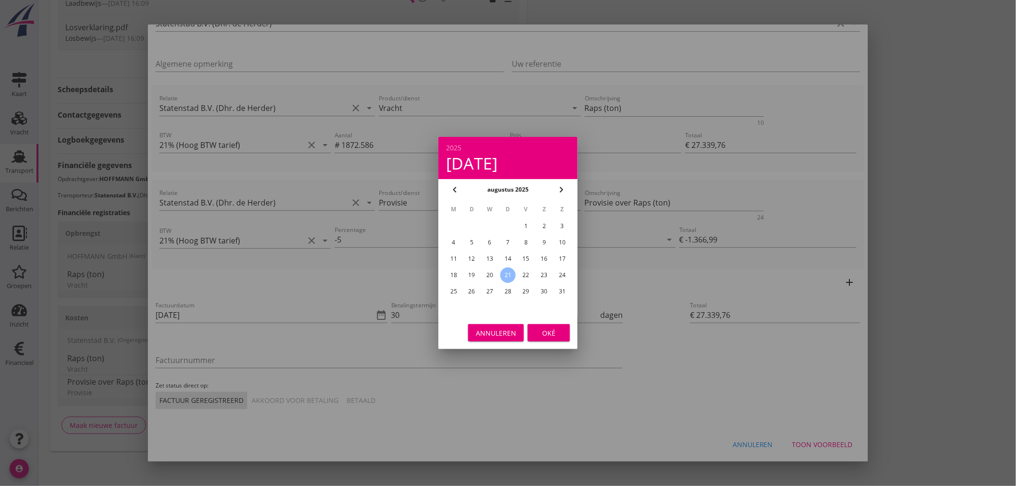
click at [453, 189] on icon "chevron_left" at bounding box center [455, 190] width 12 height 12
click at [528, 225] on div "4" at bounding box center [525, 225] width 15 height 15
type input "[DATE]"
click at [544, 329] on div "Oké" at bounding box center [548, 333] width 27 height 10
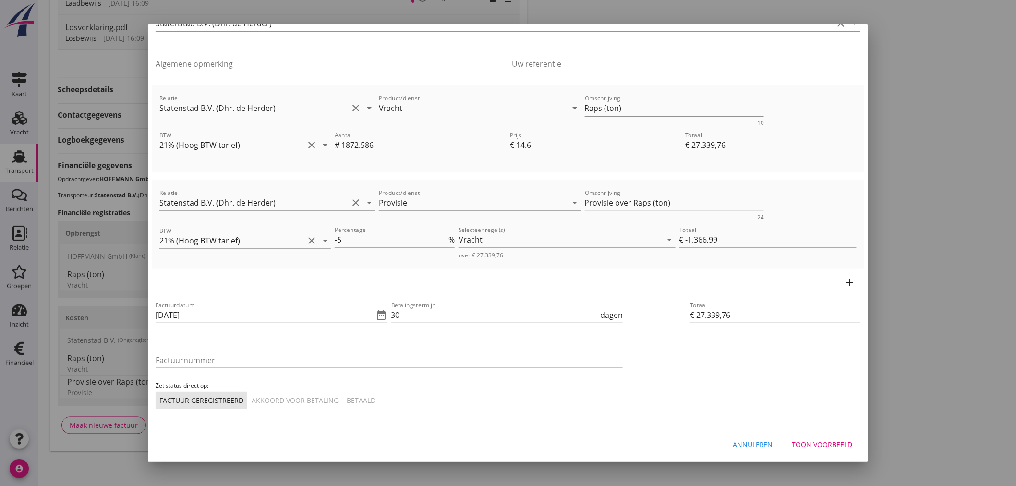
click at [207, 359] on input "Factuurnummer" at bounding box center [389, 359] width 467 height 15
type input "25033"
click at [406, 309] on input "30" at bounding box center [494, 314] width 207 height 15
type input "3"
type input "14"
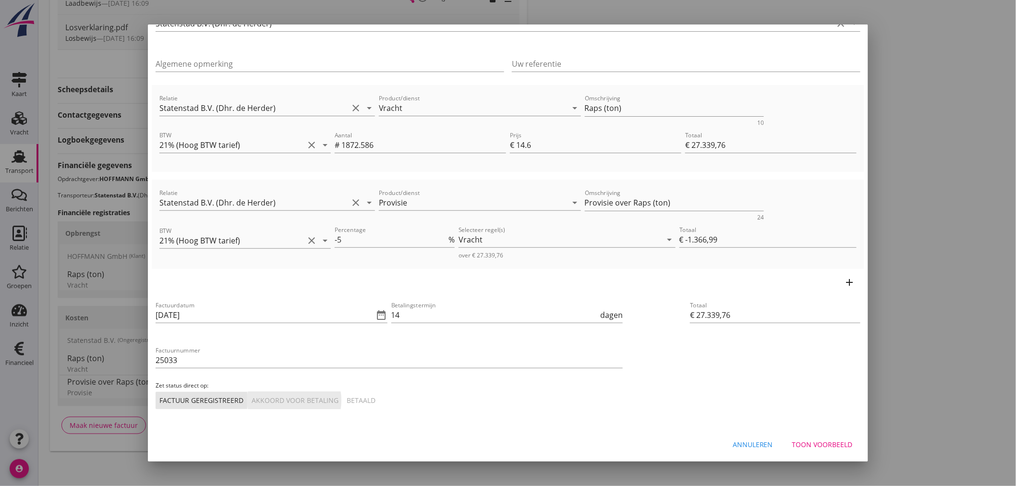
click at [286, 394] on button "Akkoord voor betaling" at bounding box center [295, 400] width 95 height 17
click at [463, 409] on div "Zet status direct op: Factuur geregistreerd Akkoord voor betaling Betaald" at bounding box center [389, 395] width 471 height 32
click at [827, 446] on div "Toon voorbeeld" at bounding box center [822, 444] width 60 height 10
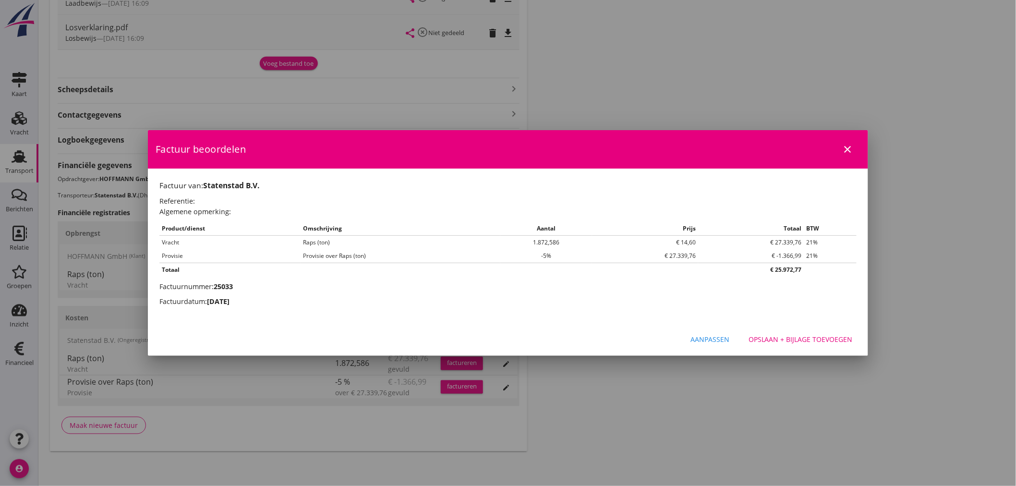
scroll to position [0, 0]
click at [796, 341] on div "Opslaan + bijlage toevoegen" at bounding box center [800, 339] width 104 height 10
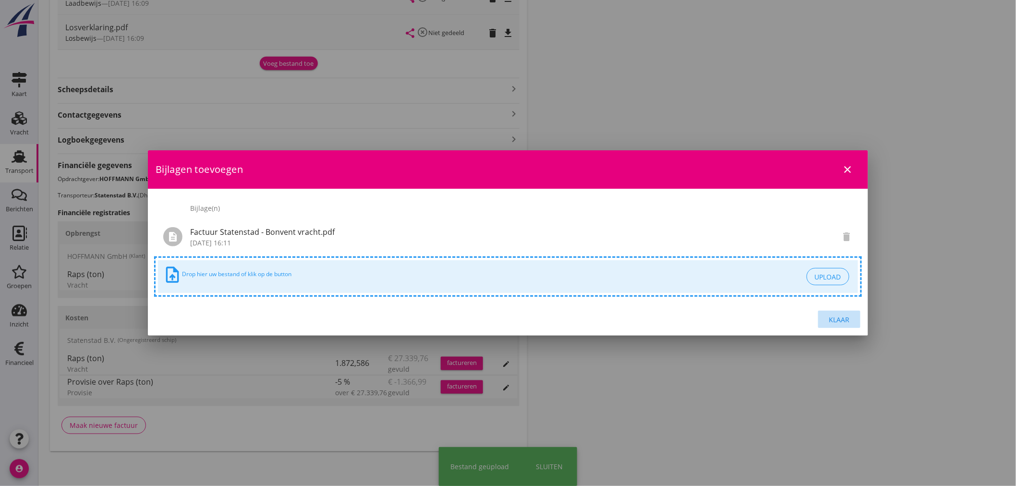
click at [841, 317] on div "Klaar" at bounding box center [839, 319] width 27 height 10
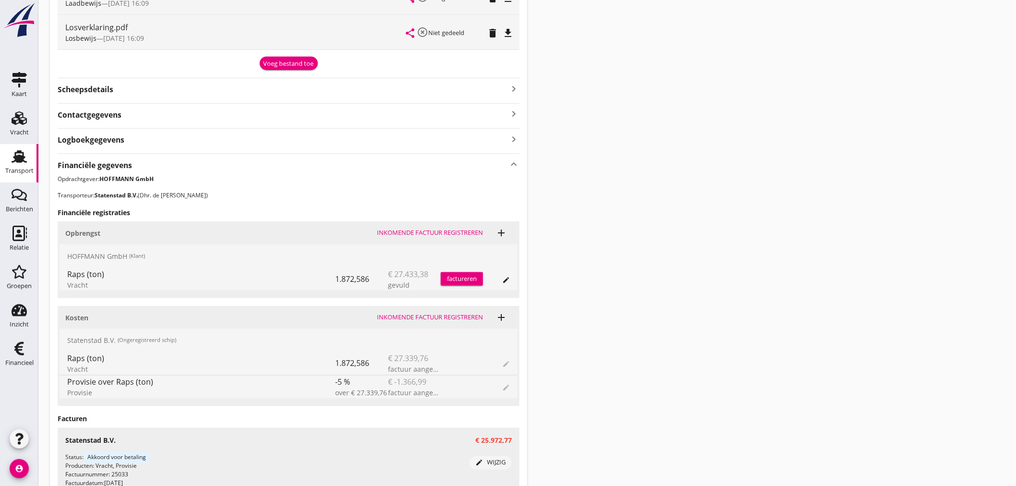
click at [433, 311] on button "Inkomende factuur registreren" at bounding box center [430, 317] width 114 height 13
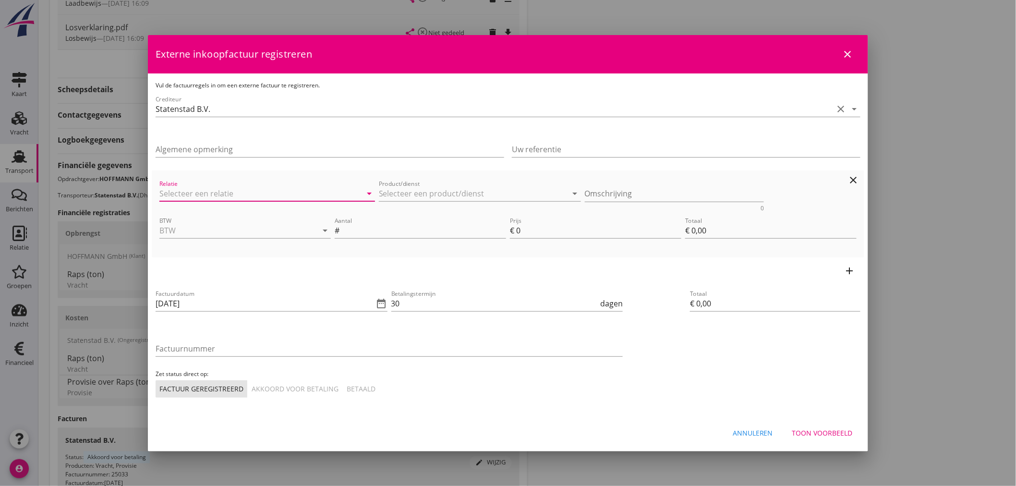
click at [246, 192] on input "Relatie" at bounding box center [253, 193] width 189 height 15
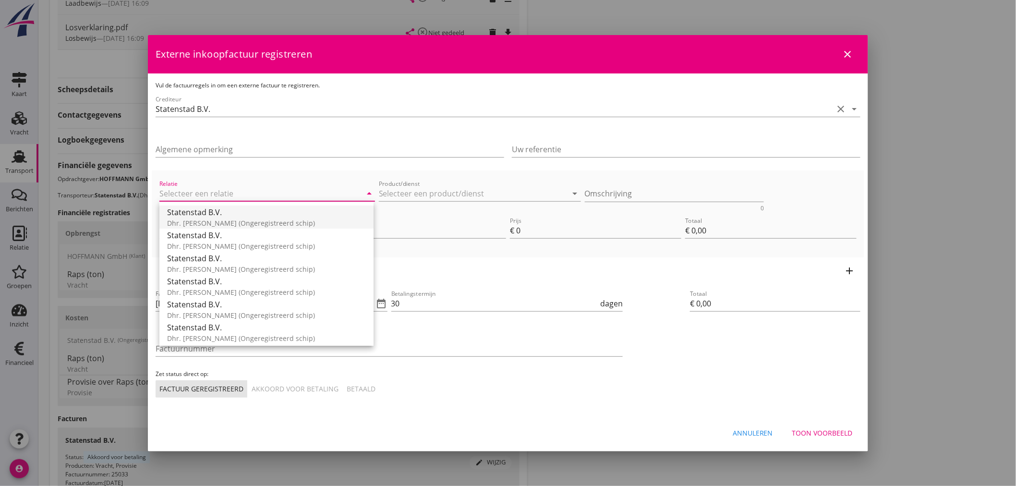
click at [238, 216] on div "Statenstad B.V." at bounding box center [266, 212] width 199 height 12
type input "Statenstad B.V. (Dhr. de Herder)"
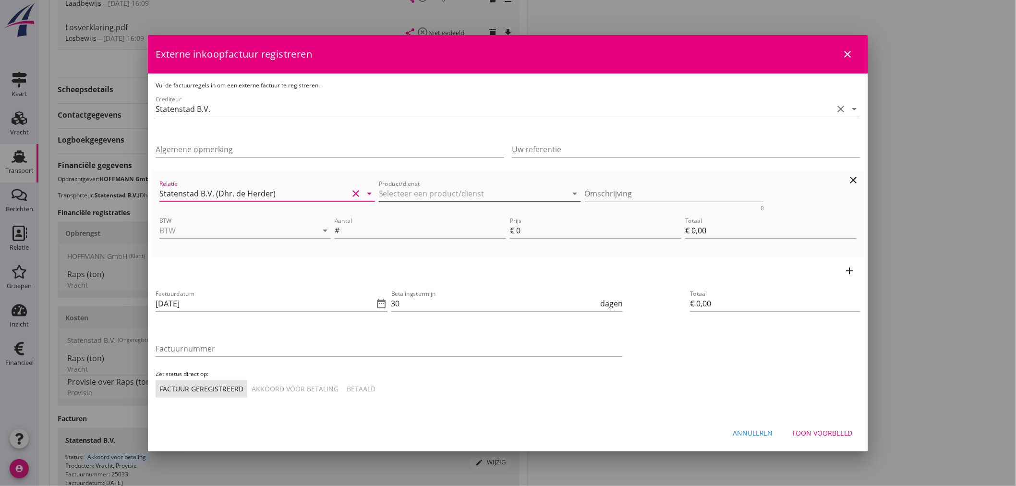
click at [436, 194] on input "Product/dienst" at bounding box center [473, 193] width 189 height 15
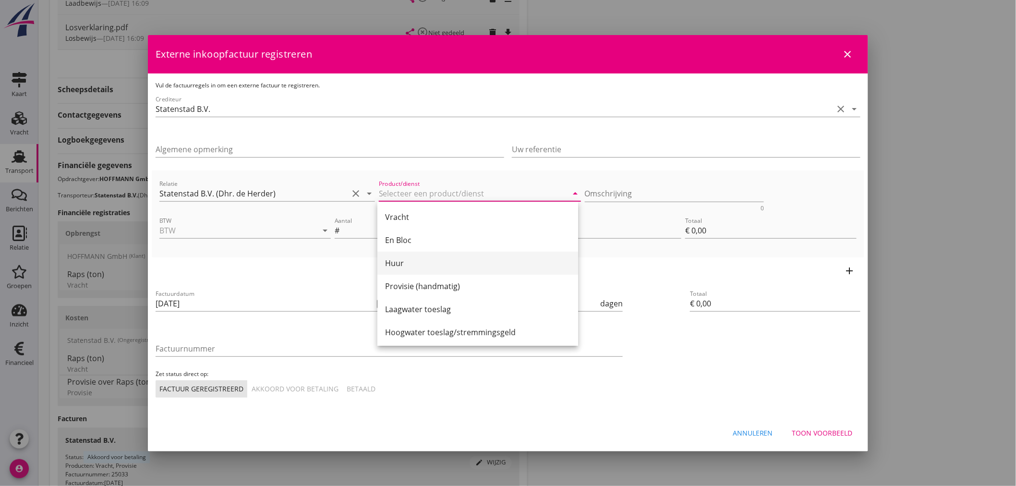
scroll to position [53, 0]
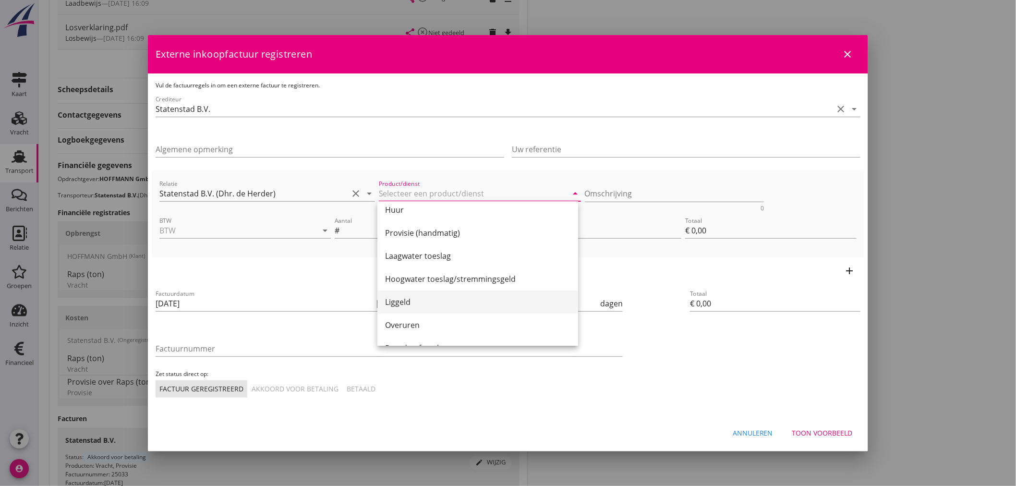
click at [412, 301] on div "Liggeld" at bounding box center [477, 302] width 185 height 12
type input "Liggeld"
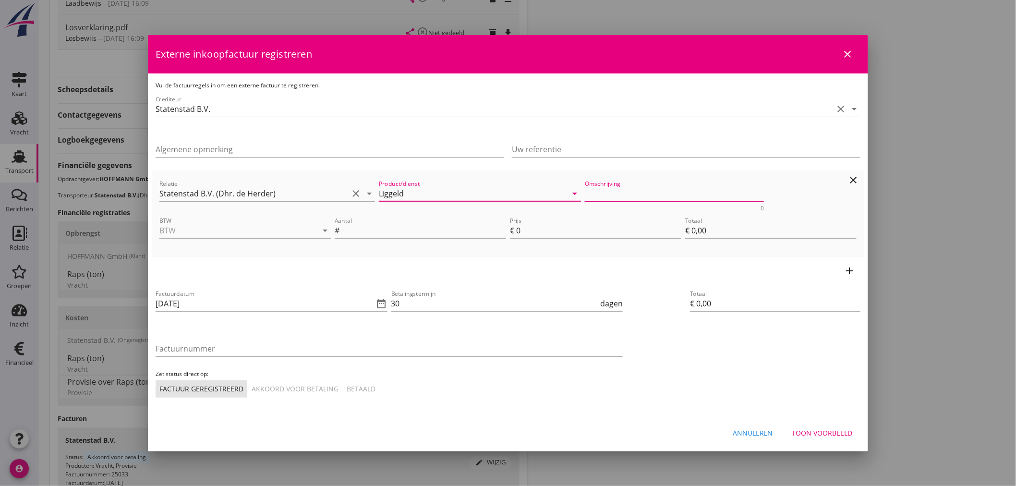
click at [606, 195] on textarea "Omschrijving" at bounding box center [675, 194] width 180 height 16
type textarea "6 uur liggeld met lossen"
click at [231, 232] on input "BTW" at bounding box center [231, 230] width 144 height 15
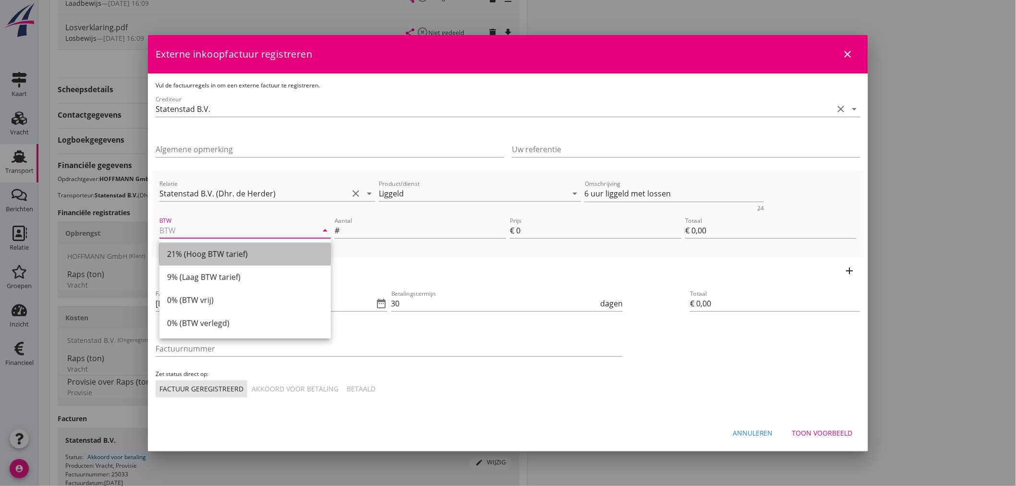
click at [224, 255] on div "21% (Hoog BTW tarief)" at bounding box center [245, 254] width 156 height 12
type input "21% (Hoog BTW tarief)"
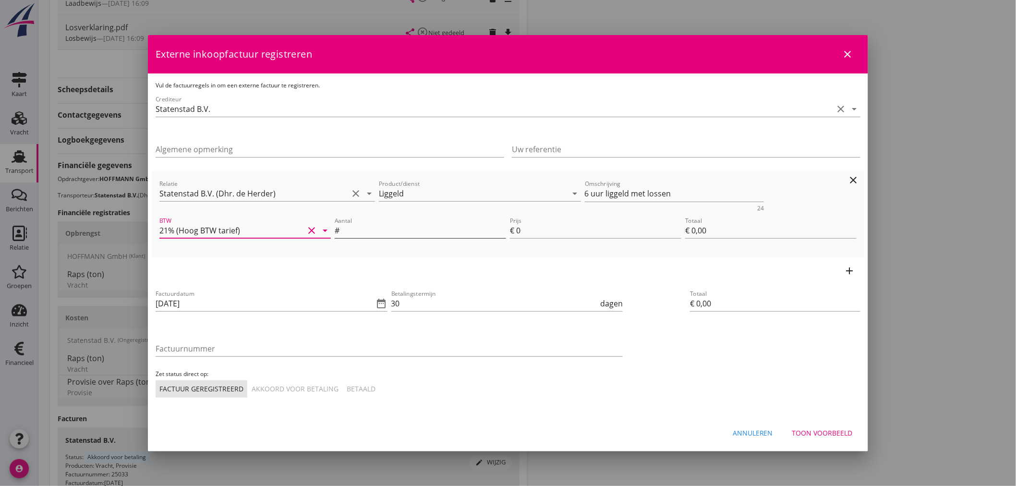
click at [365, 229] on input "Aantal" at bounding box center [423, 230] width 165 height 15
type input "6"
click at [545, 228] on input "0" at bounding box center [598, 230] width 165 height 15
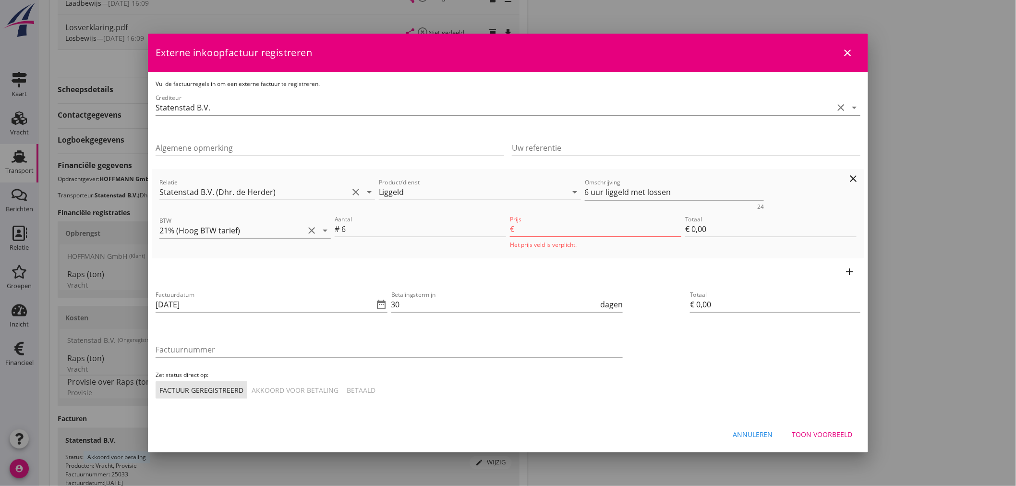
type input "1"
type input "€ 6,00"
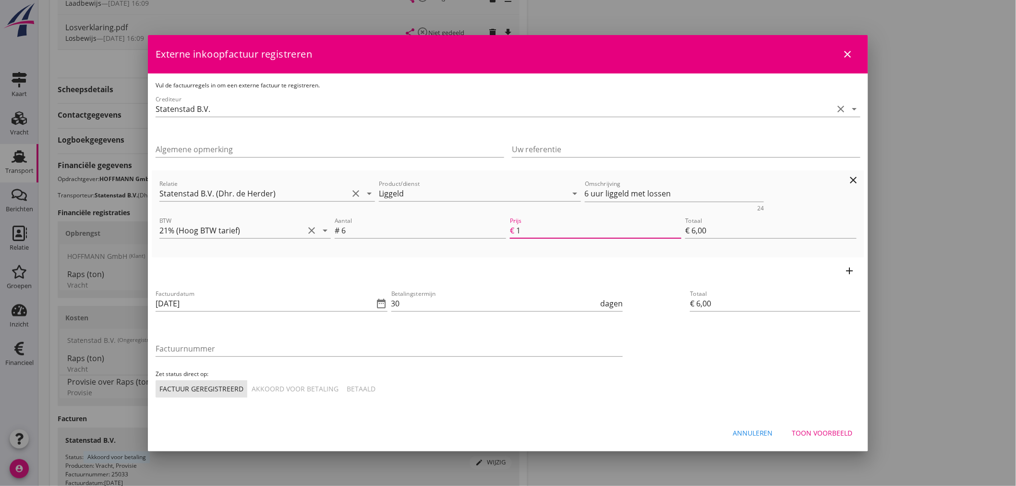
type input "10"
type input "€ 60,00"
type input "101"
type input "€ 606,00"
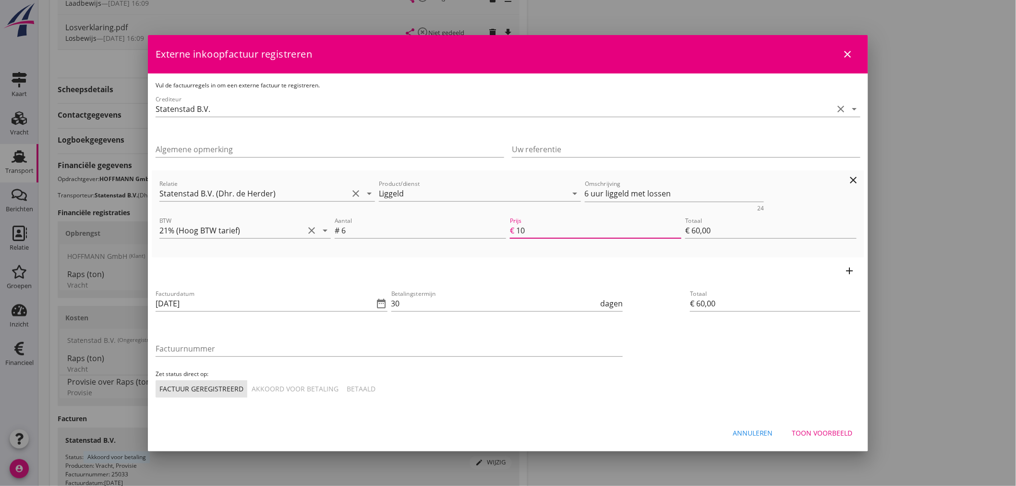
type input "€ 606,00"
type input "101.8"
type input "€ 610,80"
type input "101.84"
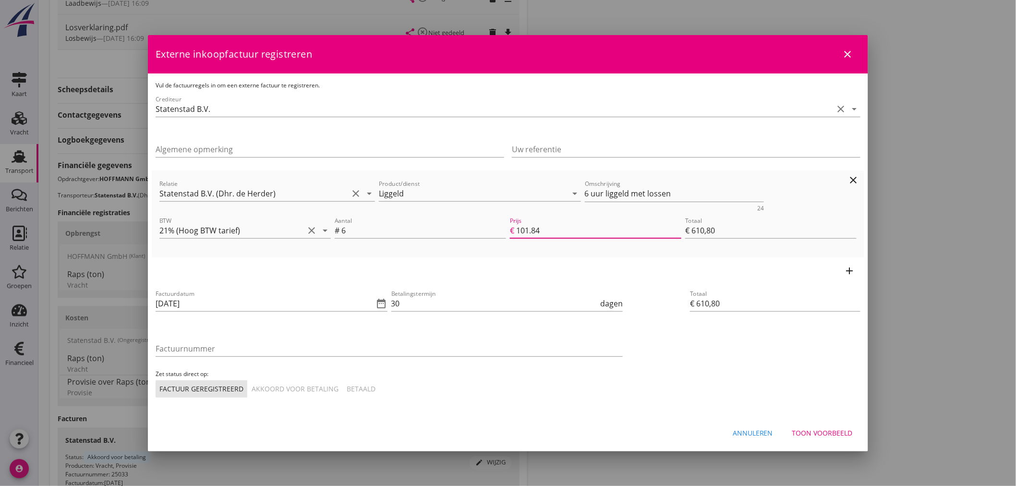
type input "€ 611,04"
type input "101.84"
click at [457, 265] on div "add" at bounding box center [508, 270] width 712 height 27
click at [385, 304] on icon "date_range" at bounding box center [382, 304] width 12 height 12
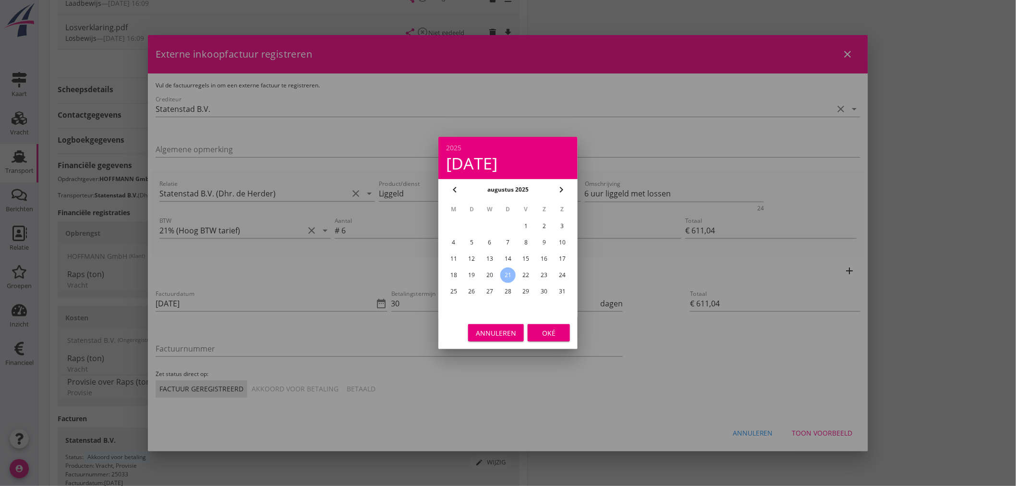
click at [452, 240] on div "4" at bounding box center [453, 242] width 15 height 15
type input "[DATE]"
click at [565, 331] on button "Oké" at bounding box center [549, 332] width 42 height 17
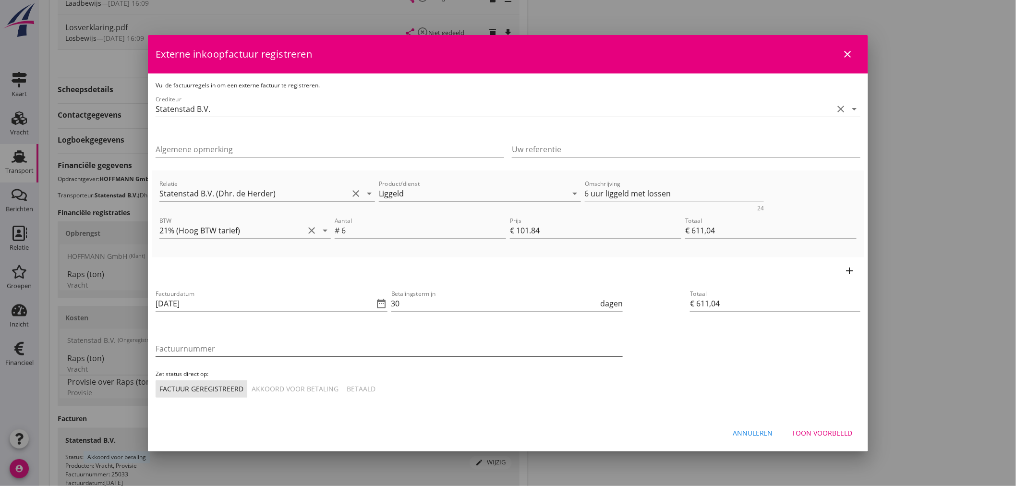
click at [194, 347] on input "Factuurnummer" at bounding box center [389, 348] width 467 height 15
type input "25034"
click at [313, 385] on div "Akkoord voor betaling" at bounding box center [295, 389] width 87 height 10
click at [415, 301] on input "30" at bounding box center [494, 303] width 207 height 15
type input "3"
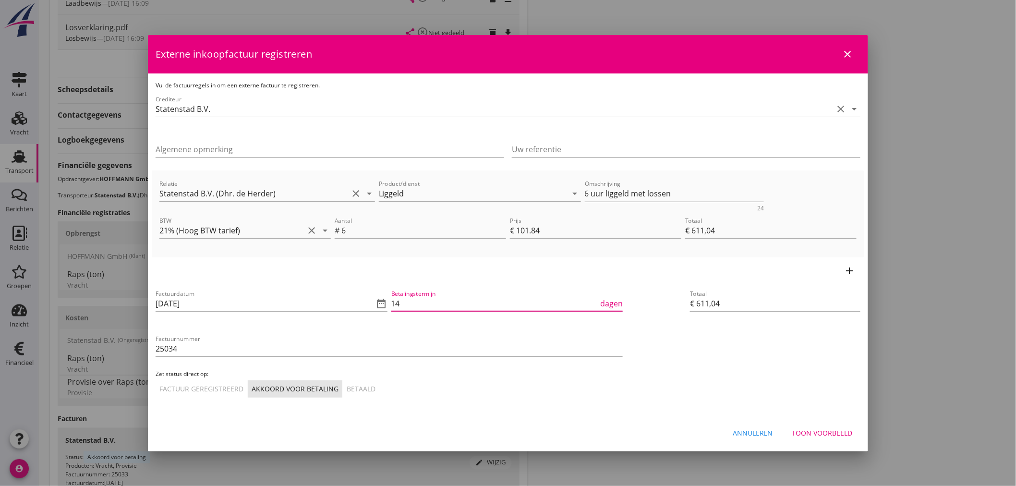
type input "14"
click at [746, 346] on div "Totaal € 611,04" at bounding box center [775, 342] width 178 height 117
click at [820, 428] on div "Toon voorbeeld" at bounding box center [822, 433] width 60 height 10
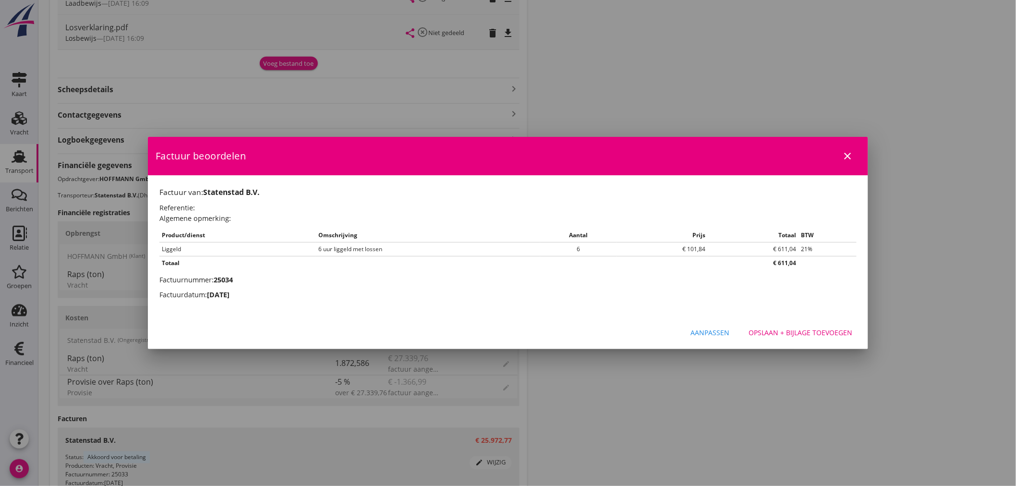
click at [363, 289] on h2 "Factuurdatum: [DATE]" at bounding box center [507, 294] width 697 height 11
click at [813, 334] on div "Opslaan + bijlage toevoegen" at bounding box center [800, 332] width 104 height 10
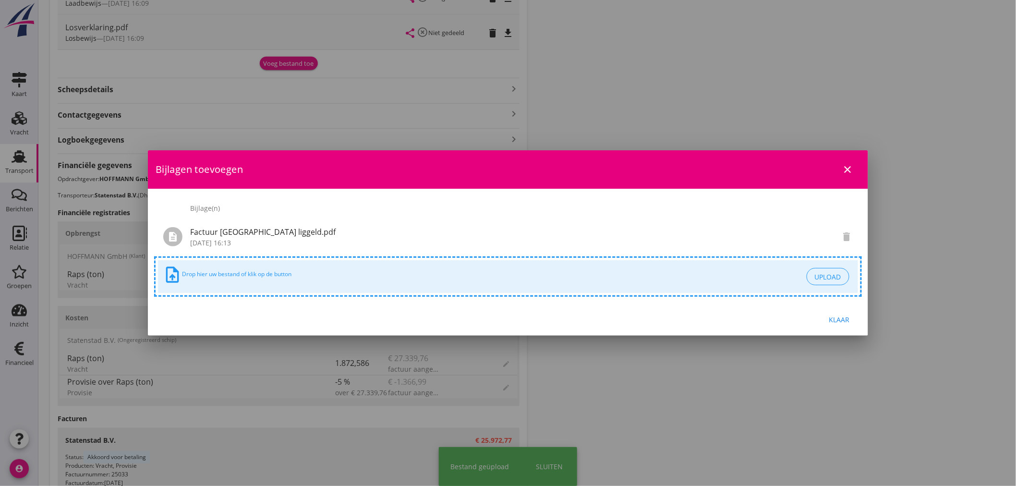
click at [839, 313] on button "Klaar" at bounding box center [839, 319] width 42 height 17
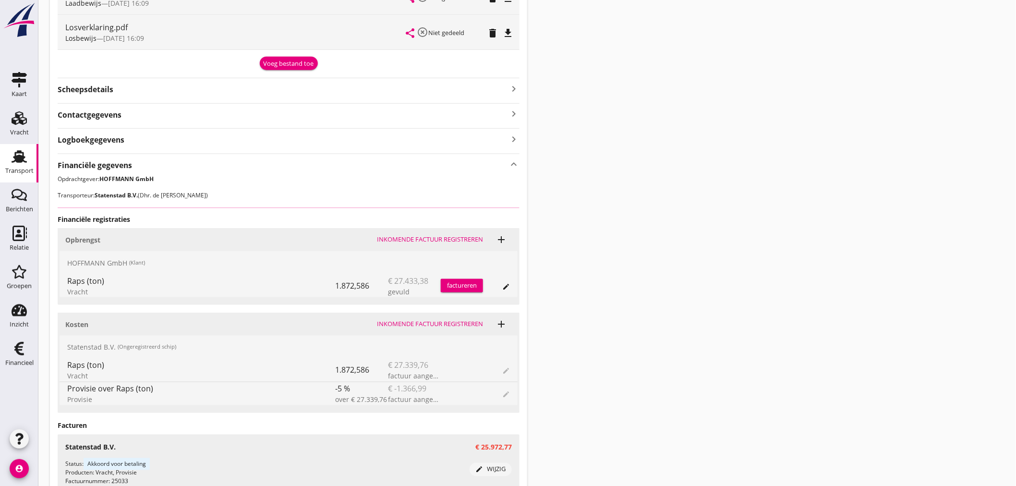
scroll to position [476, 0]
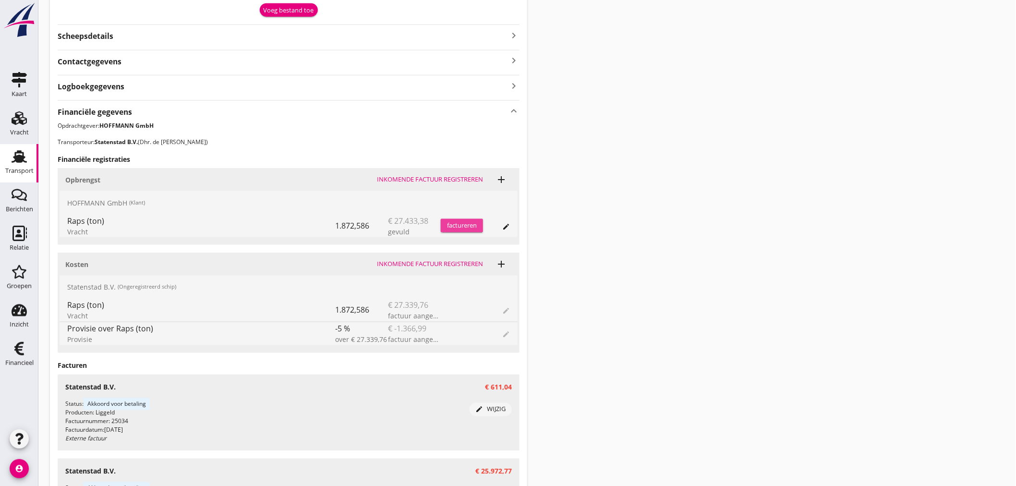
click at [453, 221] on div "factureren" at bounding box center [462, 226] width 42 height 10
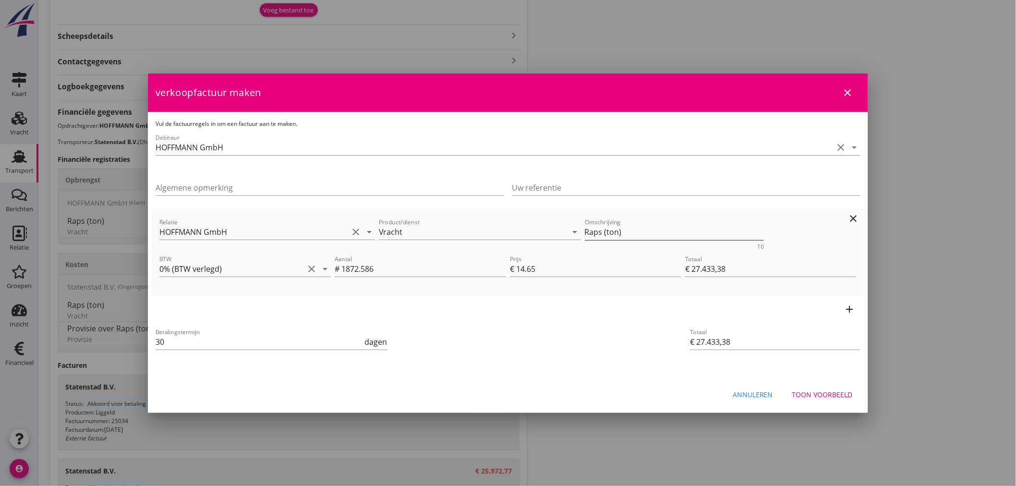
click at [603, 232] on textarea "Raps (ton)" at bounding box center [675, 232] width 180 height 16
drag, startPoint x: 373, startPoint y: 267, endPoint x: 339, endPoint y: 269, distance: 34.1
click at [339, 269] on div "Aantal # 1872.586" at bounding box center [420, 268] width 171 height 15
click at [467, 333] on div "Betalingstermijn 30 dagen" at bounding box center [389, 343] width 471 height 36
drag, startPoint x: 178, startPoint y: 346, endPoint x: 109, endPoint y: 342, distance: 69.2
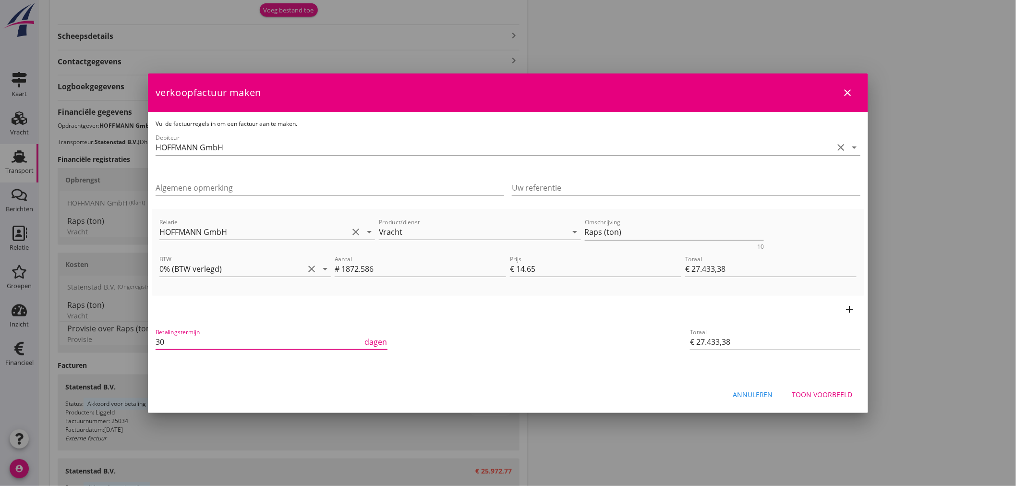
click at [109, 342] on div "21% (Hoog BTW tarief) 9% (Laag BTW tarief) 0% (BTW vrij) 0% (BTW verlegd) Vrach…" at bounding box center [508, 69] width 1016 height 1091
type input "14"
click at [474, 328] on div "Betalingstermijn 14 dagen" at bounding box center [389, 343] width 471 height 36
drag, startPoint x: 391, startPoint y: 268, endPoint x: 330, endPoint y: 267, distance: 60.5
click at [330, 267] on div "BTW 0% (BTW verlegd) clear arrow_drop_down Aantal # 1872.586 Prijs € 14.65 Tota…" at bounding box center [507, 270] width 701 height 36
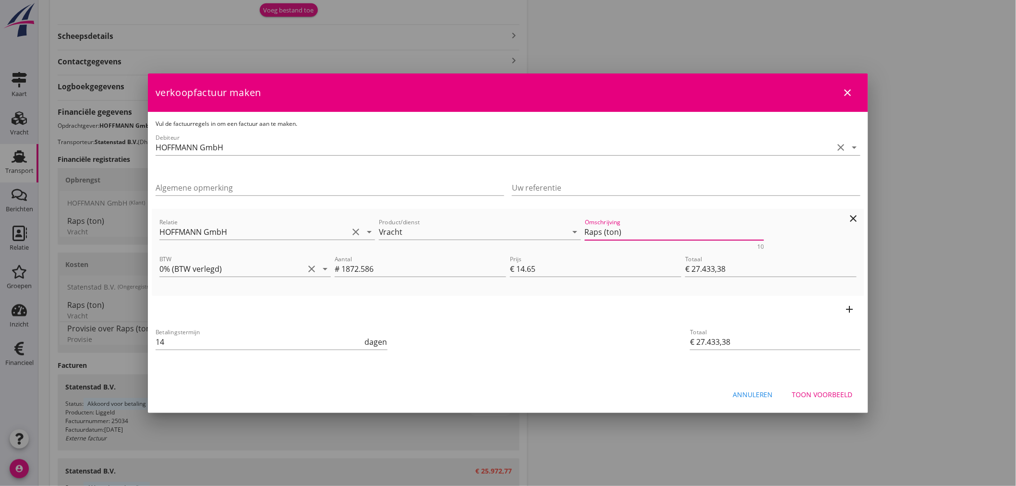
click at [603, 230] on textarea "Raps (ton)" at bounding box center [675, 232] width 180 height 16
paste textarea "1872,586"
type textarea "Raps (1872,586 ton)"
click at [622, 340] on div "Betalingstermijn 14 dagen" at bounding box center [389, 343] width 471 height 36
click at [598, 335] on div "Betalingstermijn 14 dagen" at bounding box center [389, 343] width 471 height 36
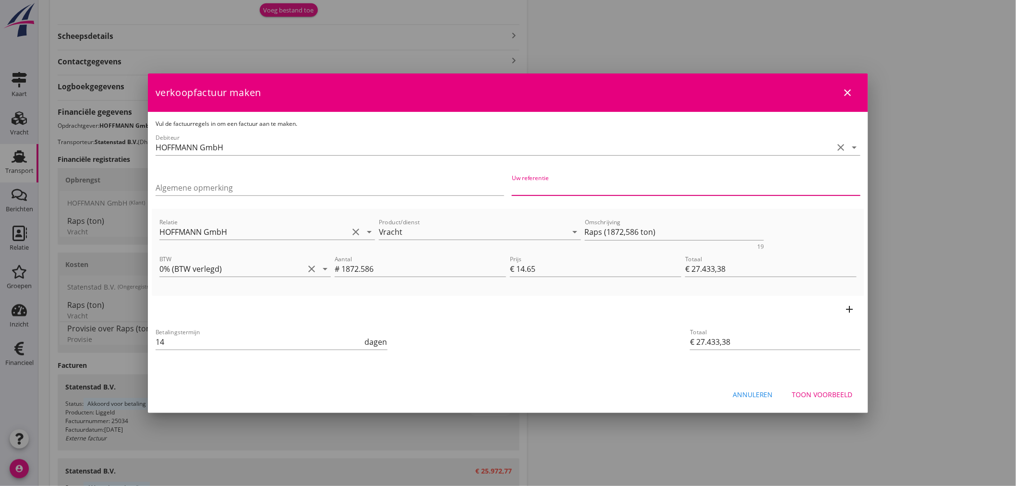
click at [551, 194] on input "Uw referentie" at bounding box center [686, 187] width 349 height 15
type input "31083"
click at [564, 354] on div "Betalingstermijn 14 dagen" at bounding box center [389, 343] width 471 height 36
click at [823, 386] on button "Toon voorbeeld" at bounding box center [822, 394] width 76 height 17
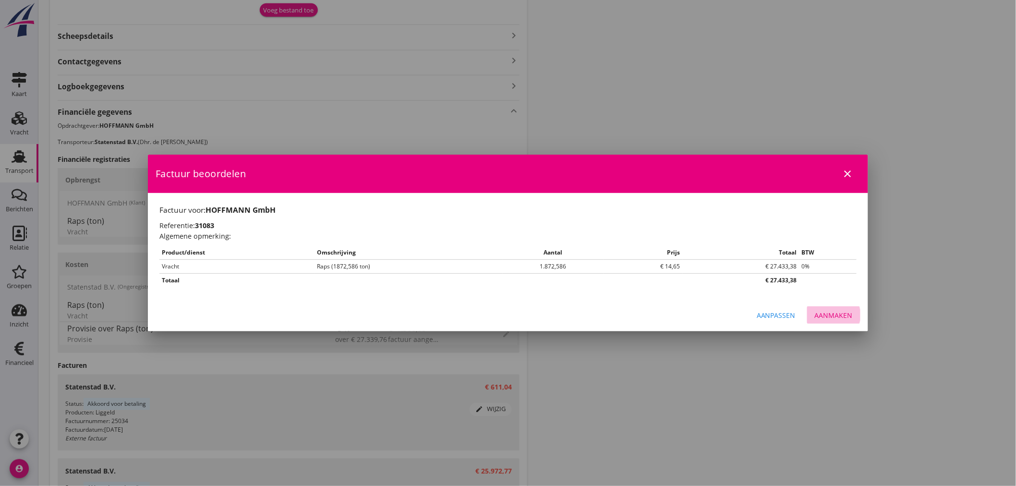
click at [839, 315] on div "Aanmaken" at bounding box center [834, 315] width 38 height 10
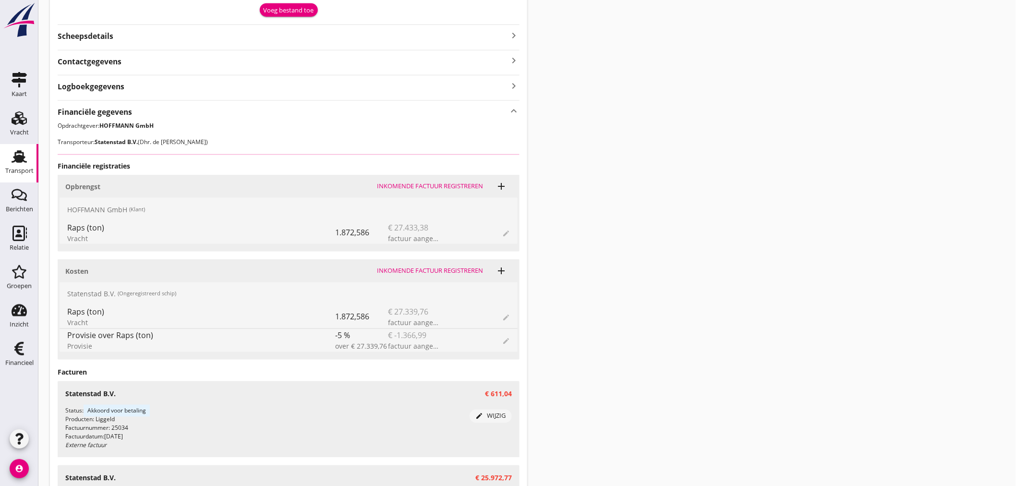
click at [501, 186] on icon "add" at bounding box center [501, 186] width 12 height 12
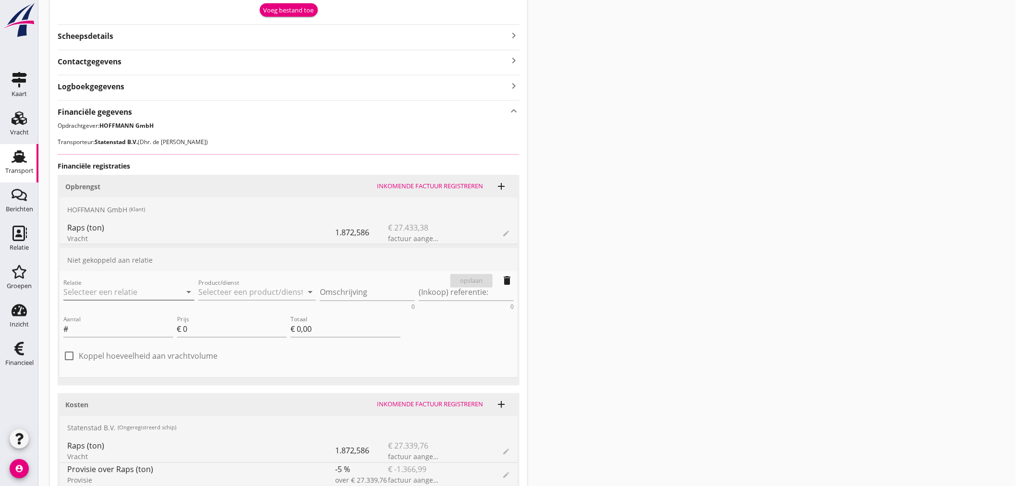
click at [141, 293] on input "Relatie" at bounding box center [115, 292] width 104 height 15
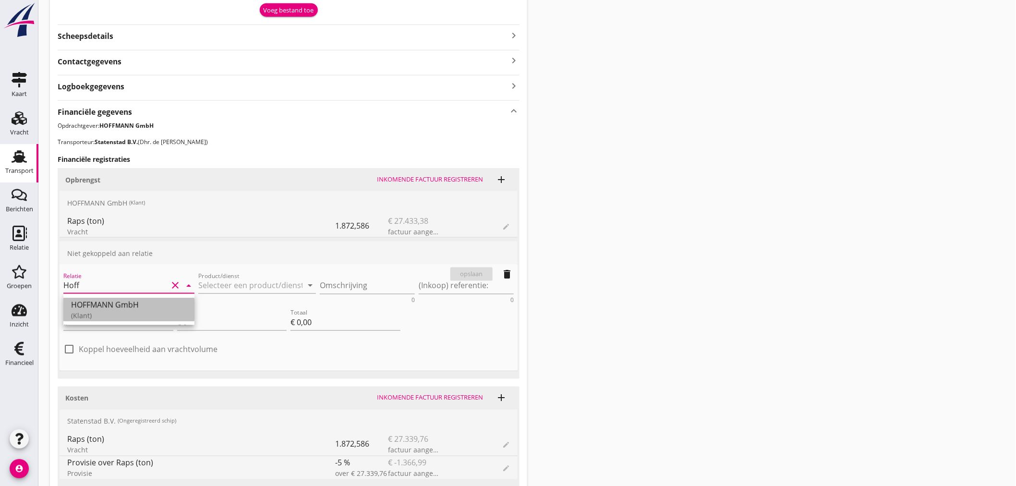
click at [108, 304] on div "HOFFMANN GmbH" at bounding box center [129, 305] width 116 height 12
type input "HOFFMANN GmbH"
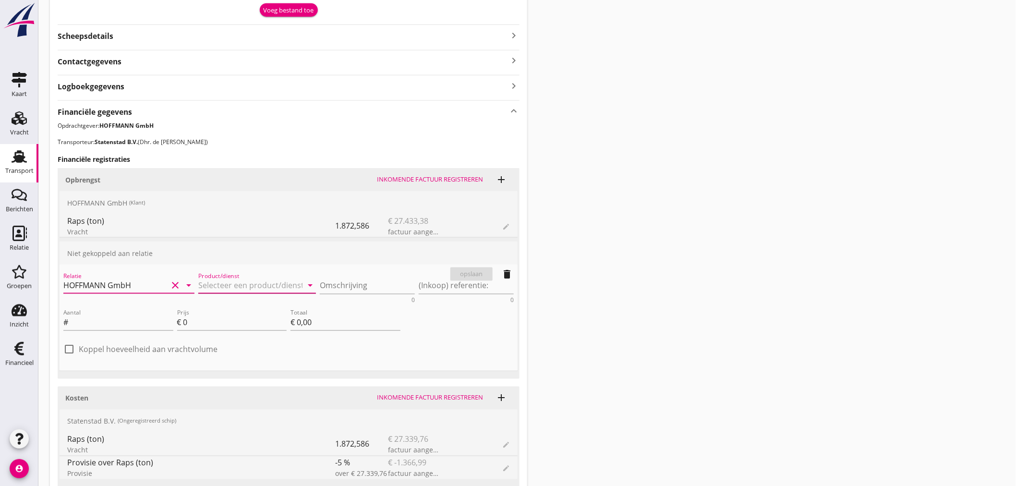
click at [226, 286] on input "Product/dienst" at bounding box center [250, 285] width 104 height 15
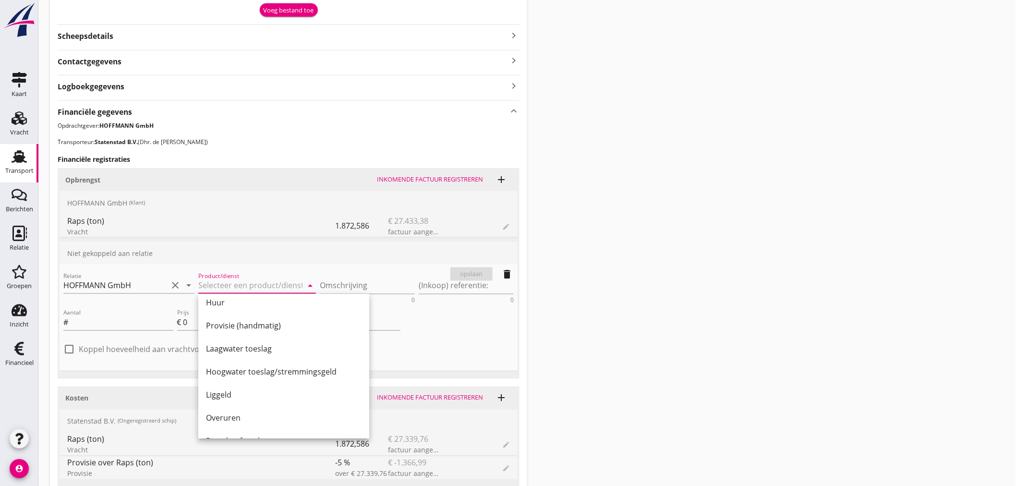
click at [237, 396] on div "Liggeld" at bounding box center [284, 395] width 156 height 12
type input "Liggeld"
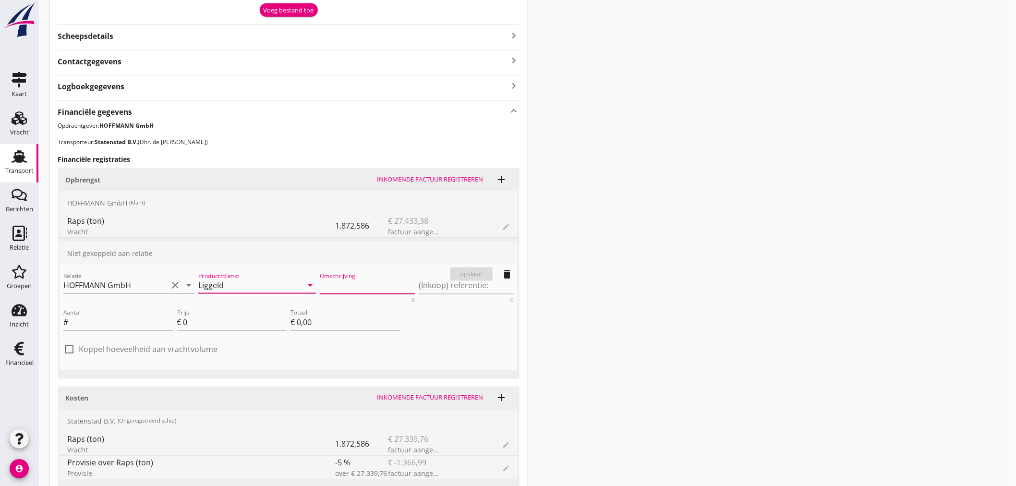
click at [361, 290] on textarea "Omschrijving" at bounding box center [367, 286] width 95 height 16
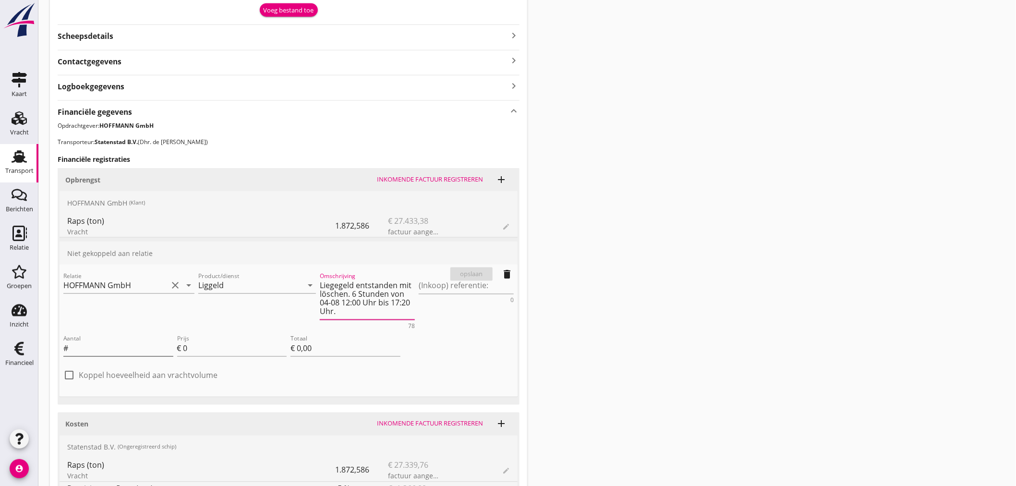
type textarea "Liegegeld entstanden mit löschen. 6 Stunden von 04-08 12:00 Uhr bis 17:20 Uhr."
click at [118, 347] on input "Aantal" at bounding box center [121, 348] width 103 height 15
type input "6"
click at [197, 343] on input "0" at bounding box center [235, 348] width 104 height 15
type input "1"
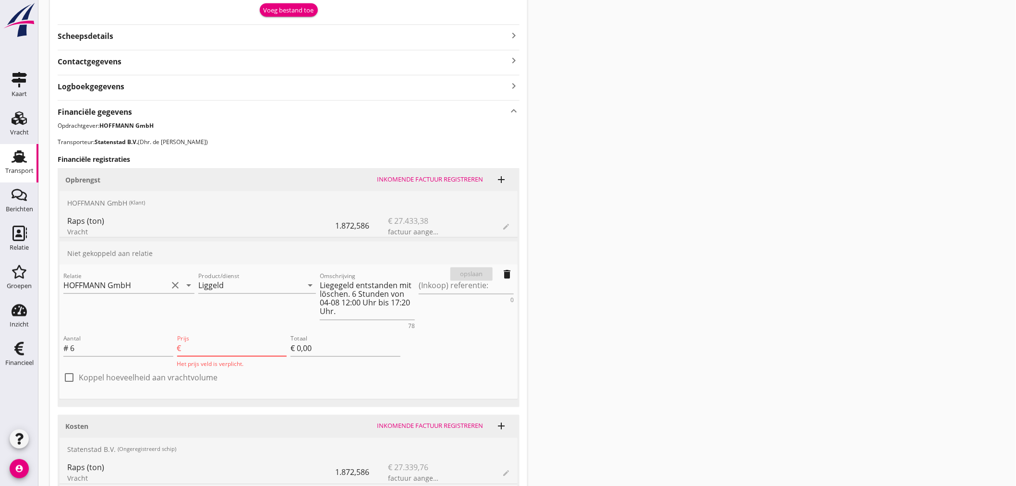
type input "€ 6,00"
type input "10"
type input "€ 60,00"
type input "101"
type input "€ 606,00"
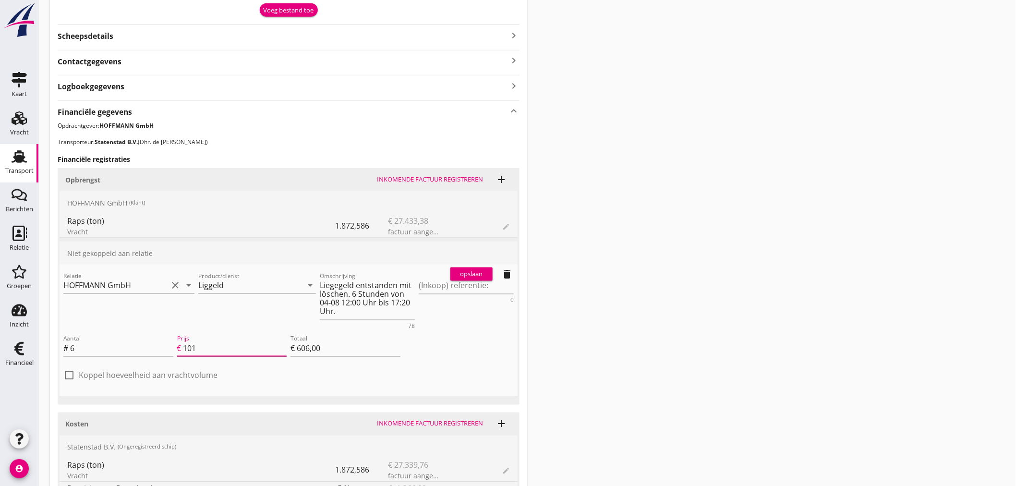
type input "101.8"
type input "€ 610,80"
type input "101.84"
type input "€ 611,04"
type input "101.84"
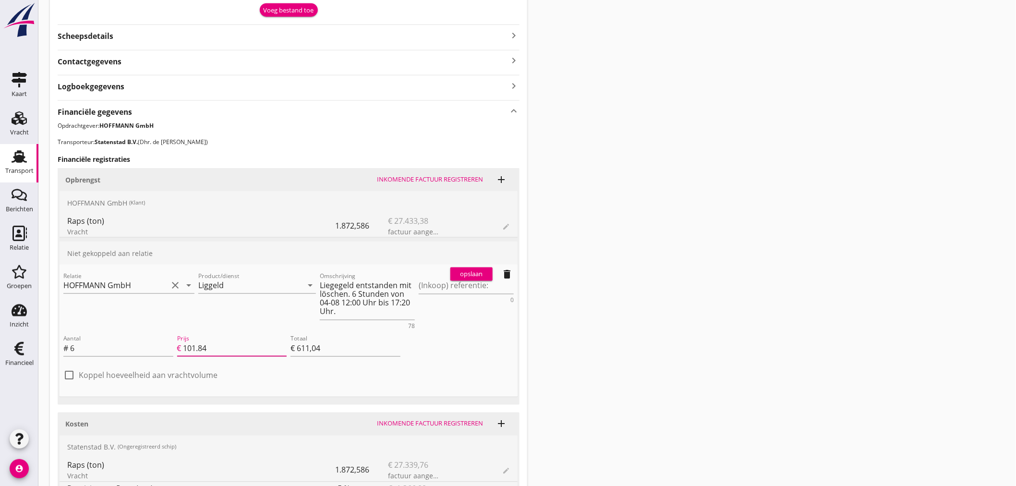
click at [471, 269] on button "opslaan" at bounding box center [471, 273] width 42 height 13
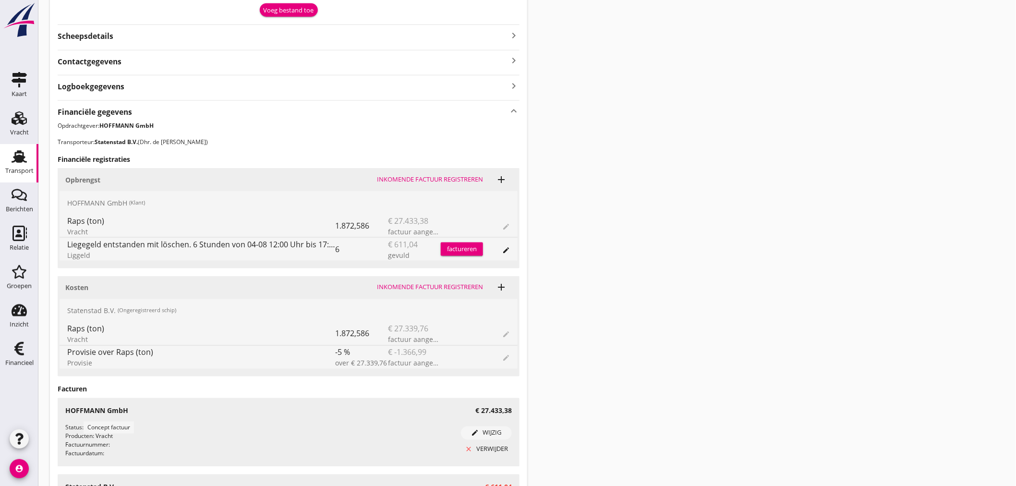
click at [469, 251] on div "factureren" at bounding box center [462, 249] width 42 height 10
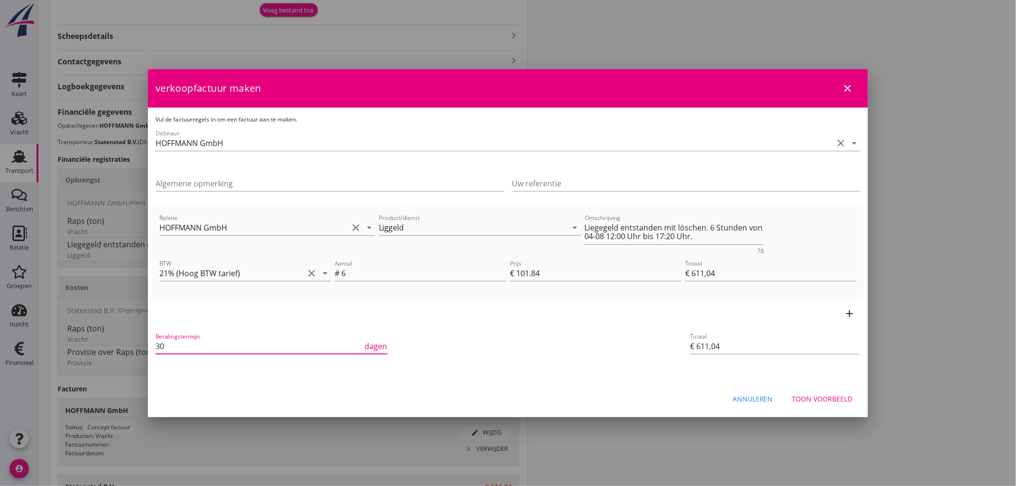
drag, startPoint x: 186, startPoint y: 346, endPoint x: 131, endPoint y: 342, distance: 55.9
click at [131, 342] on div "21% (Hoog BTW tarief) 9% (Laag BTW tarief) 0% (BTW vrij) 0% (BTW verlegd) Ligge…" at bounding box center [508, 119] width 1016 height 1191
type input "14"
click at [214, 273] on input "21% (Hoog BTW tarief)" at bounding box center [231, 272] width 144 height 15
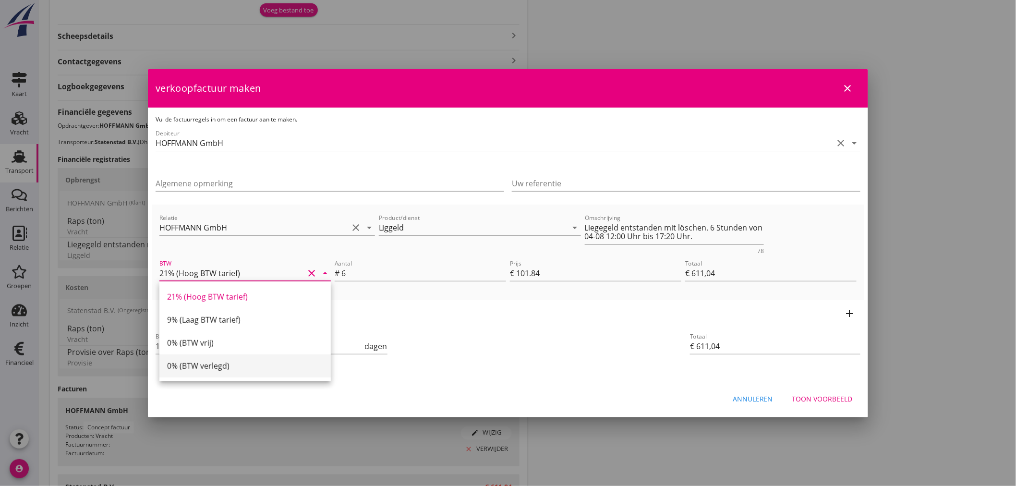
click at [190, 362] on div "0% (BTW verlegd)" at bounding box center [245, 366] width 156 height 12
type input "0% (BTW verlegd)"
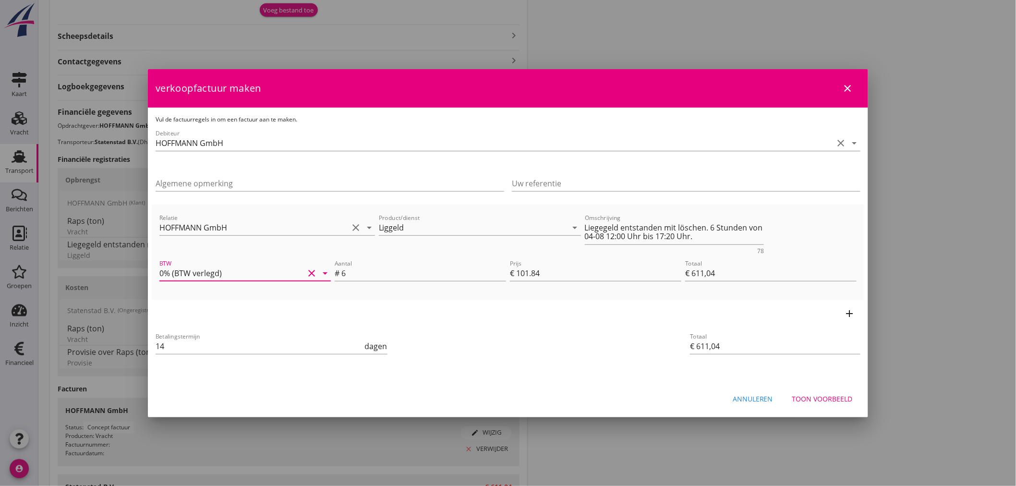
click at [514, 353] on div "Betalingstermijn 14 dagen" at bounding box center [389, 347] width 471 height 36
click at [837, 396] on div "Toon voorbeeld" at bounding box center [822, 399] width 60 height 10
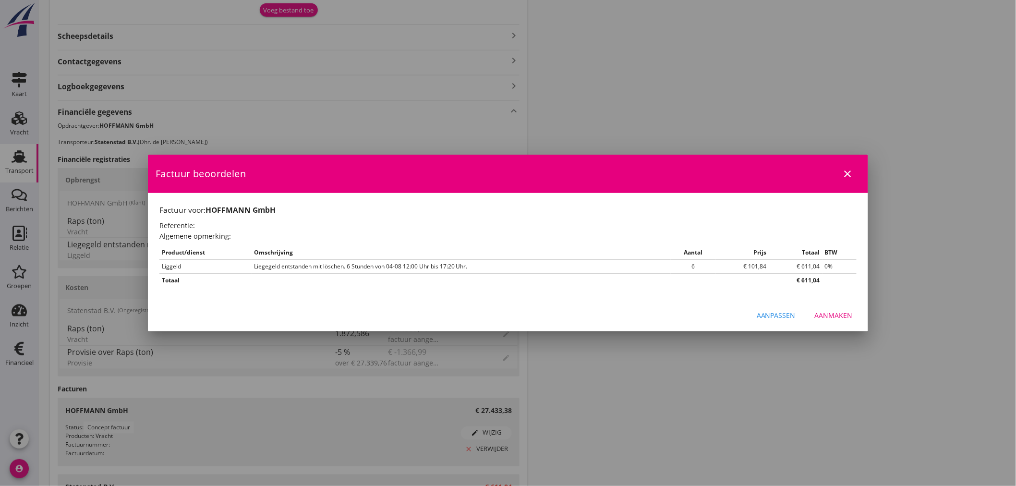
click at [840, 308] on button "Aanmaken" at bounding box center [833, 314] width 53 height 17
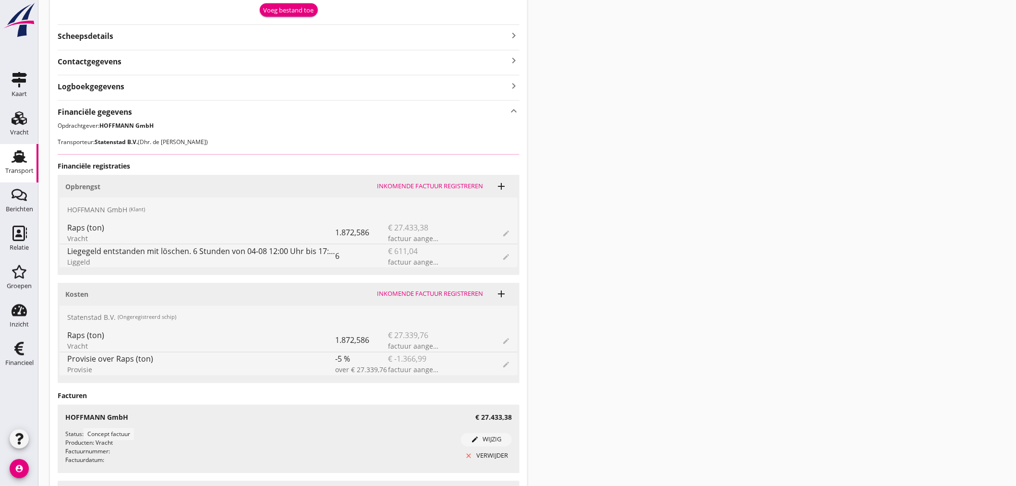
click at [629, 402] on div "Transport overzicht B-250358 [GEOGRAPHIC_DATA] (Dhr. den Herder) local_gas_stat…" at bounding box center [526, 111] width 977 height 1174
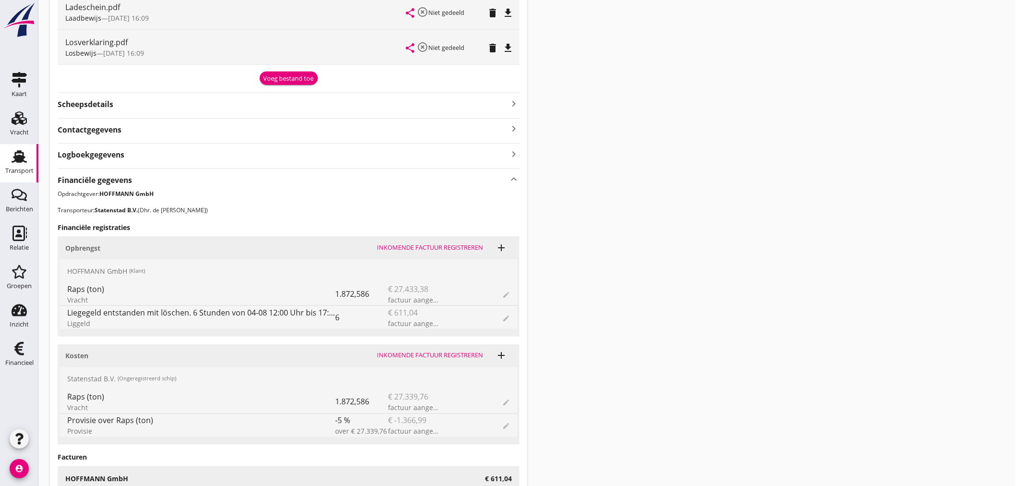
scroll to position [88, 0]
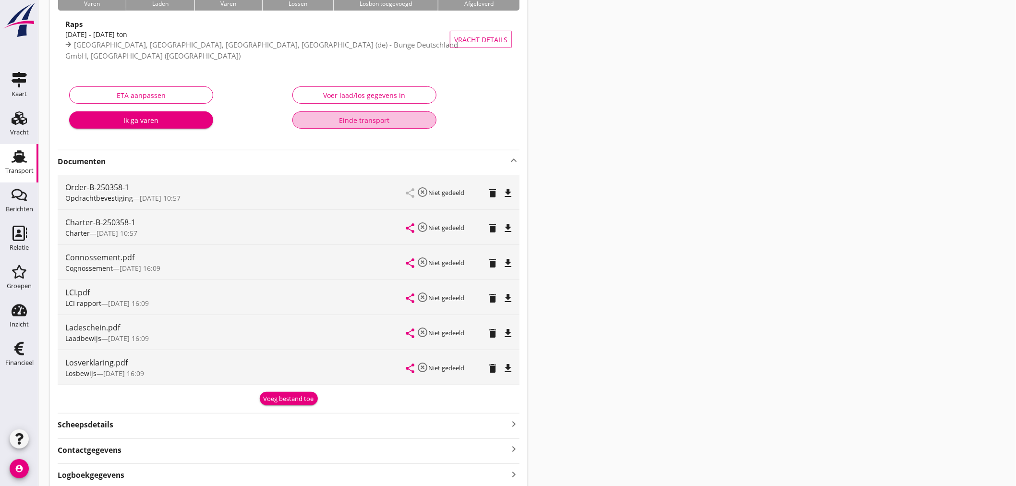
click at [381, 123] on div "Einde transport" at bounding box center [365, 120] width 128 height 10
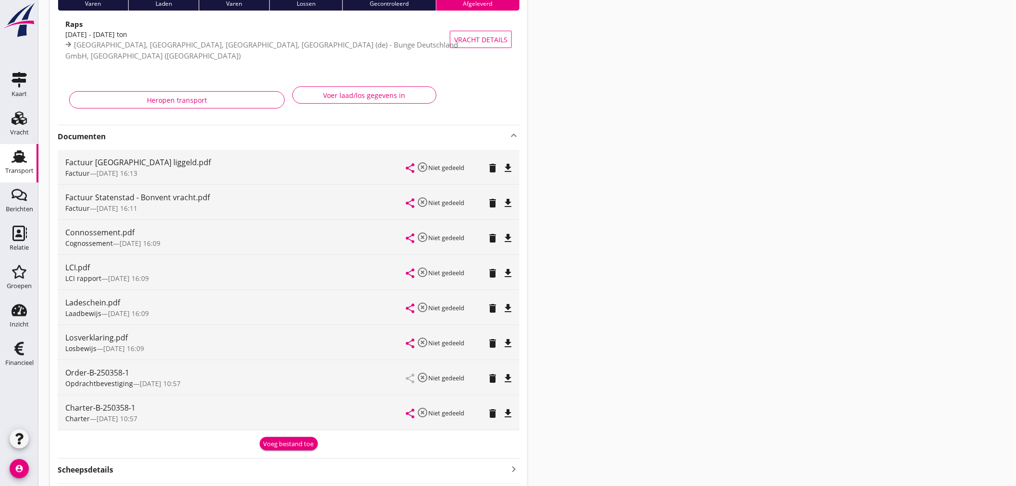
click at [17, 348] on use at bounding box center [19, 348] width 10 height 13
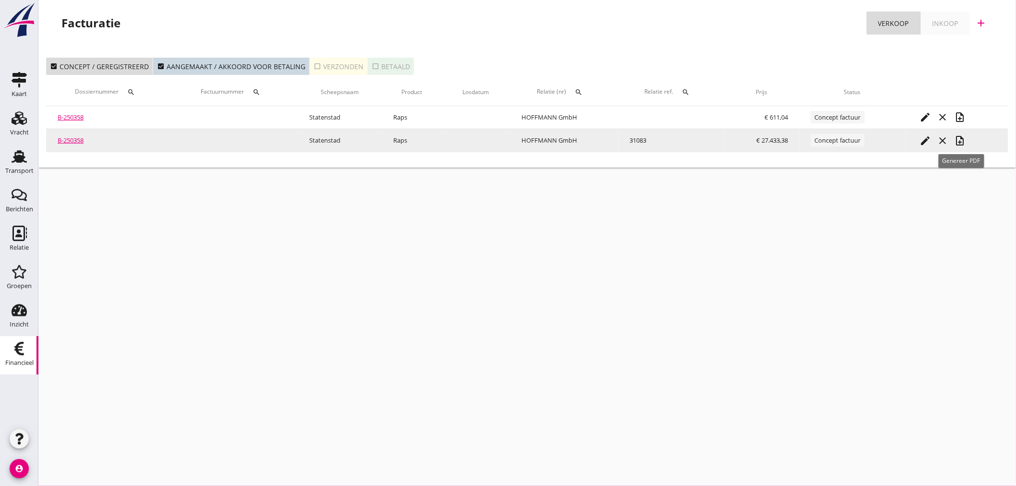
click at [961, 142] on icon "note_add" at bounding box center [960, 141] width 12 height 12
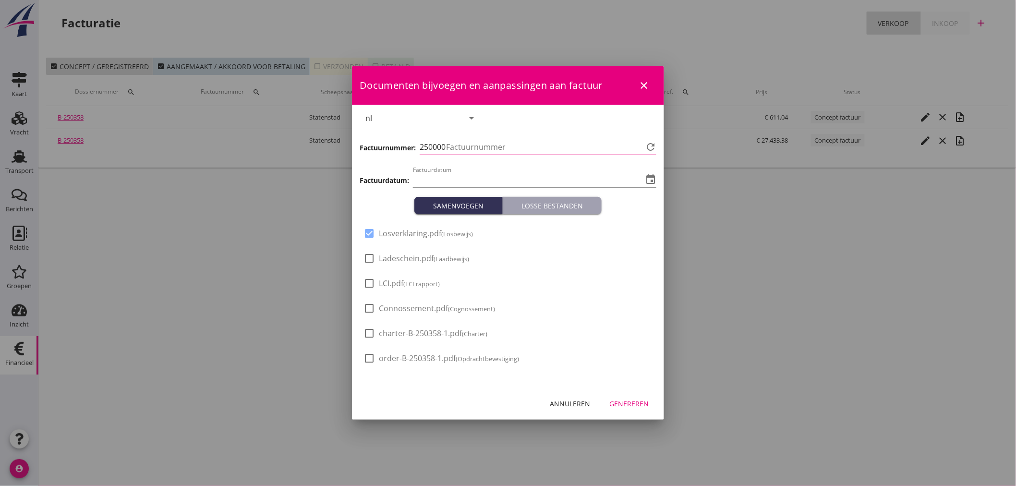
type input "[DATE]"
type input "458"
click at [371, 261] on div at bounding box center [369, 258] width 16 height 16
checkbox input "true"
click at [370, 282] on div at bounding box center [369, 283] width 16 height 16
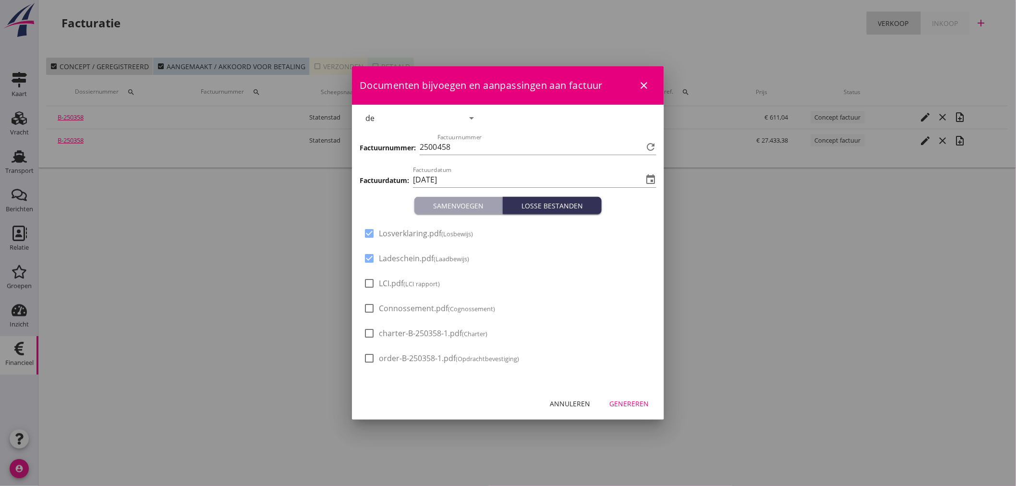
checkbox input "true"
click at [370, 301] on div at bounding box center [369, 308] width 16 height 16
checkbox input "true"
click at [630, 404] on div "Genereren" at bounding box center [628, 403] width 39 height 10
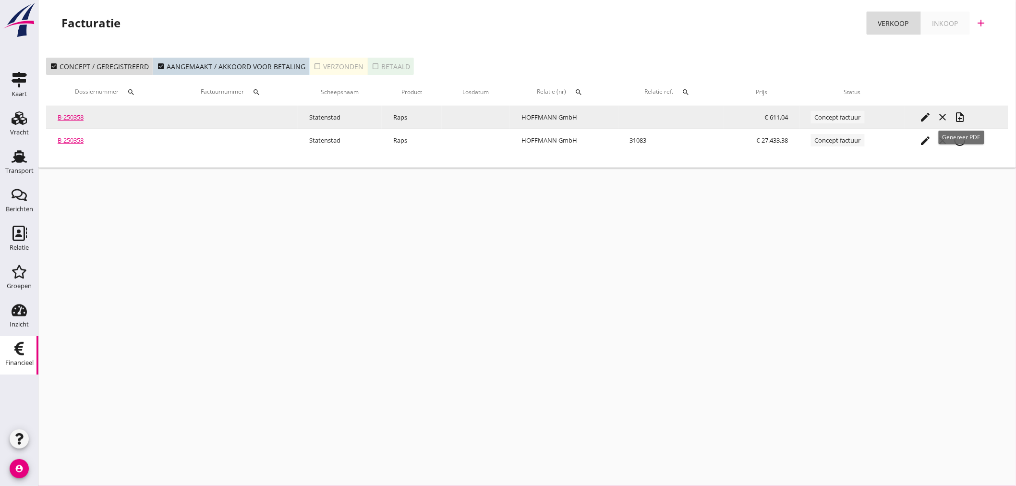
click at [962, 113] on icon "note_add" at bounding box center [960, 117] width 12 height 12
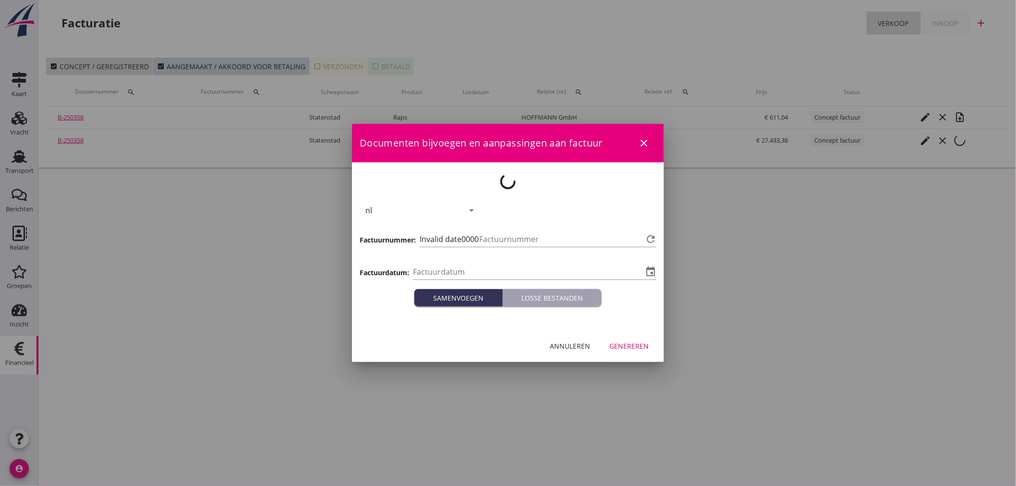
type input "[DATE]"
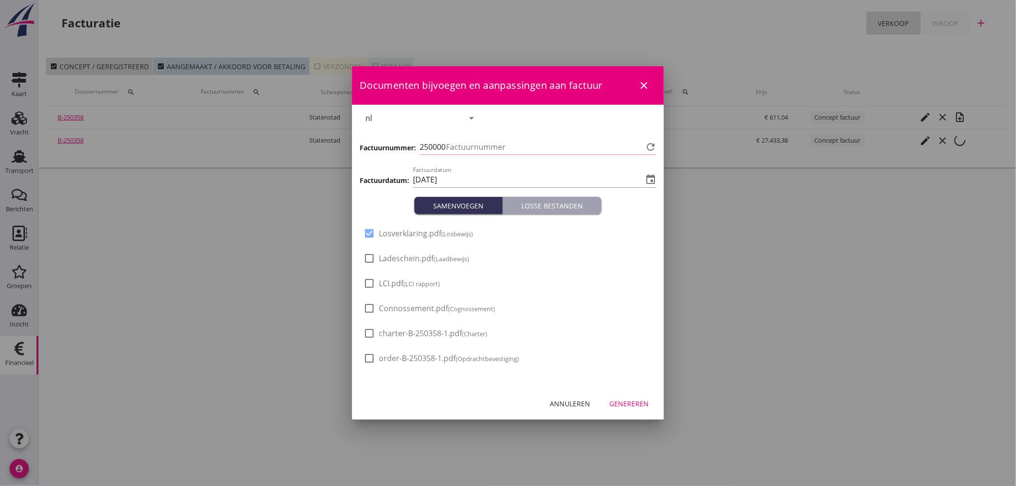
type input "459"
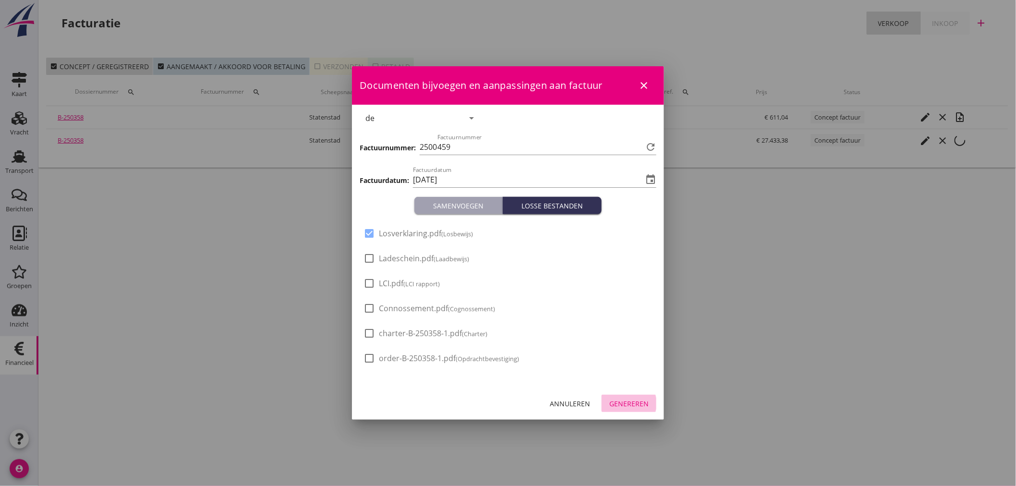
click at [630, 399] on div "Genereren" at bounding box center [628, 403] width 39 height 10
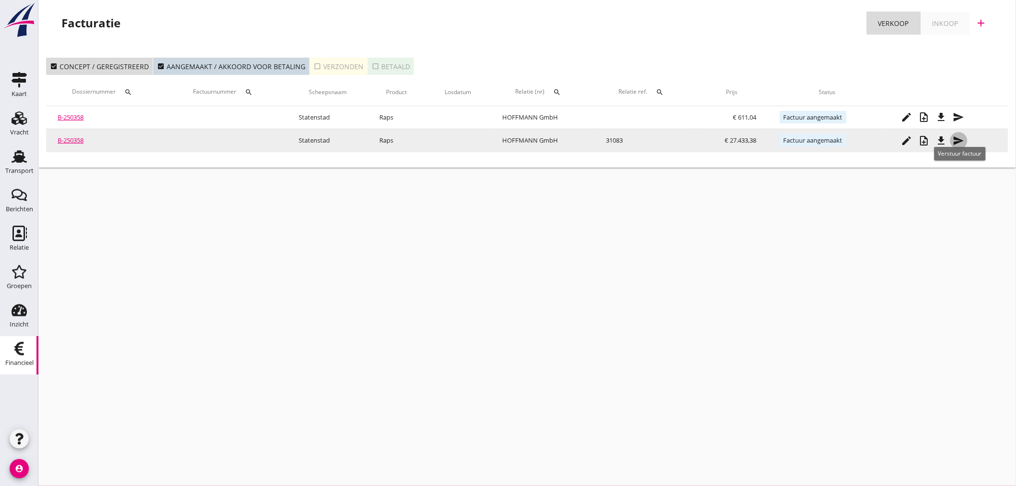
click at [962, 140] on icon "send" at bounding box center [959, 141] width 12 height 12
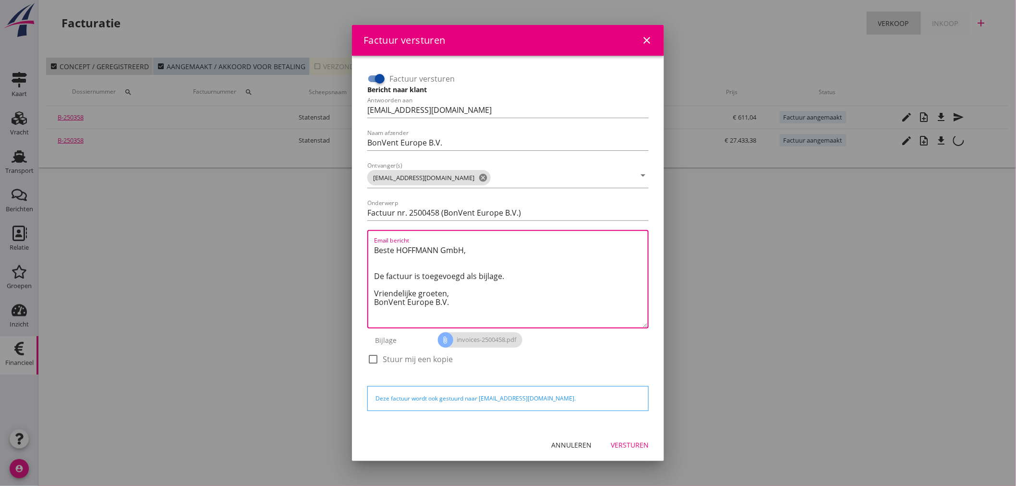
drag, startPoint x: 485, startPoint y: 245, endPoint x: 337, endPoint y: 253, distance: 148.0
click at [337, 253] on div "Factuur versturen close Factuur versturen Bericht naar klant Antwoorden aan [EM…" at bounding box center [508, 243] width 1016 height 486
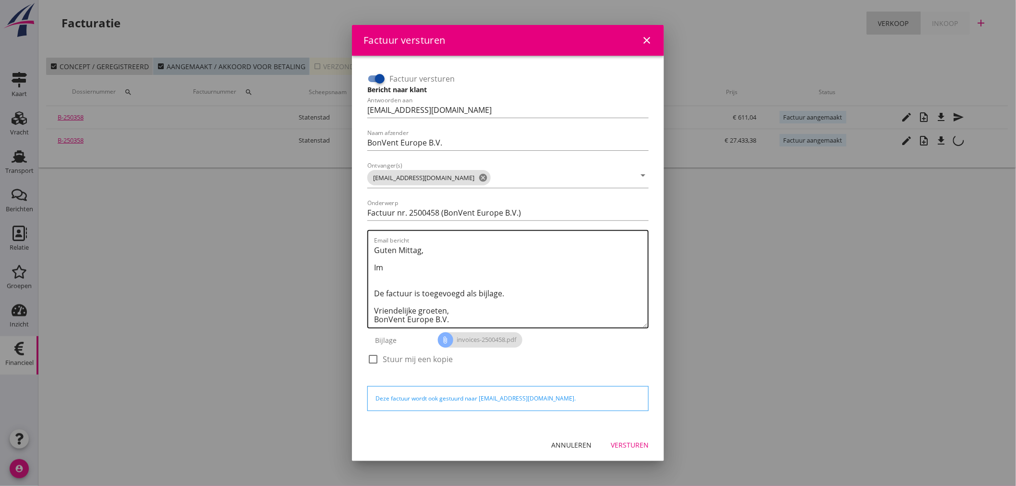
click at [418, 270] on textarea "Guten Mittag, Im De factuur is toegevoegd als bijlage. Vriendelijke groeten, Bo…" at bounding box center [511, 284] width 274 height 85
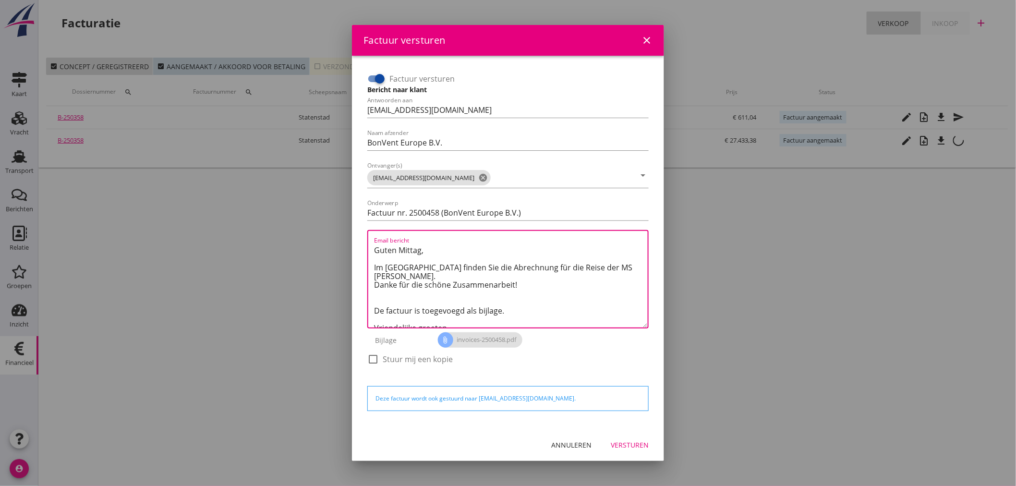
drag, startPoint x: 469, startPoint y: 300, endPoint x: 373, endPoint y: 301, distance: 95.1
click at [374, 301] on textarea "Guten Mittag, Im [GEOGRAPHIC_DATA] finden Sie die Abrechnung für die Reise der …" at bounding box center [511, 284] width 274 height 85
click at [376, 301] on textarea "Guten Mittag, Im [GEOGRAPHIC_DATA] finden Sie die Abrechnung für die Reise der …" at bounding box center [511, 284] width 274 height 85
drag, startPoint x: 450, startPoint y: 319, endPoint x: 343, endPoint y: 234, distance: 137.0
click at [343, 234] on div "Factuur versturen close Factuur versturen Bericht naar klant Antwoorden aan [EM…" at bounding box center [508, 243] width 1016 height 486
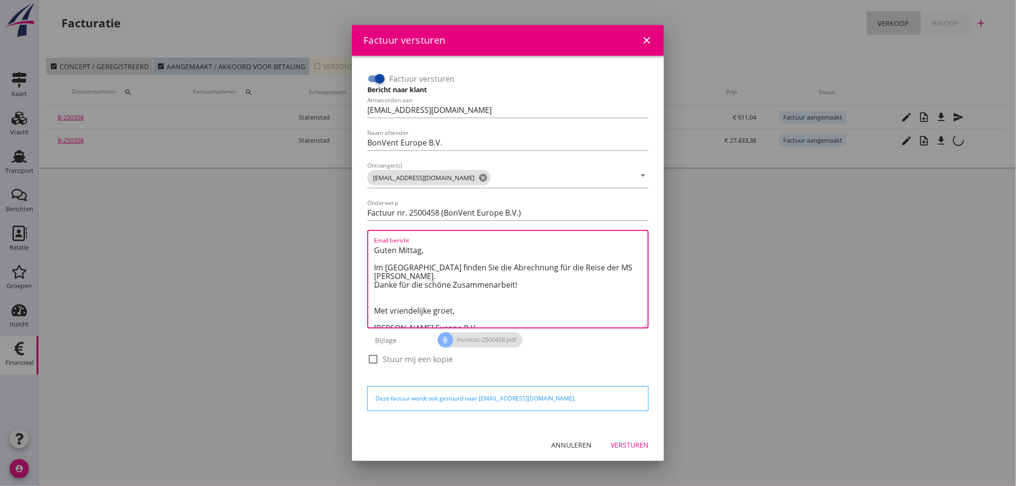
click at [531, 295] on textarea "Guten Mittag, Im [GEOGRAPHIC_DATA] finden Sie die Abrechnung für die Reise der …" at bounding box center [511, 284] width 274 height 85
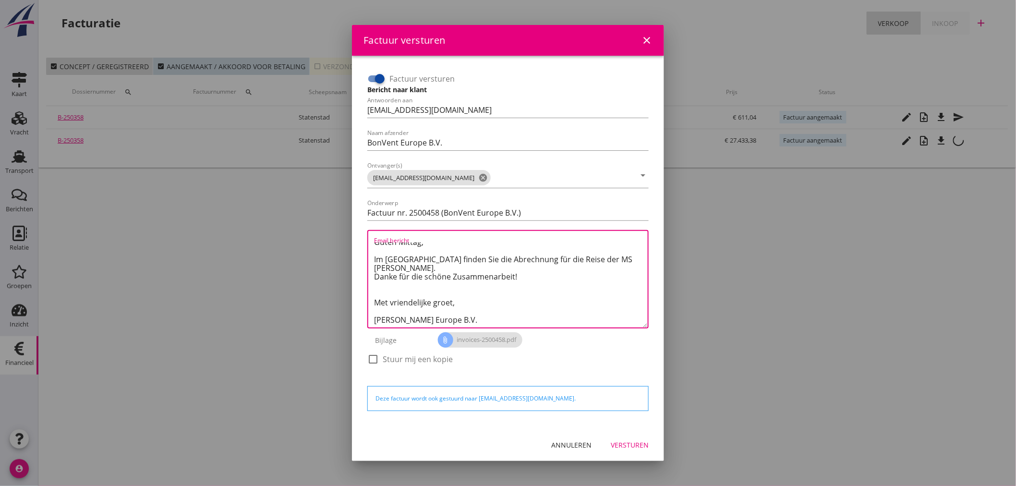
type textarea "Guten Mittag, Im [GEOGRAPHIC_DATA] finden Sie die Abrechnung für die Reise der …"
click at [627, 443] on div "Versturen" at bounding box center [630, 445] width 38 height 10
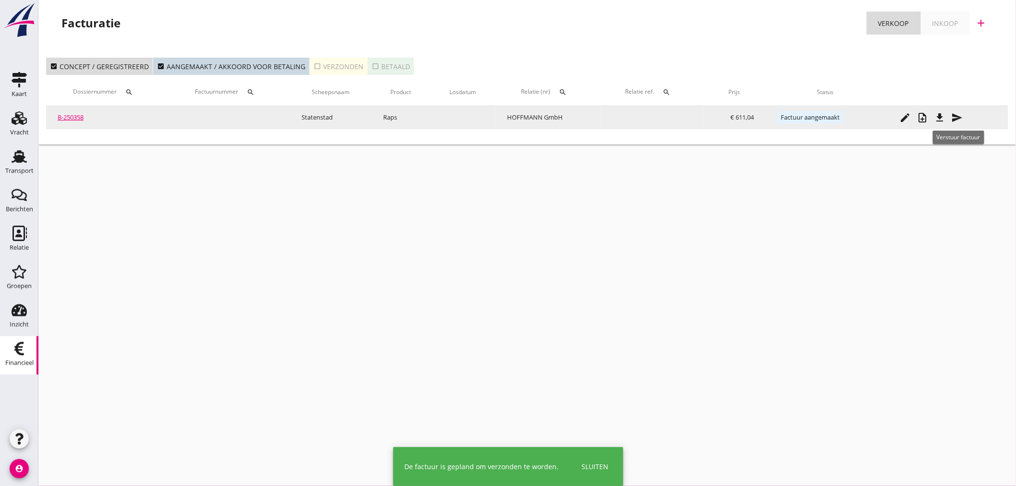
click at [959, 116] on icon "send" at bounding box center [957, 118] width 12 height 12
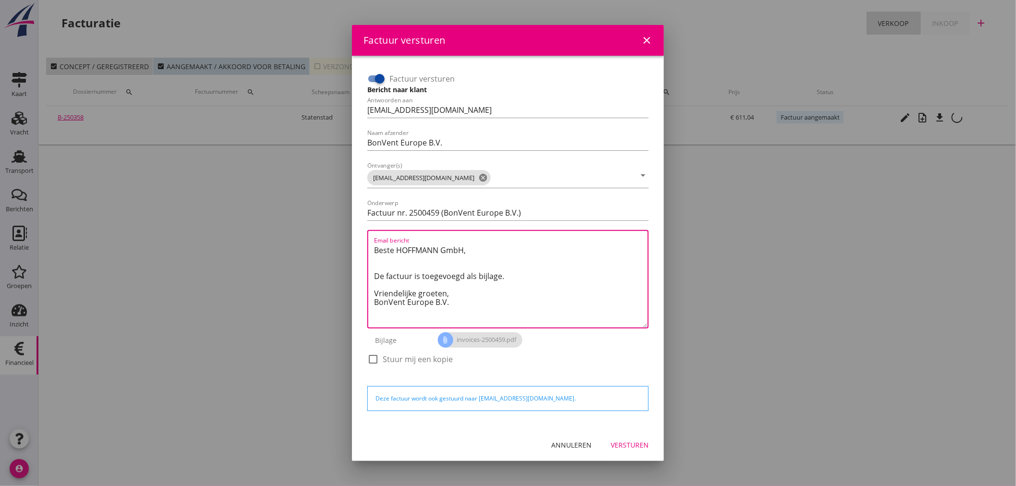
drag, startPoint x: 414, startPoint y: 320, endPoint x: 348, endPoint y: 233, distance: 109.3
click at [348, 233] on div "Factuur versturen close Factuur versturen Bericht naar klant Antwoorden aan [EM…" at bounding box center [508, 243] width 1016 height 486
paste textarea "Guten Mittag, Im [GEOGRAPHIC_DATA] finden Sie die Abrechnung für die Reise der …"
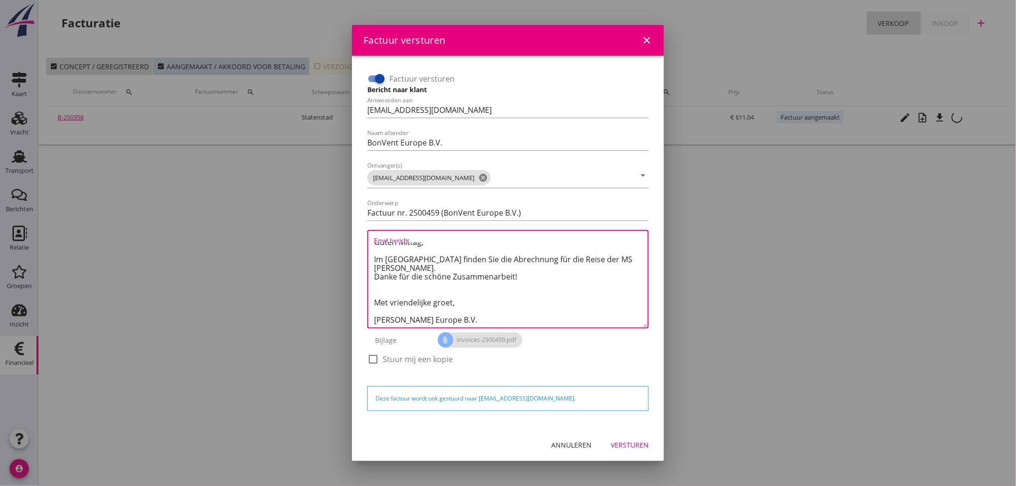
scroll to position [0, 0]
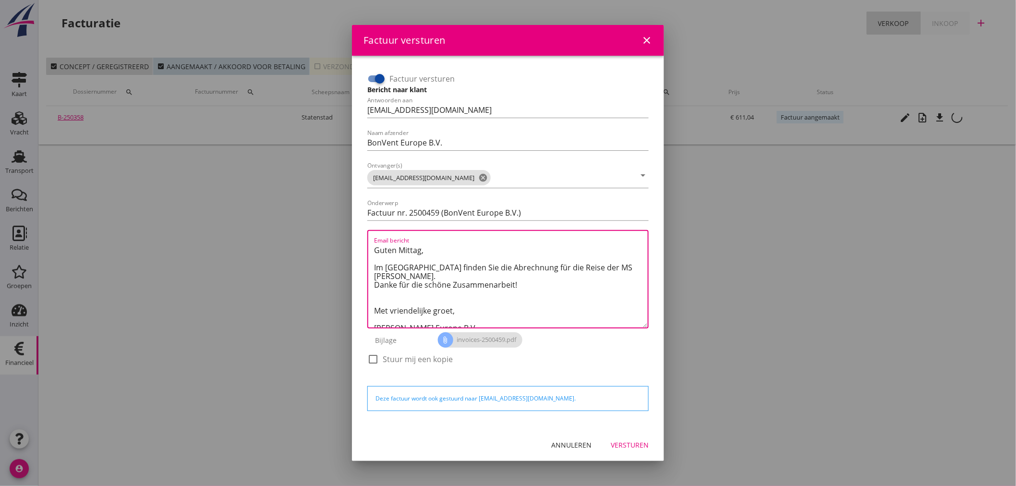
drag, startPoint x: 507, startPoint y: 269, endPoint x: 464, endPoint y: 263, distance: 43.1
click at [464, 263] on textarea "Guten Mittag, Im [GEOGRAPHIC_DATA] finden Sie die Abrechnung für die Reise der …" at bounding box center [511, 284] width 274 height 85
click at [399, 288] on textarea "Guten Mittag, Im Anhang finden Sie die Abrechnung für das Liegegeld der MS [PER…" at bounding box center [511, 284] width 274 height 85
click at [419, 293] on textarea "Guten Mittag, Im Anhang finden Sie die Abrechnung für das Liegegeld der MS [PER…" at bounding box center [511, 284] width 274 height 85
type textarea "Guten Mittag, Im Anhang finden Sie die Abrechnung für das Liegegeld der MS [PER…"
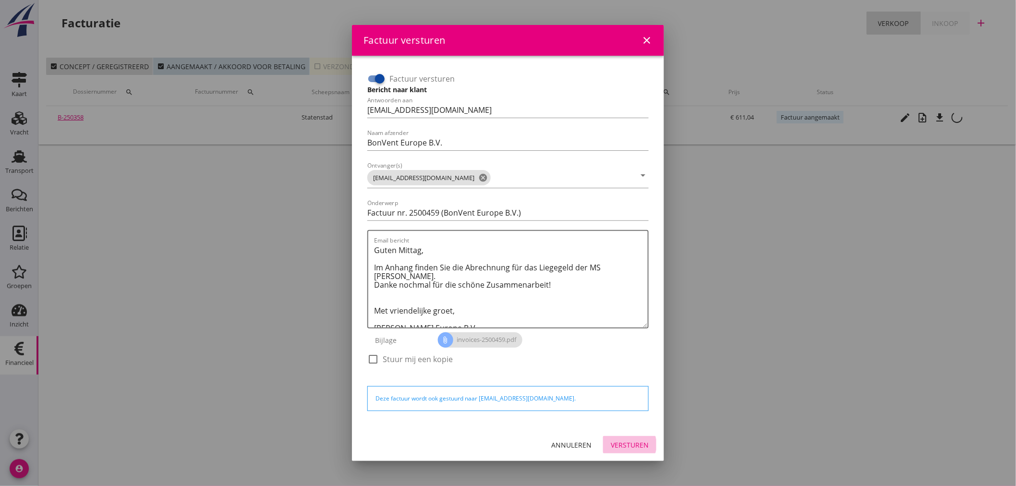
click at [629, 440] on div "Versturen" at bounding box center [630, 445] width 38 height 10
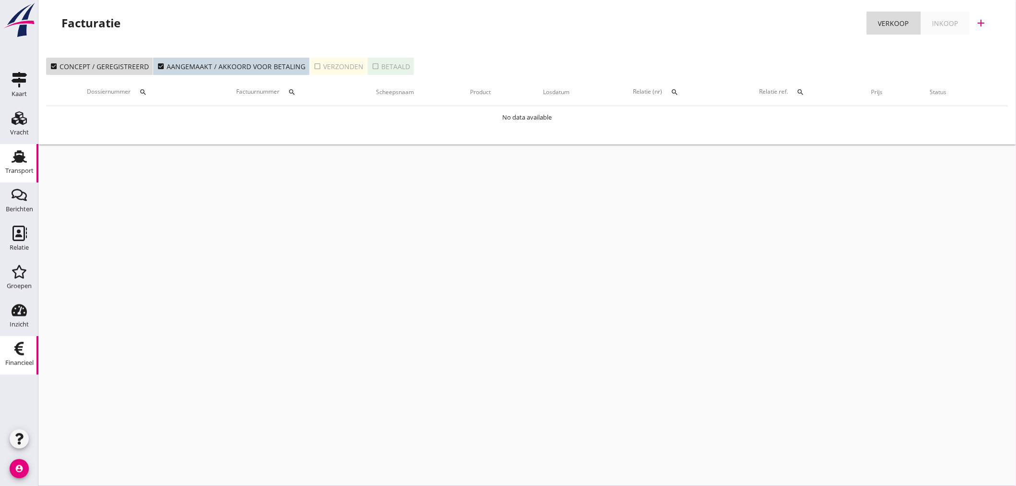
click at [18, 162] on icon "Transport" at bounding box center [19, 156] width 15 height 15
